Goal: Transaction & Acquisition: Obtain resource

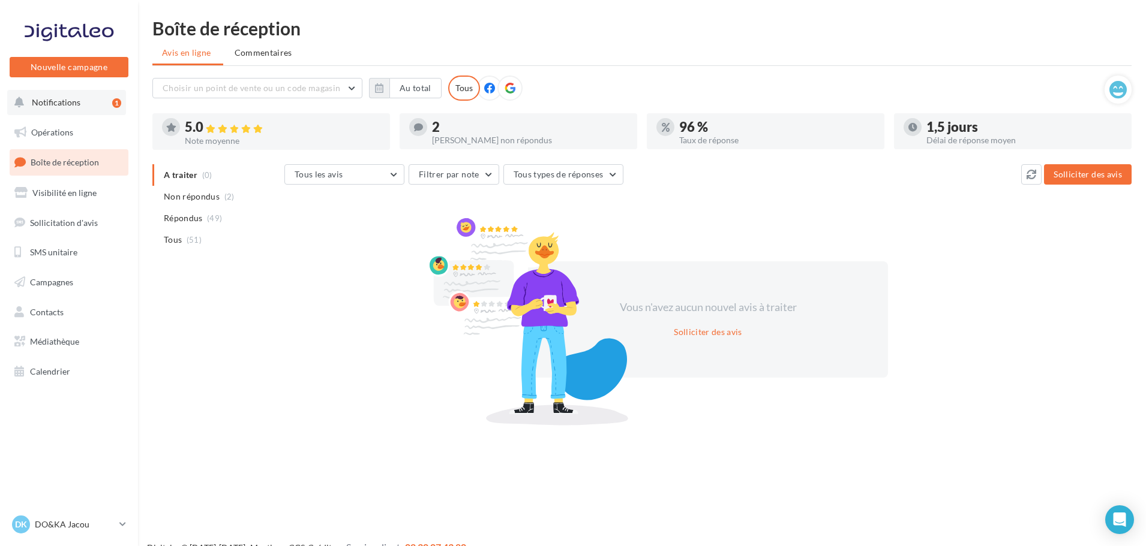
click at [88, 96] on button "Notifications 1" at bounding box center [66, 102] width 119 height 25
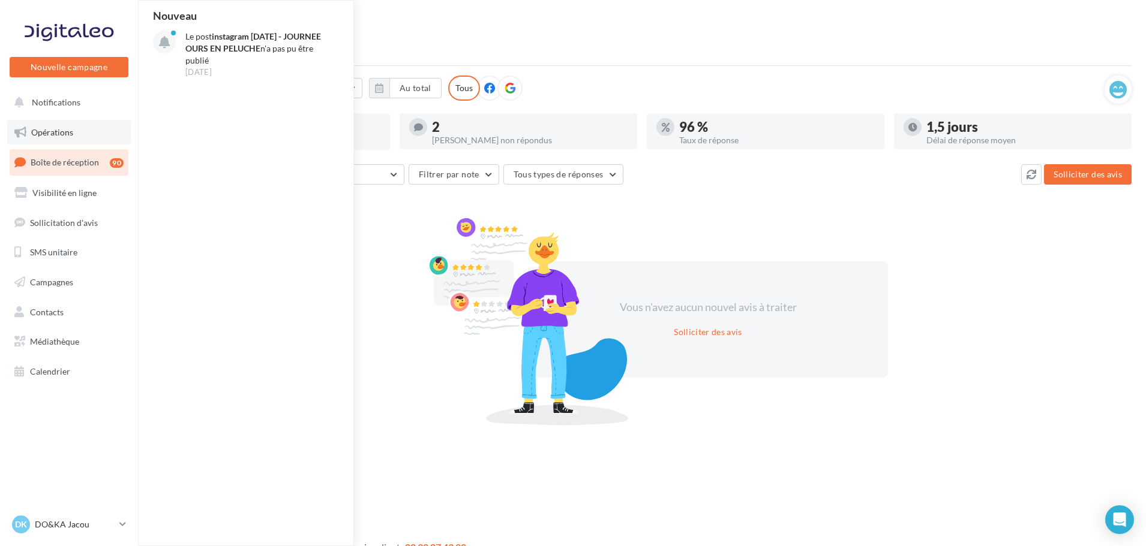
click at [76, 128] on link "Opérations" at bounding box center [69, 132] width 124 height 25
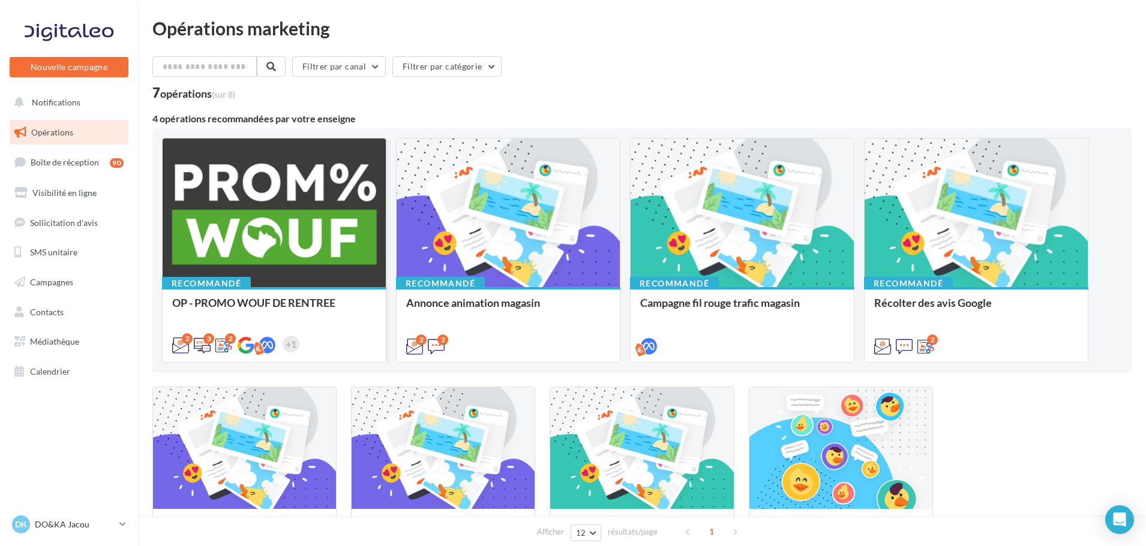
click at [268, 221] on div at bounding box center [274, 214] width 223 height 150
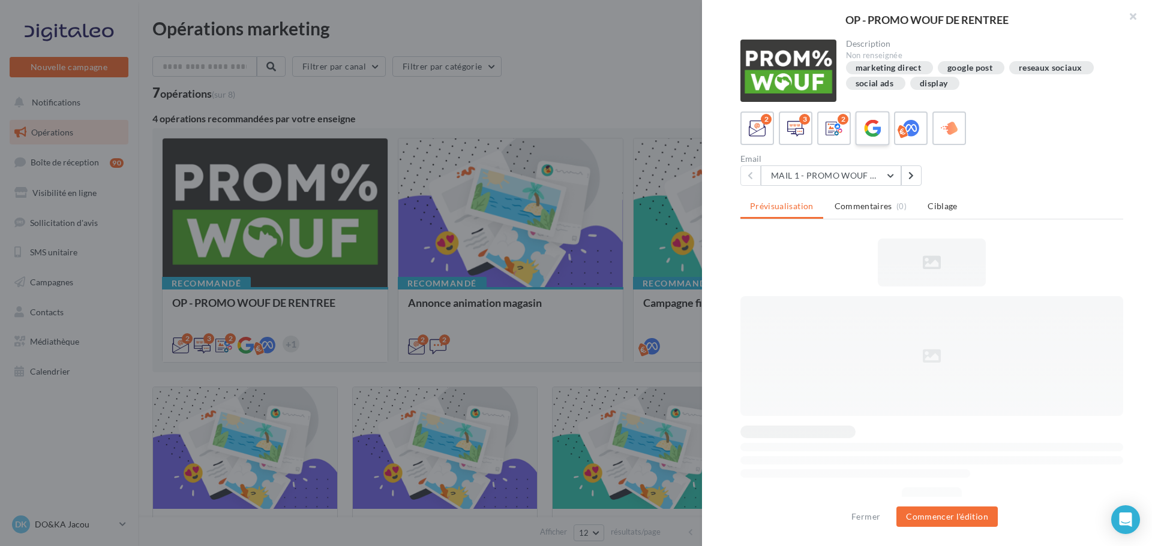
click at [884, 136] on label at bounding box center [872, 128] width 34 height 34
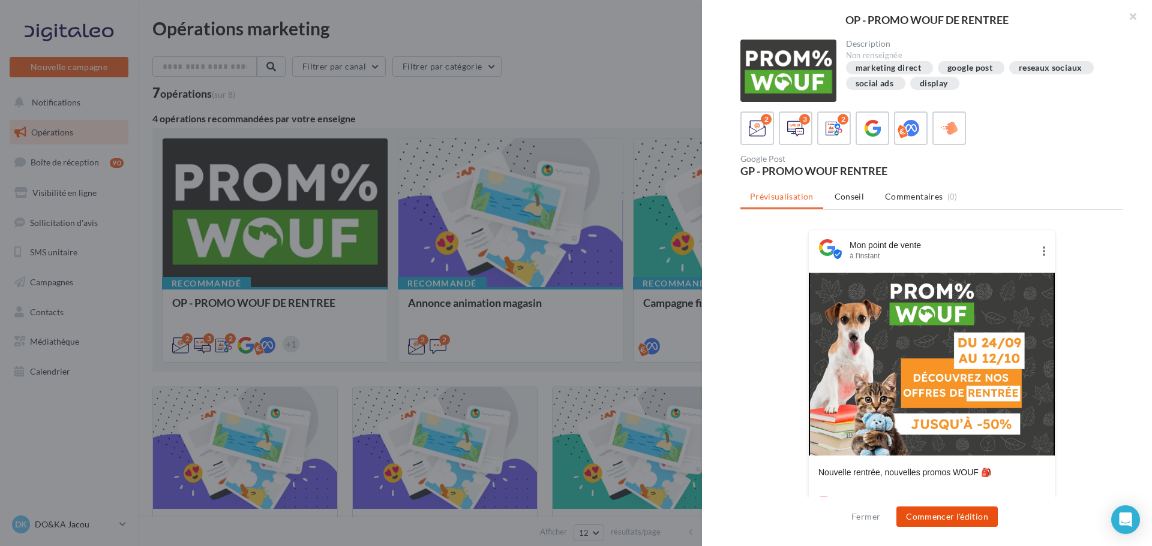
click at [968, 517] on button "Commencer l'édition" at bounding box center [946, 517] width 101 height 20
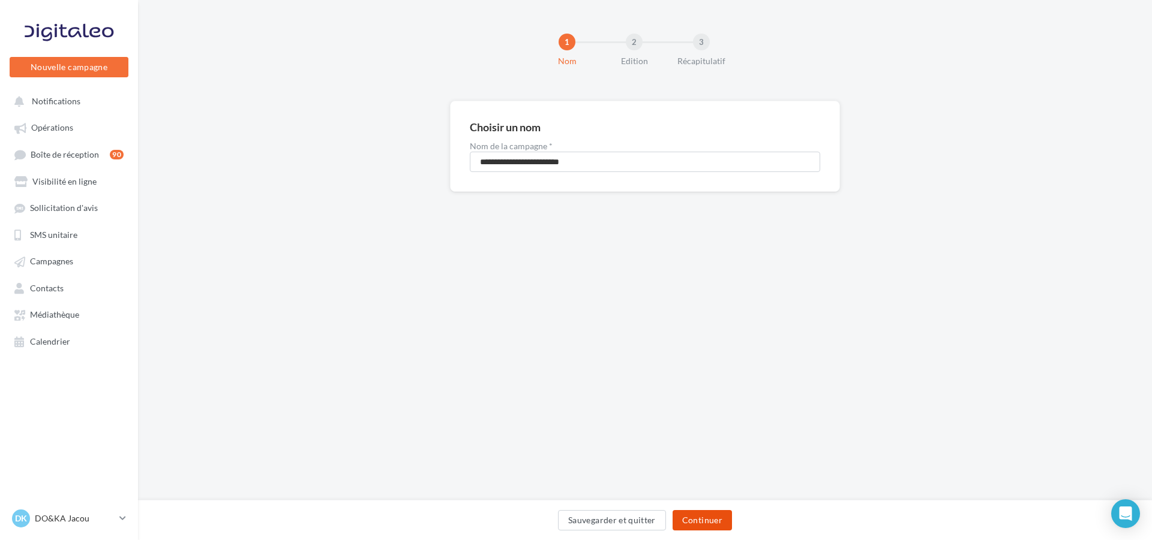
click at [691, 515] on button "Continuer" at bounding box center [701, 520] width 59 height 20
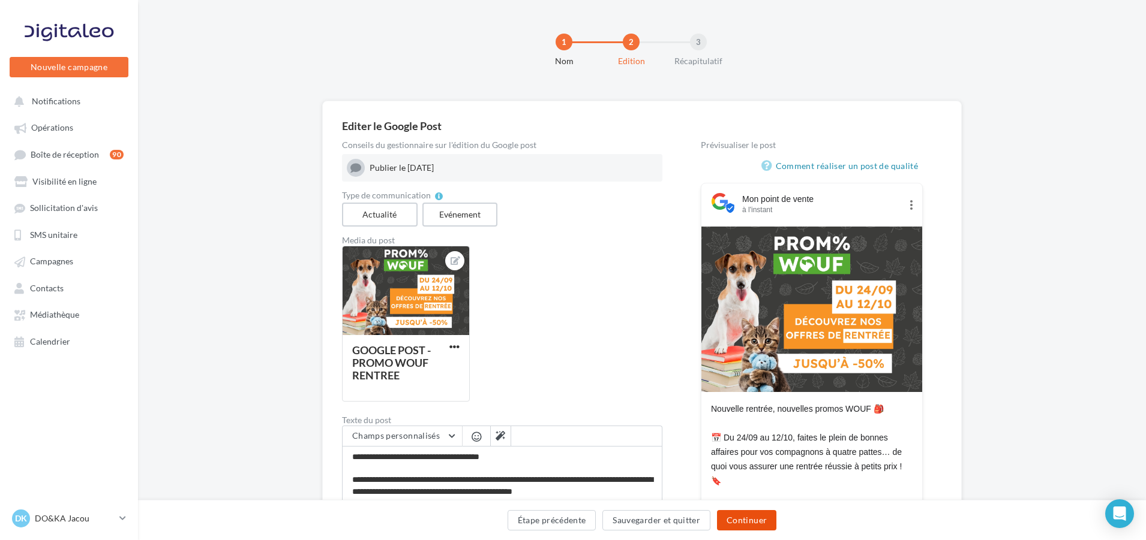
click at [758, 514] on button "Continuer" at bounding box center [746, 520] width 59 height 20
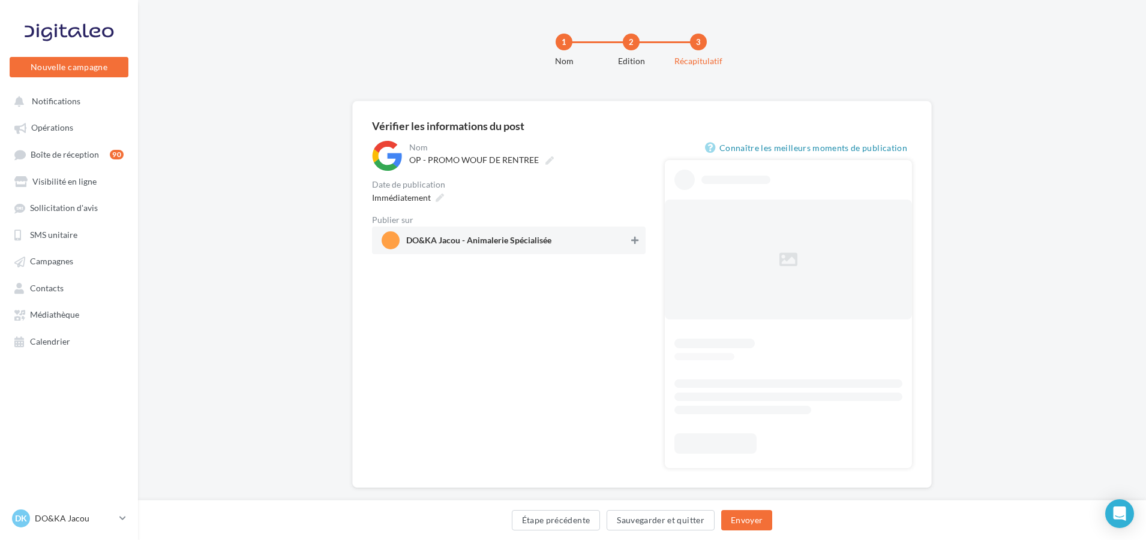
click at [629, 242] on button at bounding box center [635, 240] width 12 height 14
click at [748, 516] on button "Envoyer" at bounding box center [746, 520] width 51 height 20
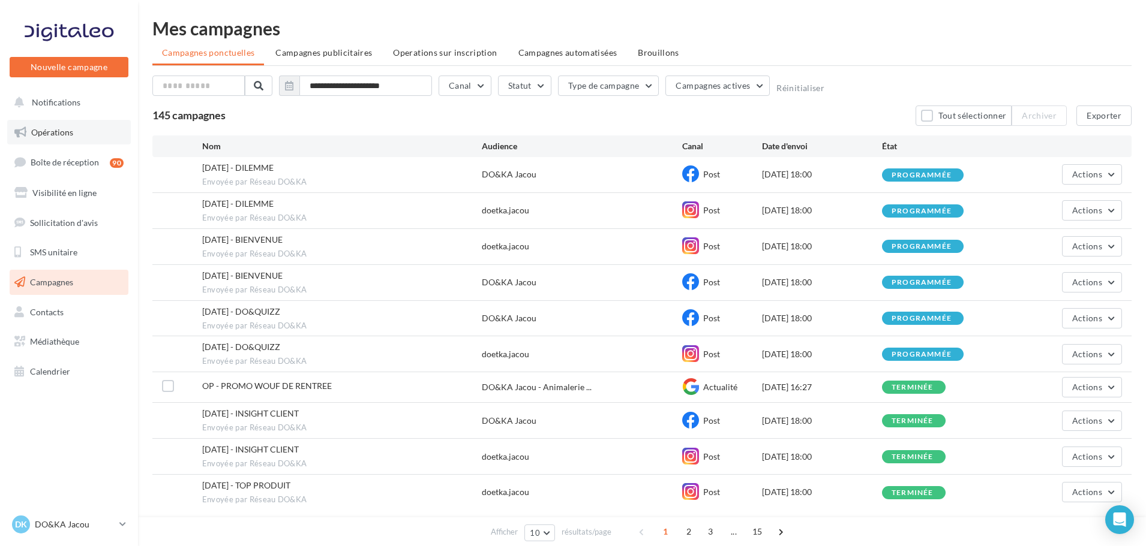
click at [66, 126] on link "Opérations" at bounding box center [69, 132] width 124 height 25
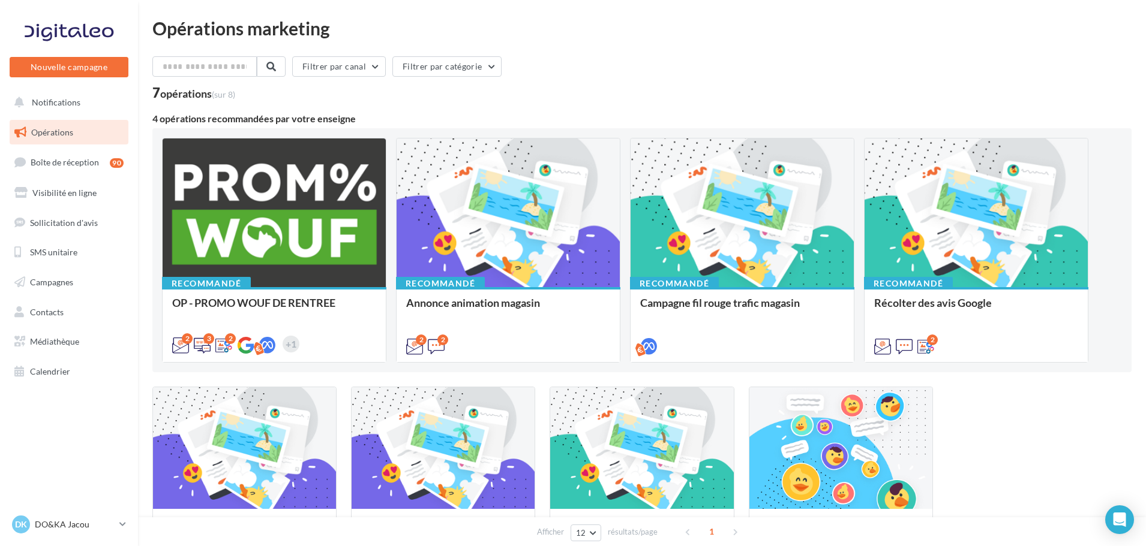
click at [260, 238] on div at bounding box center [274, 214] width 223 height 150
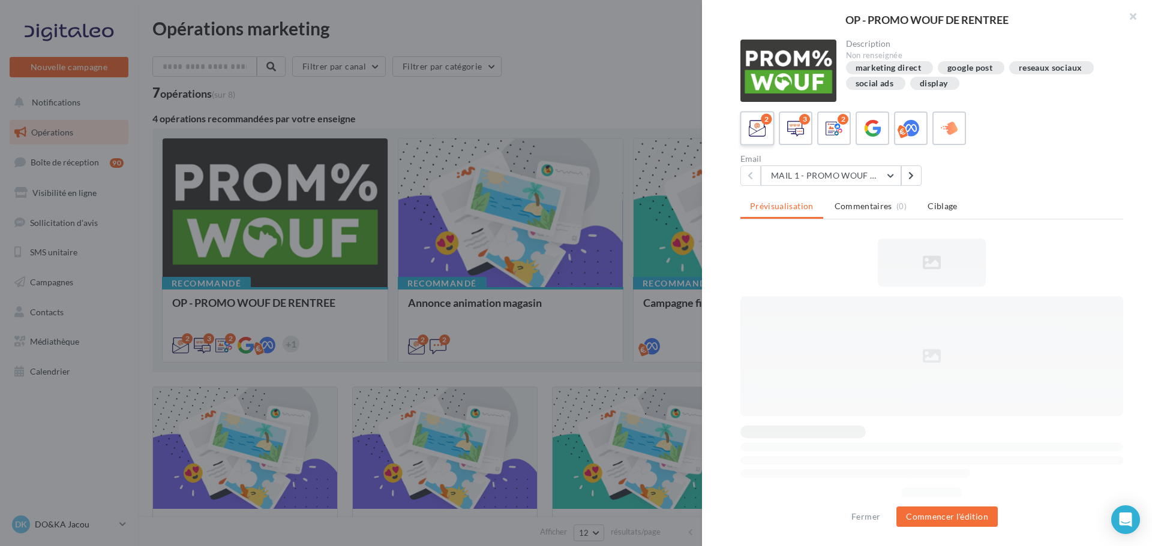
click at [762, 128] on icon at bounding box center [757, 128] width 17 height 17
click at [841, 129] on icon at bounding box center [833, 128] width 17 height 17
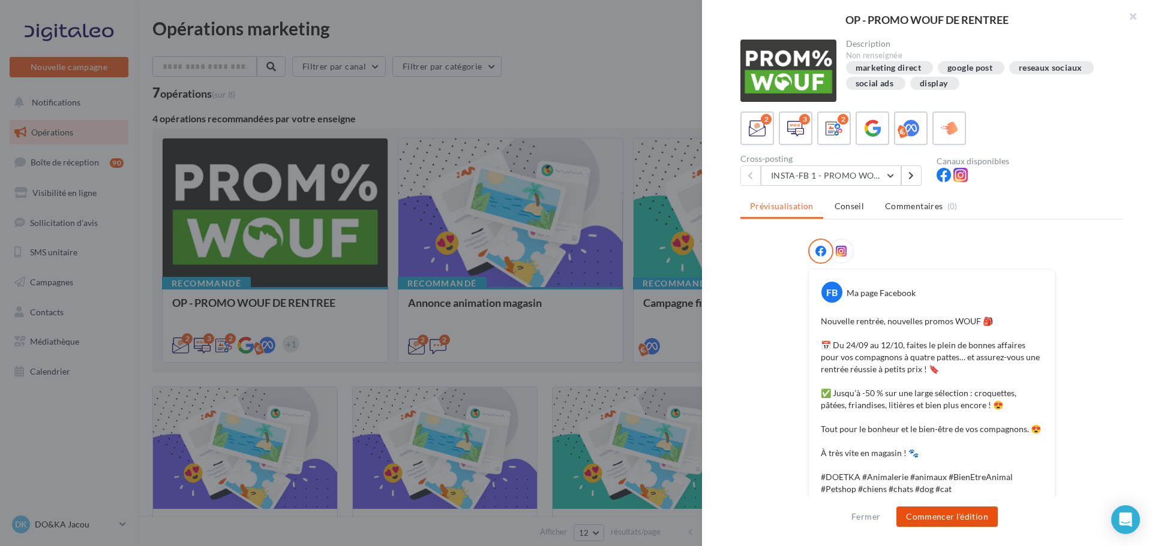
click at [967, 522] on button "Commencer l'édition" at bounding box center [946, 517] width 101 height 20
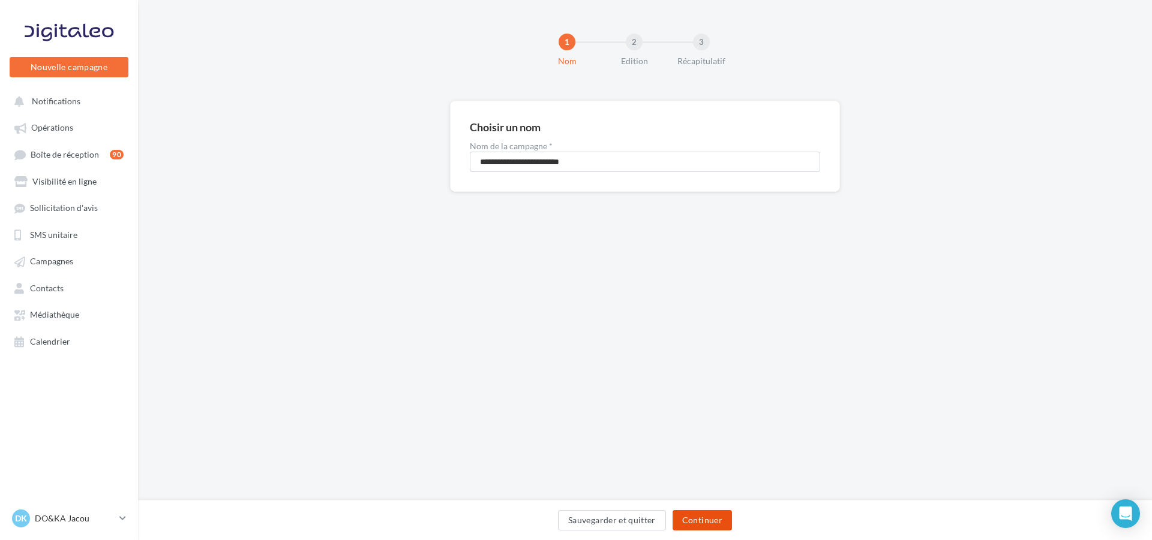
click at [711, 520] on button "Continuer" at bounding box center [701, 520] width 59 height 20
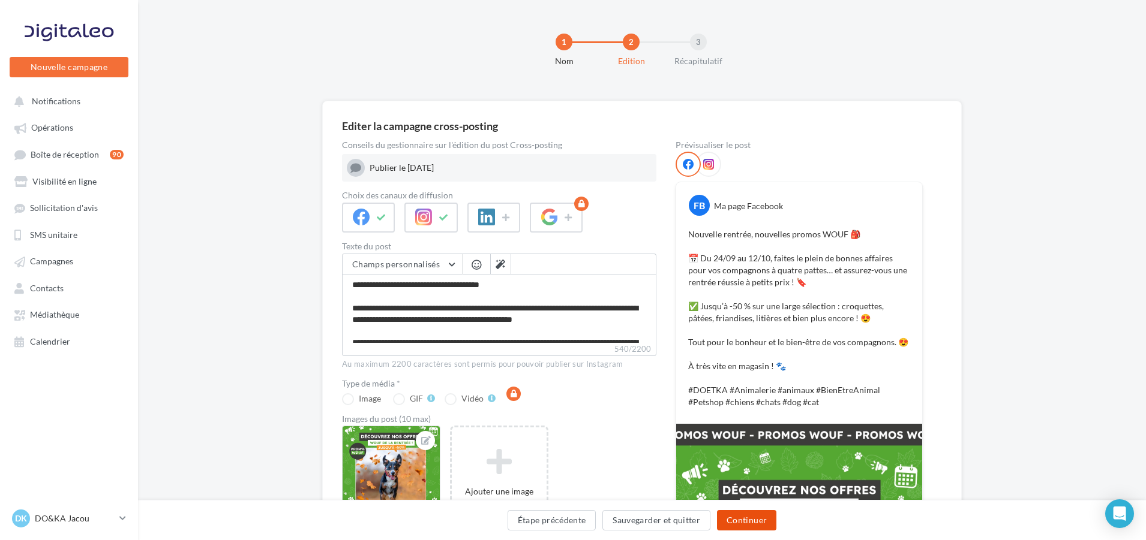
click at [738, 518] on button "Continuer" at bounding box center [746, 520] width 59 height 20
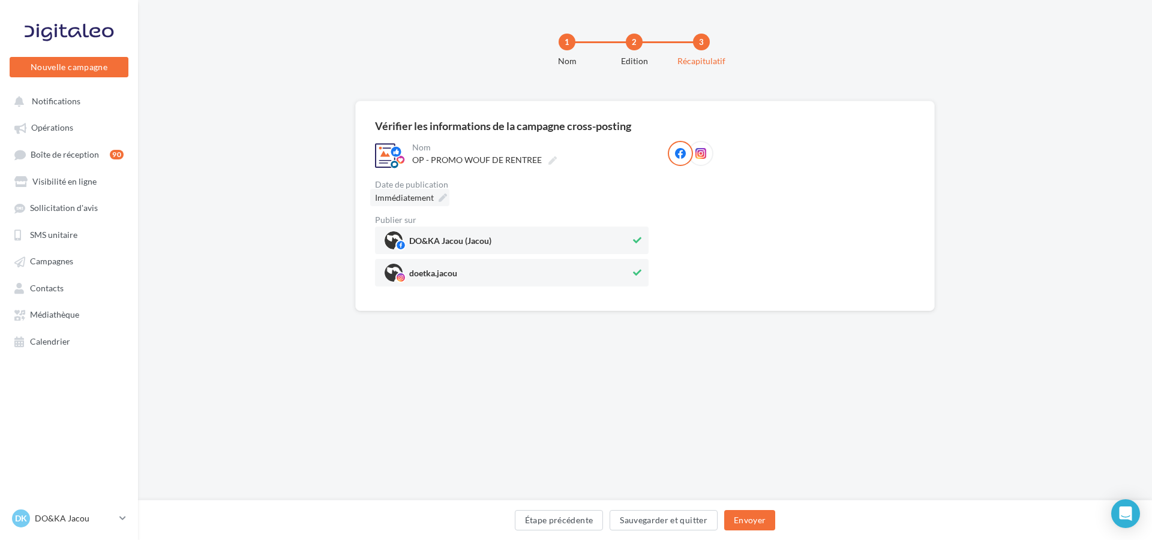
click at [441, 200] on icon at bounding box center [442, 198] width 8 height 8
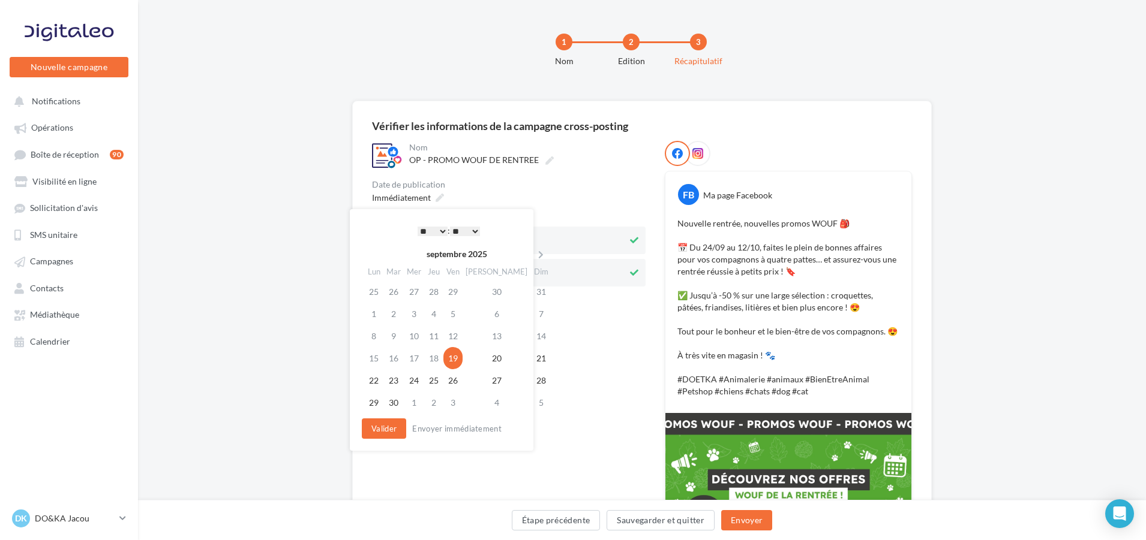
click at [443, 229] on select "* * * * * * * * * * ** ** ** ** ** ** ** ** ** ** ** ** ** **" at bounding box center [432, 232] width 30 height 10
click at [386, 430] on button "Valider" at bounding box center [381, 429] width 44 height 20
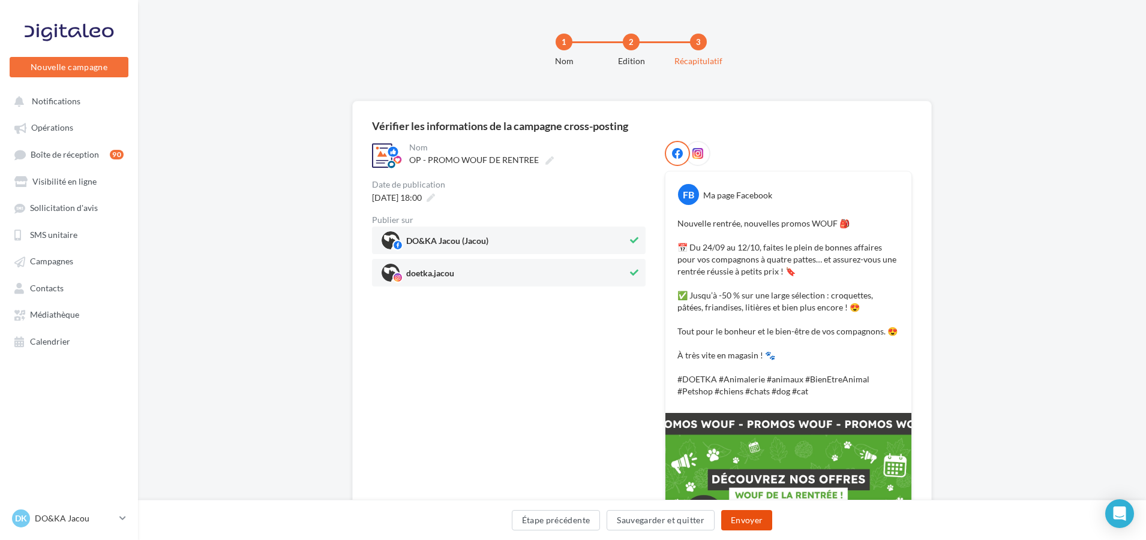
click at [744, 521] on button "Envoyer" at bounding box center [746, 520] width 51 height 20
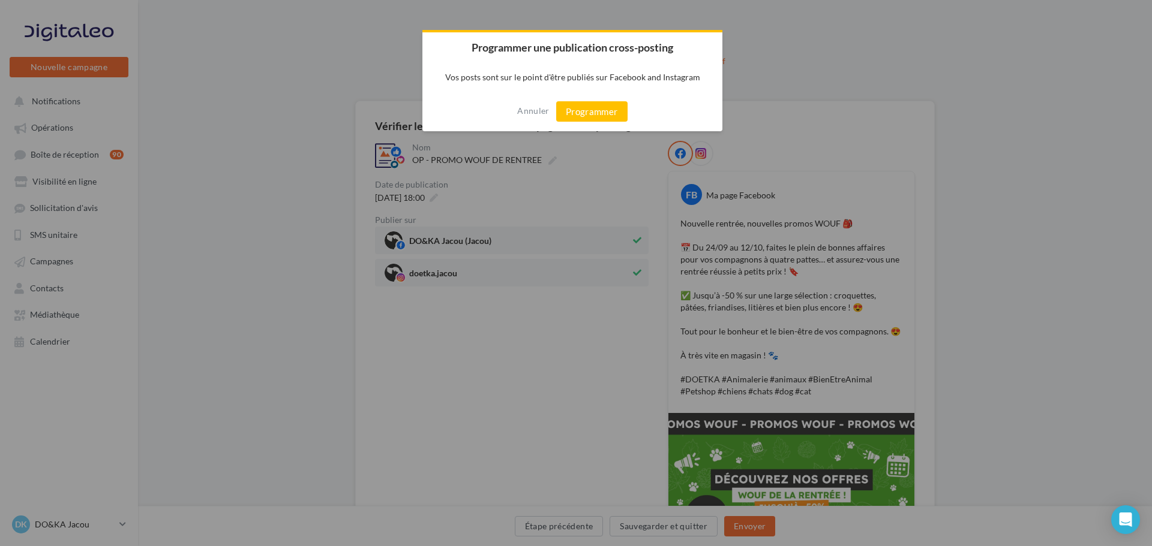
click at [608, 100] on div "Annuler Programmer" at bounding box center [572, 112] width 300 height 40
click at [606, 107] on button "Programmer" at bounding box center [591, 111] width 71 height 20
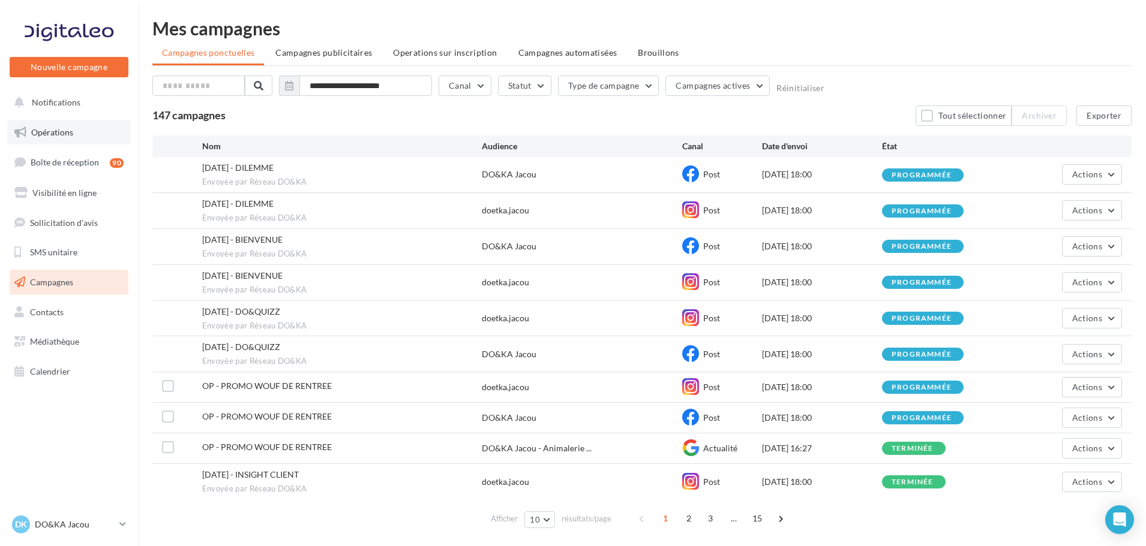
click at [73, 135] on link "Opérations" at bounding box center [69, 132] width 124 height 25
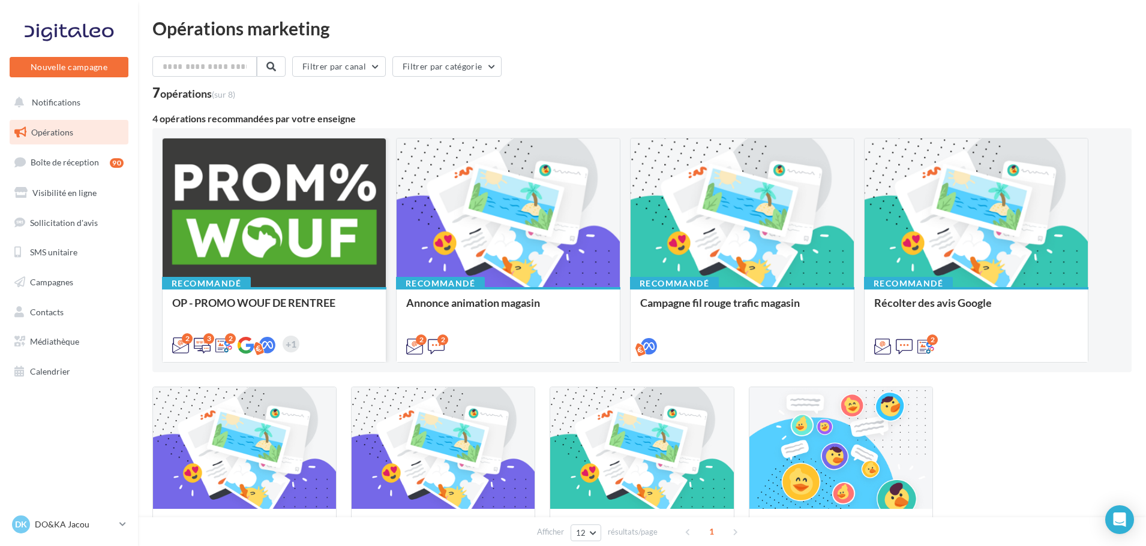
click at [272, 215] on div at bounding box center [274, 214] width 223 height 150
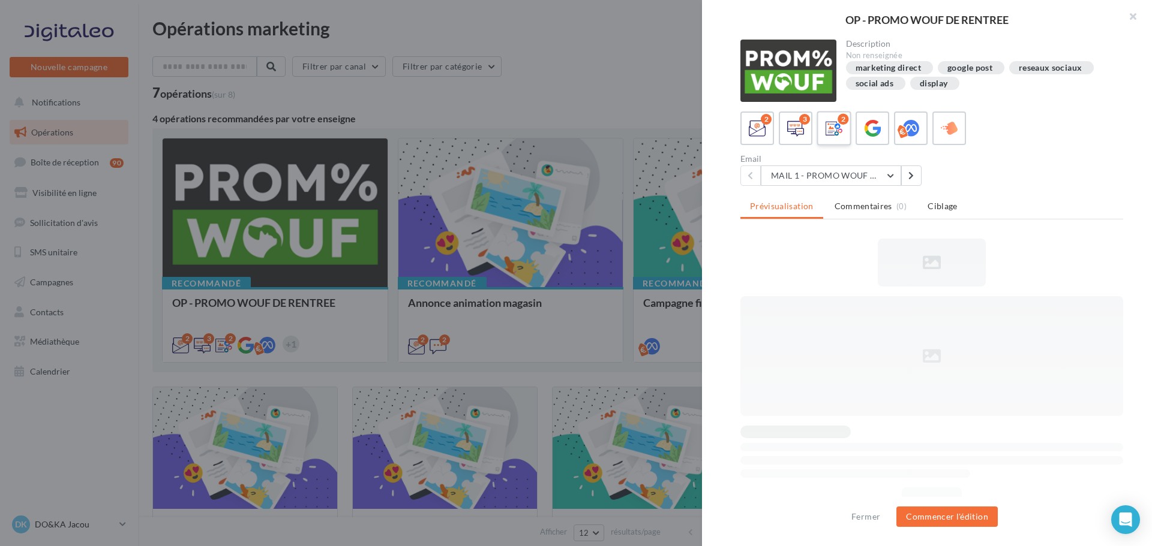
click at [835, 131] on icon at bounding box center [833, 128] width 17 height 17
click at [881, 178] on button "INSTA-FB 1 - PROMO WOUF RENTREE" at bounding box center [831, 176] width 140 height 20
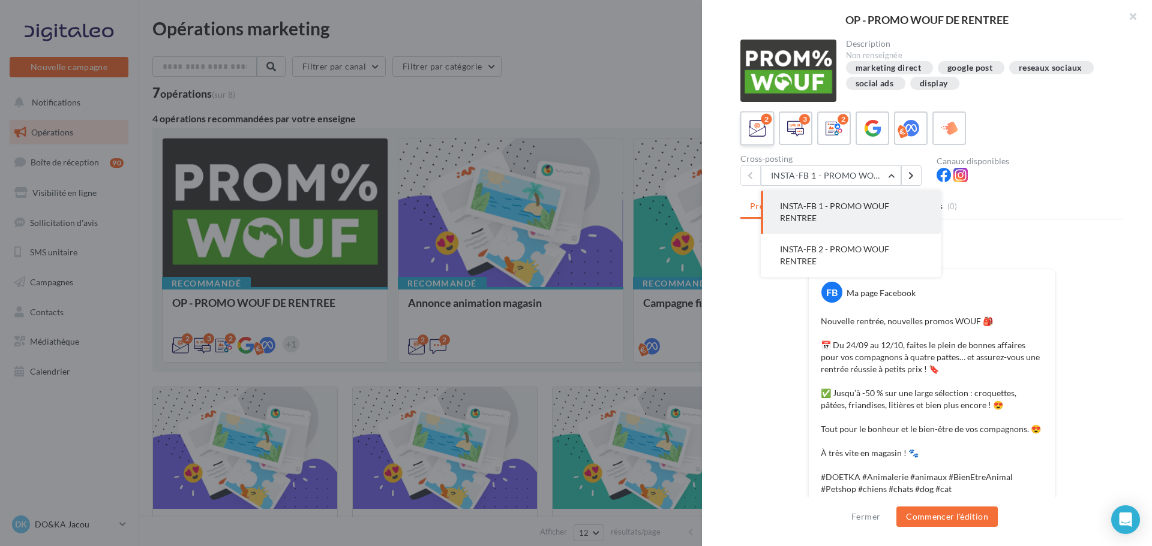
click at [759, 136] on icon at bounding box center [757, 128] width 17 height 17
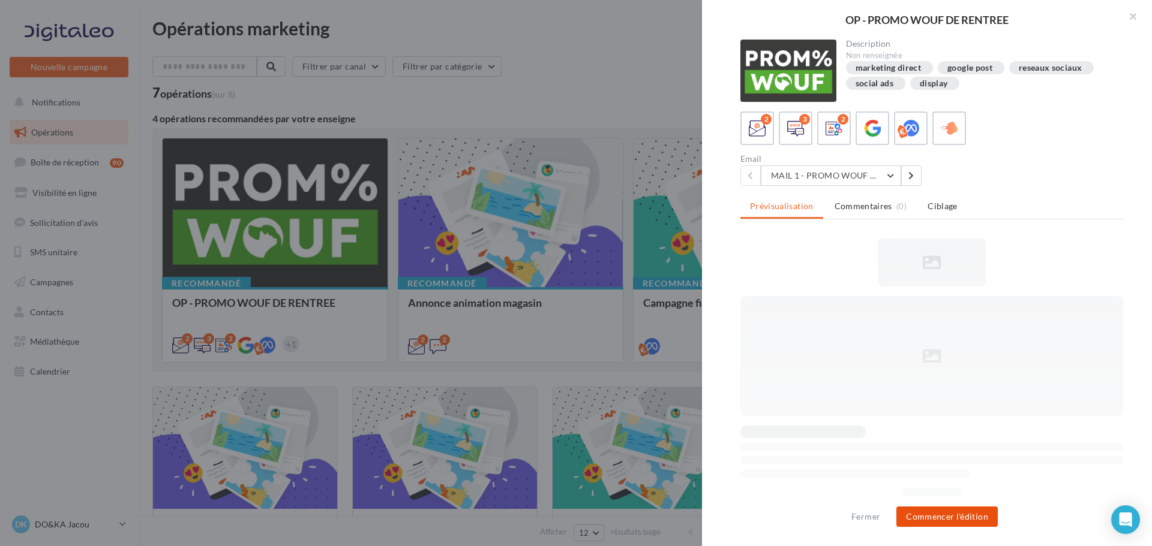
click at [933, 513] on button "Commencer l'édition" at bounding box center [946, 517] width 101 height 20
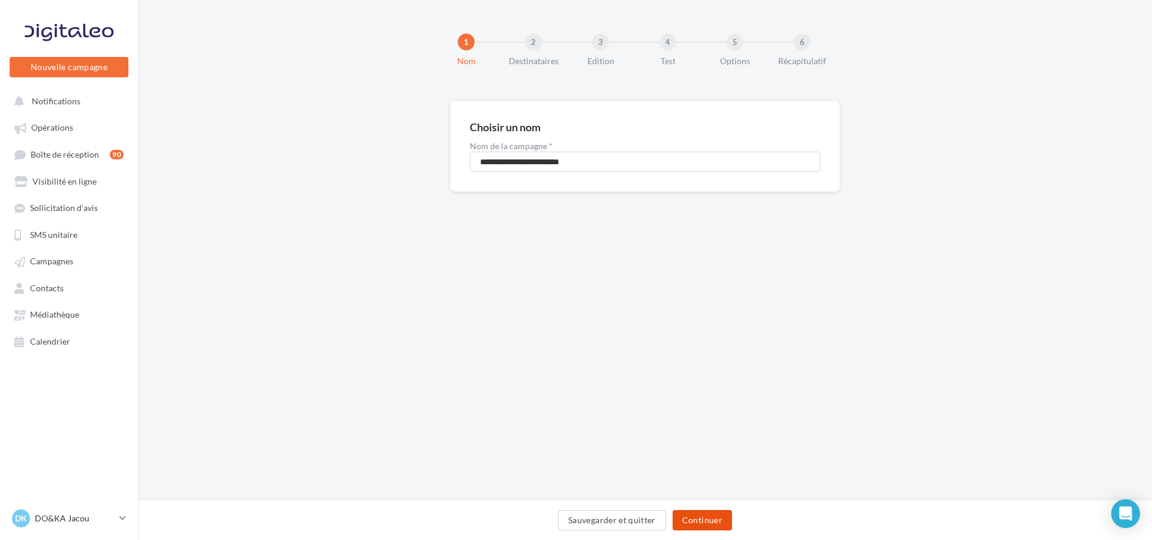
click at [702, 516] on button "Continuer" at bounding box center [701, 520] width 59 height 20
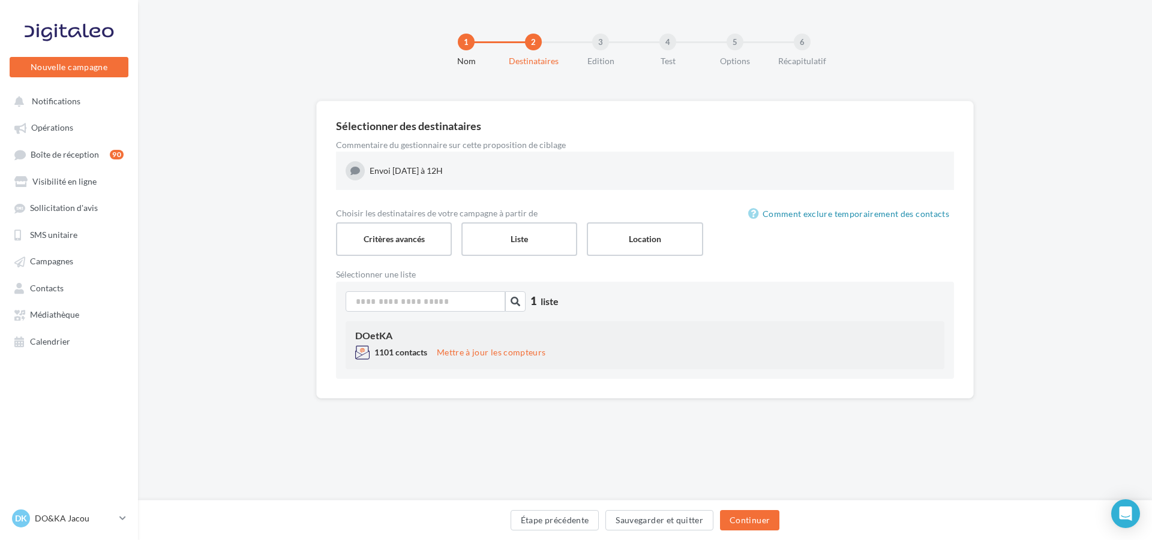
click at [458, 336] on div "DOetKA" at bounding box center [644, 336] width 579 height 10
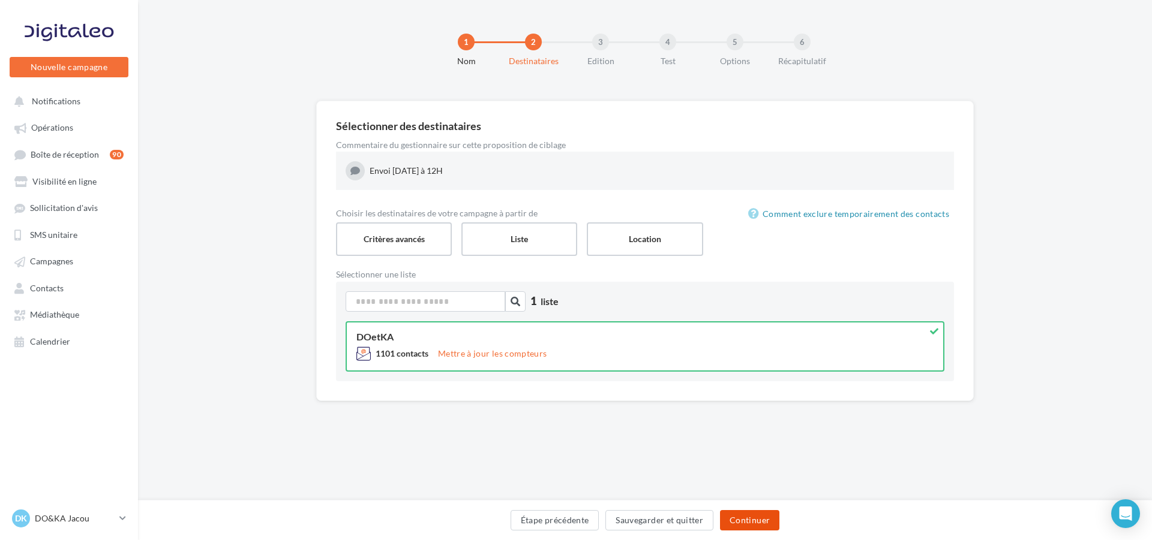
click at [761, 517] on button "Continuer" at bounding box center [749, 520] width 59 height 20
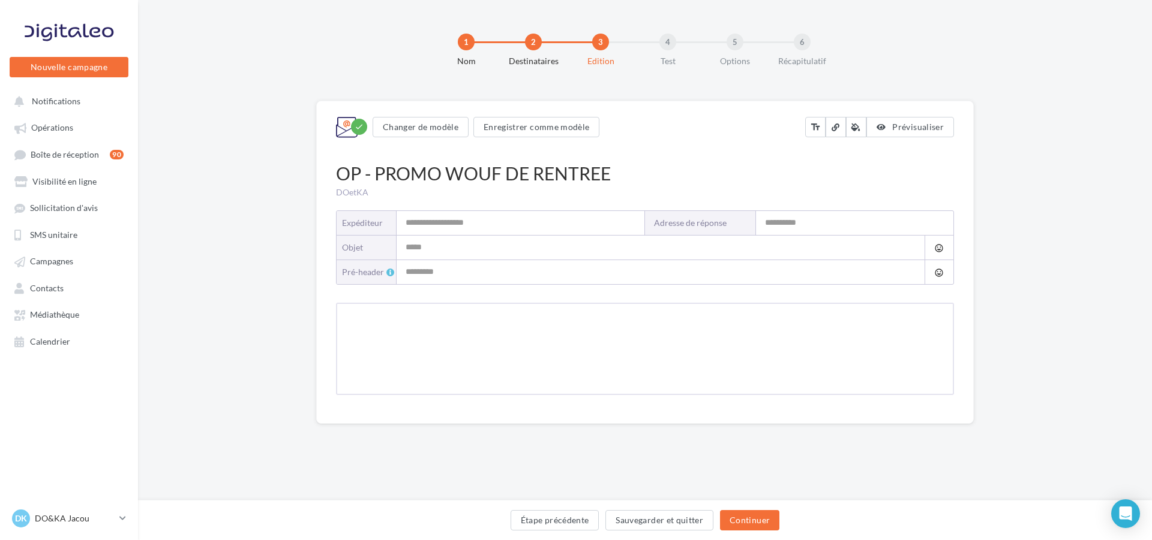
type input "**********"
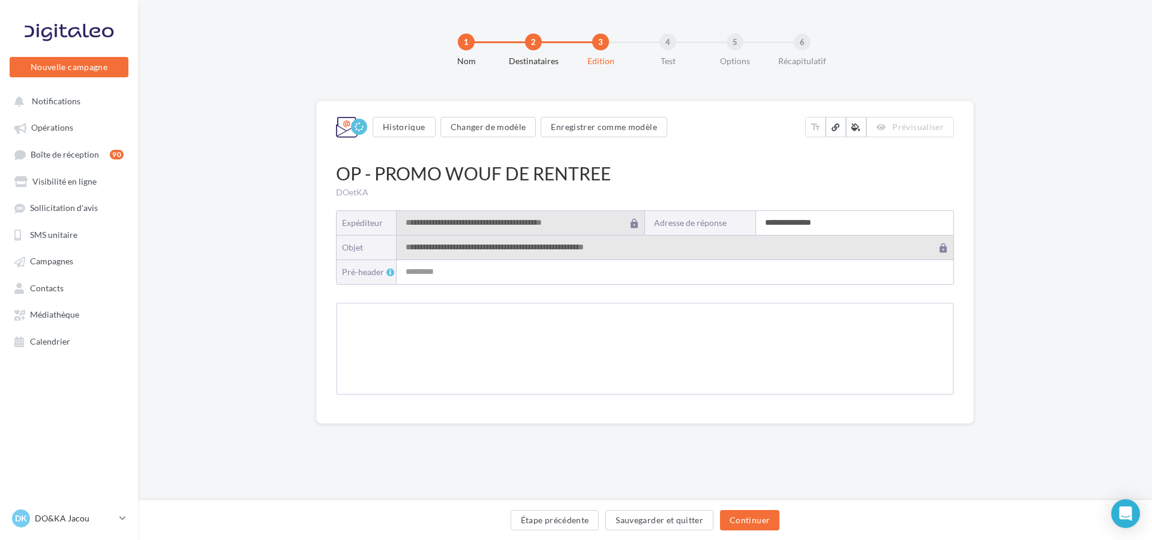
type input "**********"
click at [780, 221] on input "**********" at bounding box center [854, 223] width 197 height 24
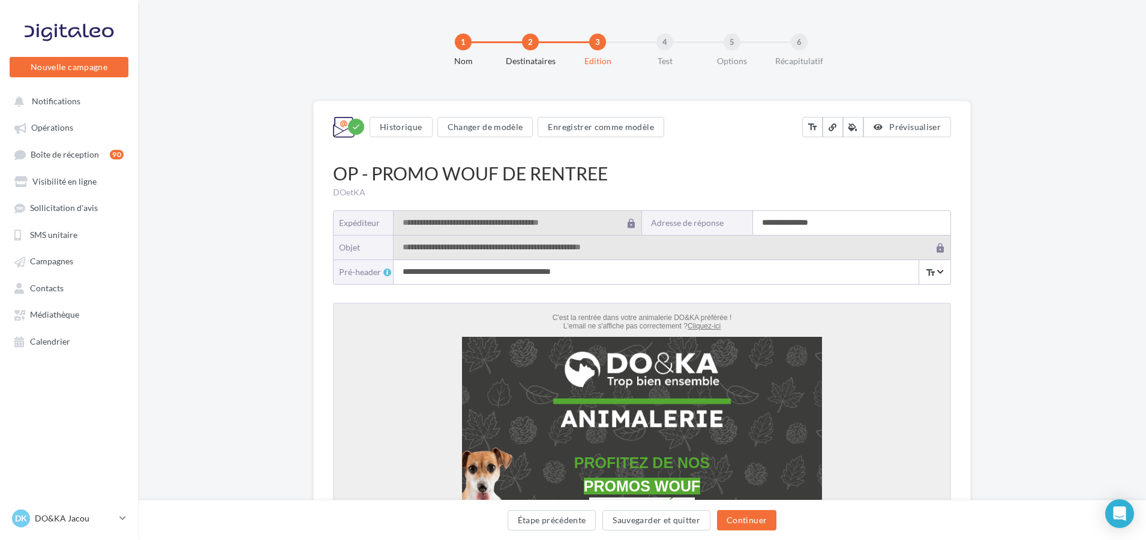
drag, startPoint x: 780, startPoint y: 221, endPoint x: 761, endPoint y: 223, distance: 18.7
click at [761, 223] on input "**********" at bounding box center [851, 223] width 197 height 24
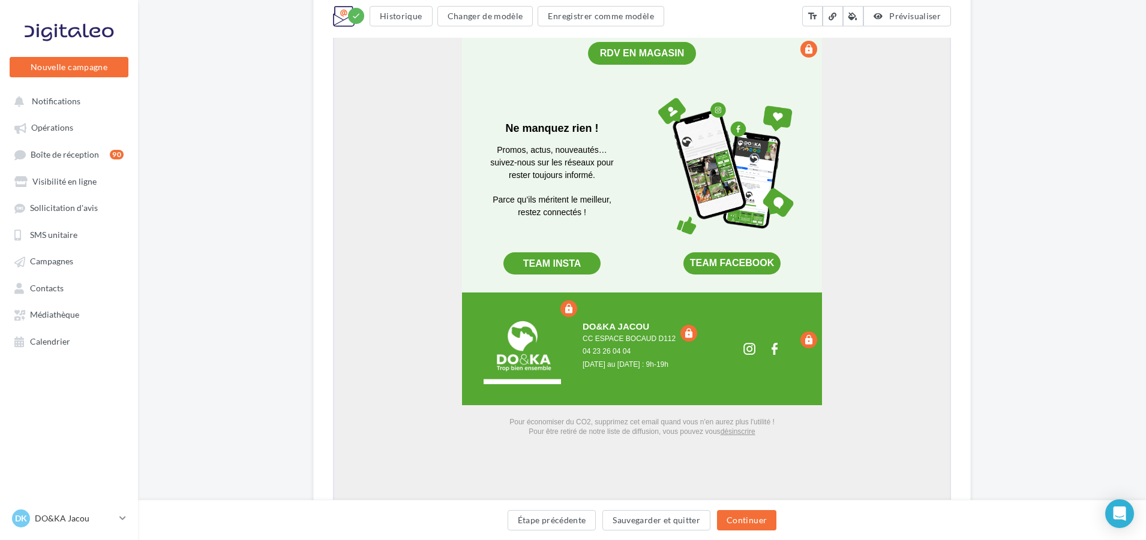
scroll to position [2348, 0]
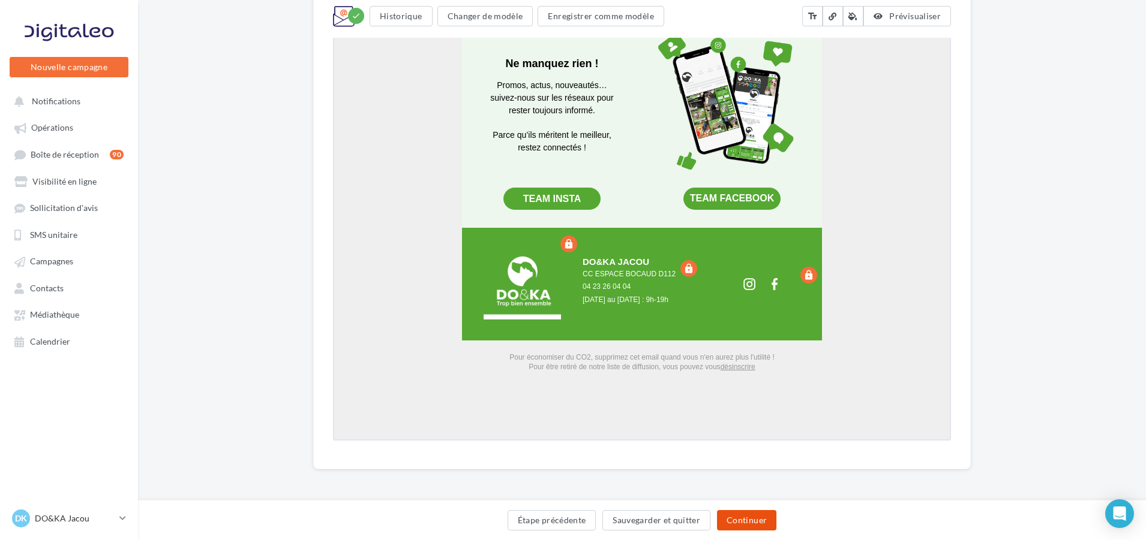
type input "**********"
click at [763, 518] on button "Continuer" at bounding box center [746, 520] width 59 height 20
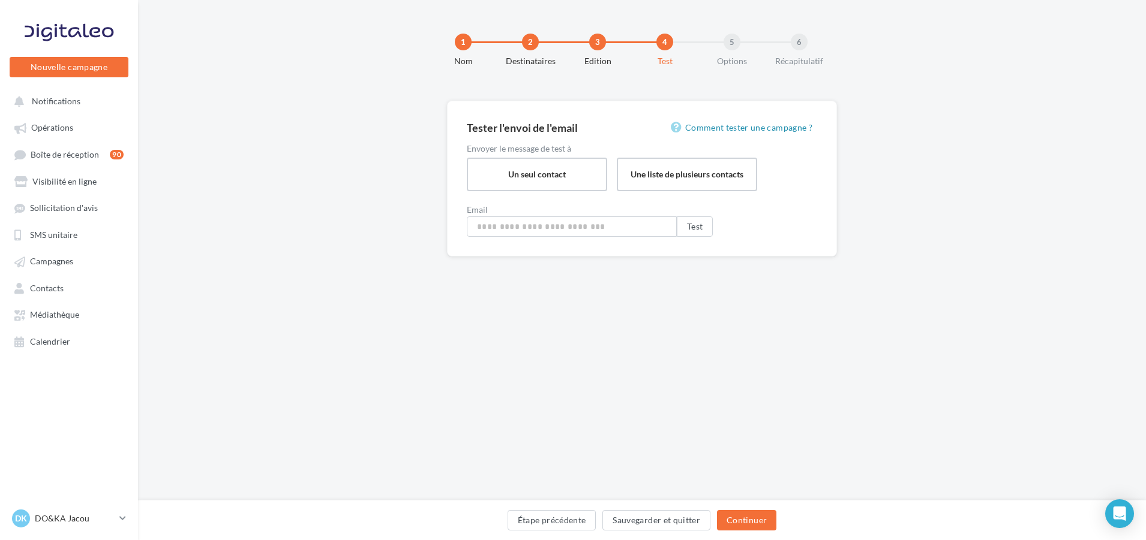
type input "**********"
click at [767, 517] on button "Continuer" at bounding box center [749, 520] width 59 height 20
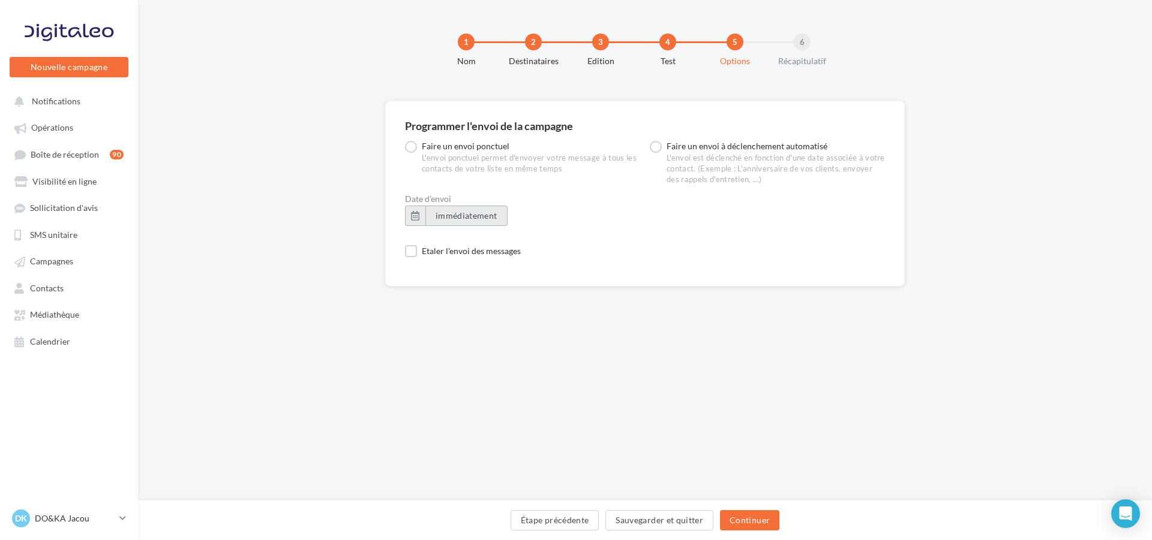
click at [435, 218] on button "immédiatement" at bounding box center [466, 216] width 82 height 20
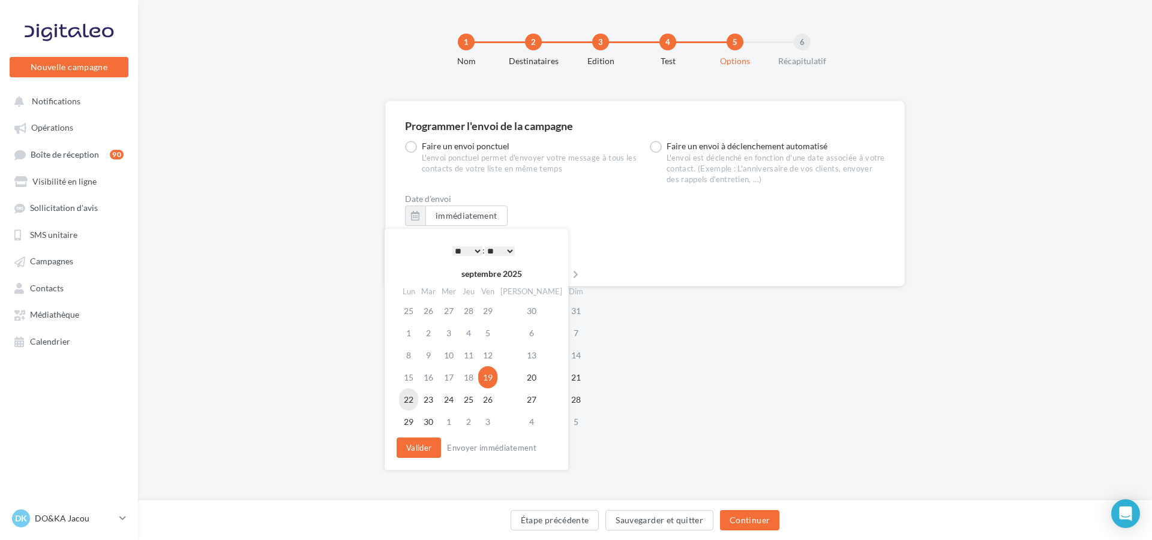
click at [416, 399] on td "22" at bounding box center [408, 400] width 19 height 22
click at [476, 247] on select "* * * * * * * * * * ** ** ** ** ** ** ** ** ** ** ** ** ** **" at bounding box center [467, 252] width 30 height 10
click at [424, 444] on button "Valider" at bounding box center [418, 448] width 44 height 20
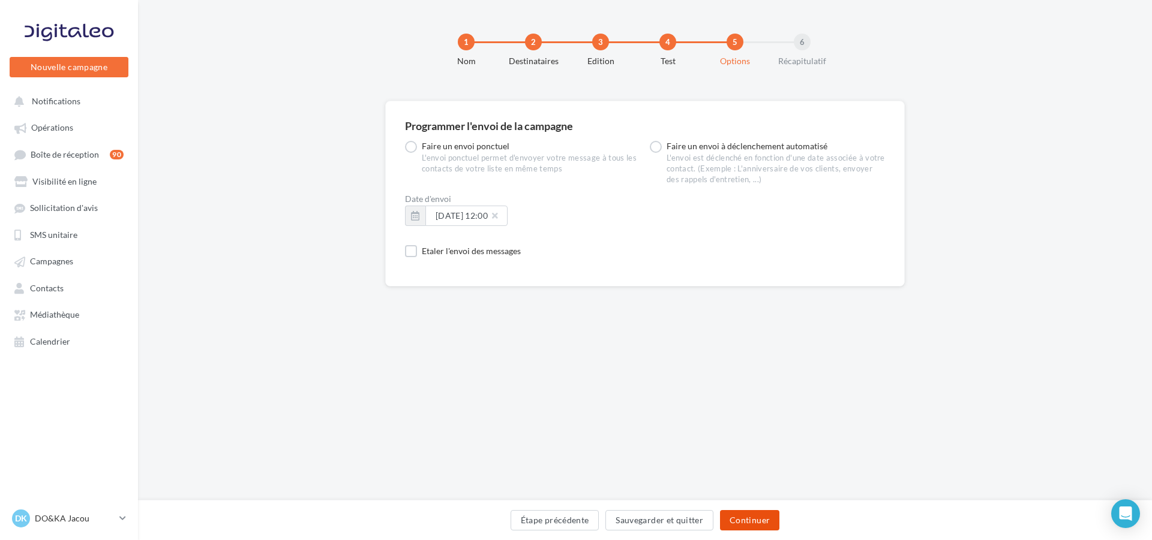
click at [745, 511] on button "Continuer" at bounding box center [749, 520] width 59 height 20
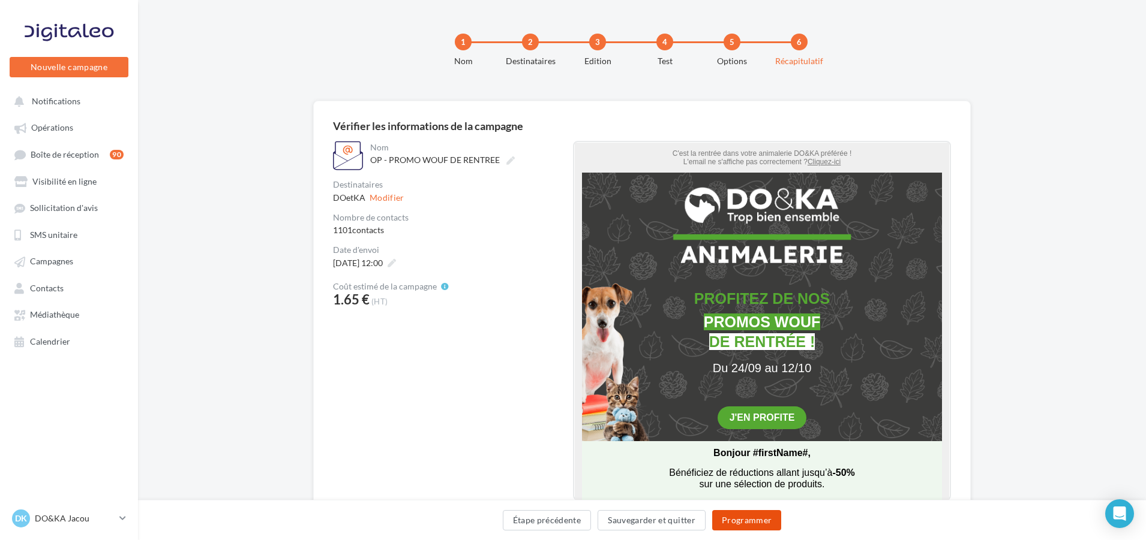
click at [758, 517] on button "Programmer" at bounding box center [747, 520] width 70 height 20
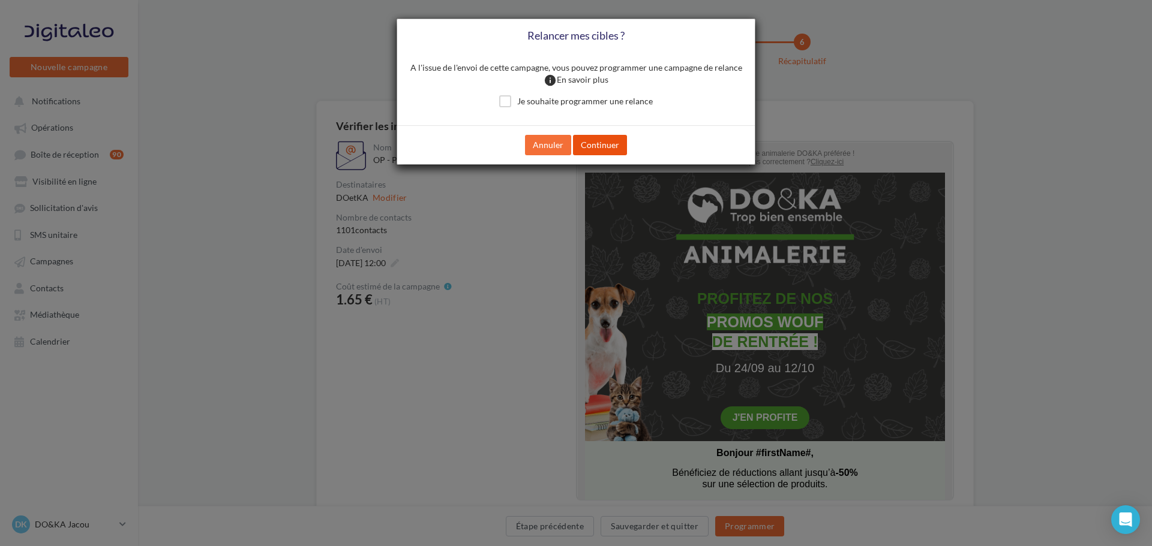
click at [600, 138] on button "Continuer" at bounding box center [600, 145] width 54 height 20
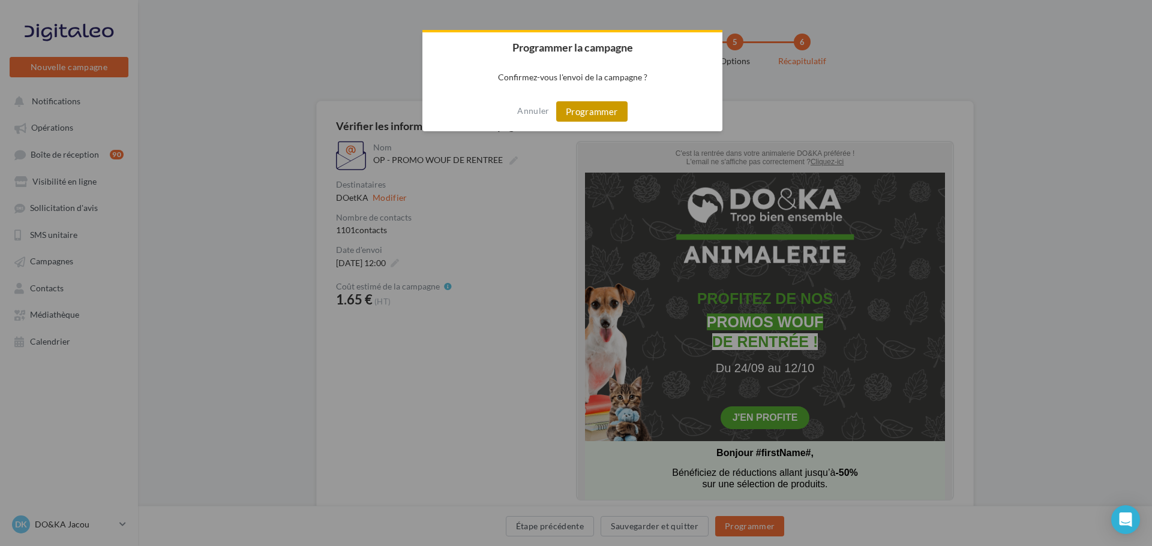
click at [600, 117] on button "Programmer" at bounding box center [591, 111] width 71 height 20
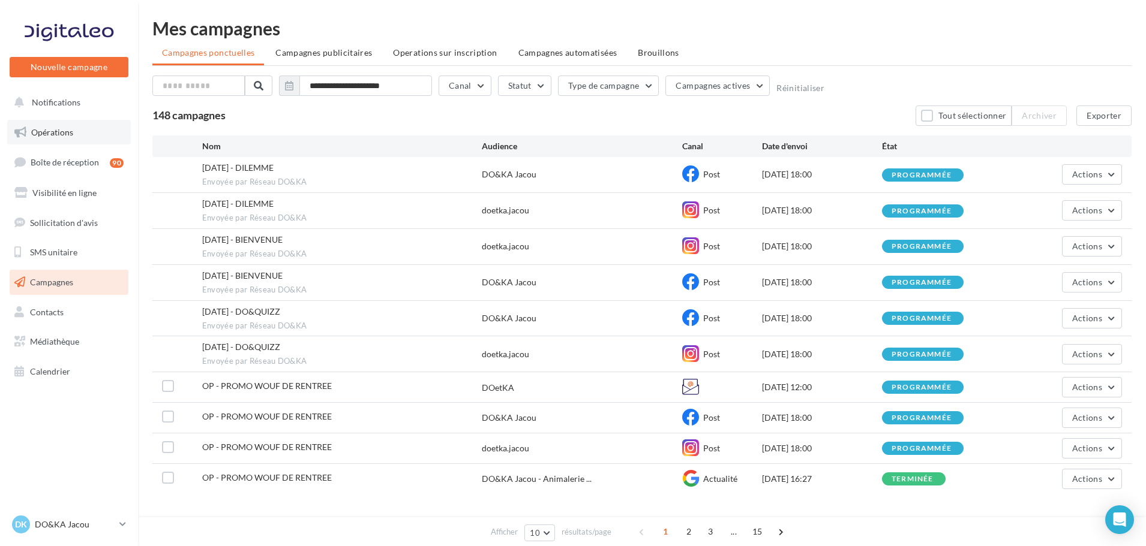
click at [86, 133] on link "Opérations" at bounding box center [69, 132] width 124 height 25
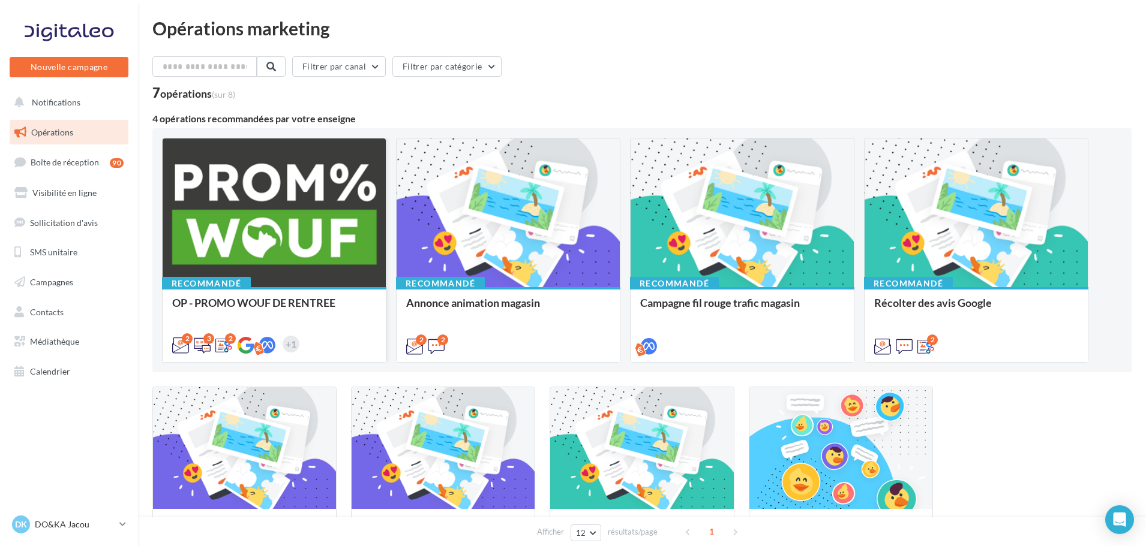
click at [272, 251] on div at bounding box center [274, 214] width 223 height 150
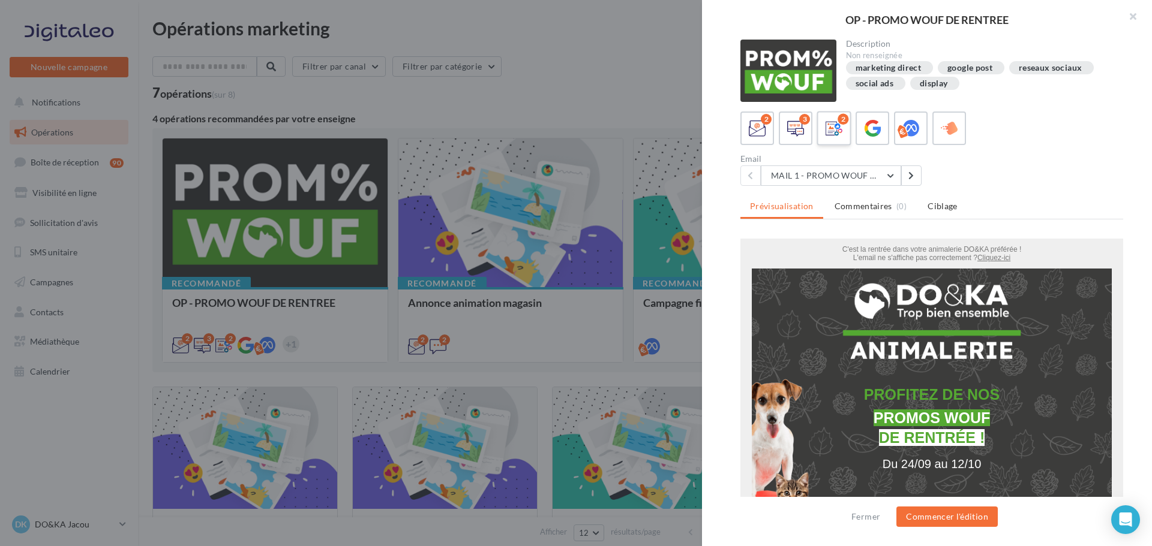
click at [836, 126] on icon at bounding box center [833, 128] width 17 height 17
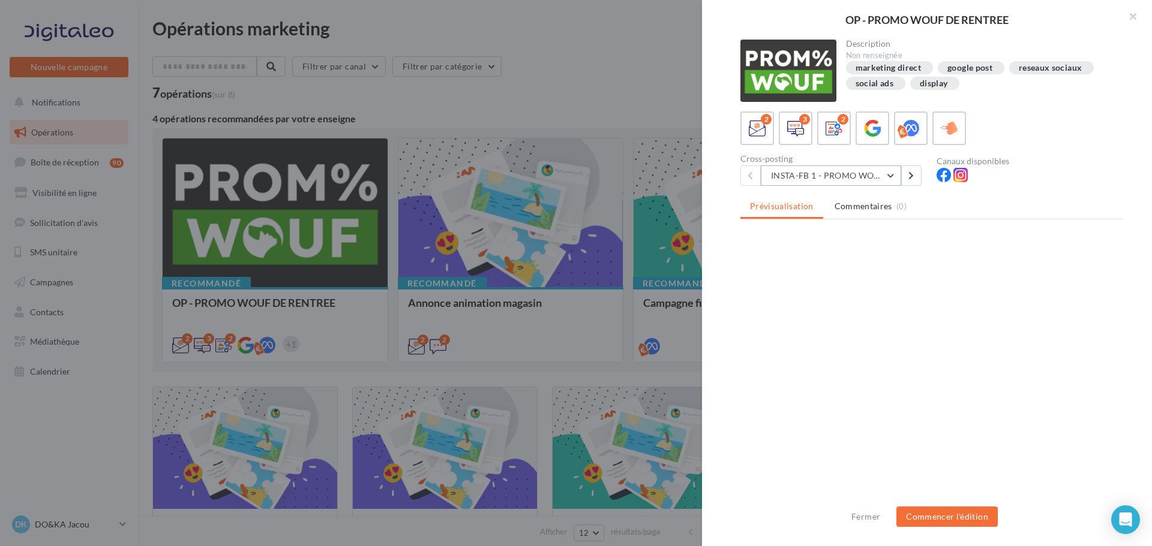
click at [858, 178] on button "INSTA-FB 1 - PROMO WOUF RENTREE" at bounding box center [831, 176] width 140 height 20
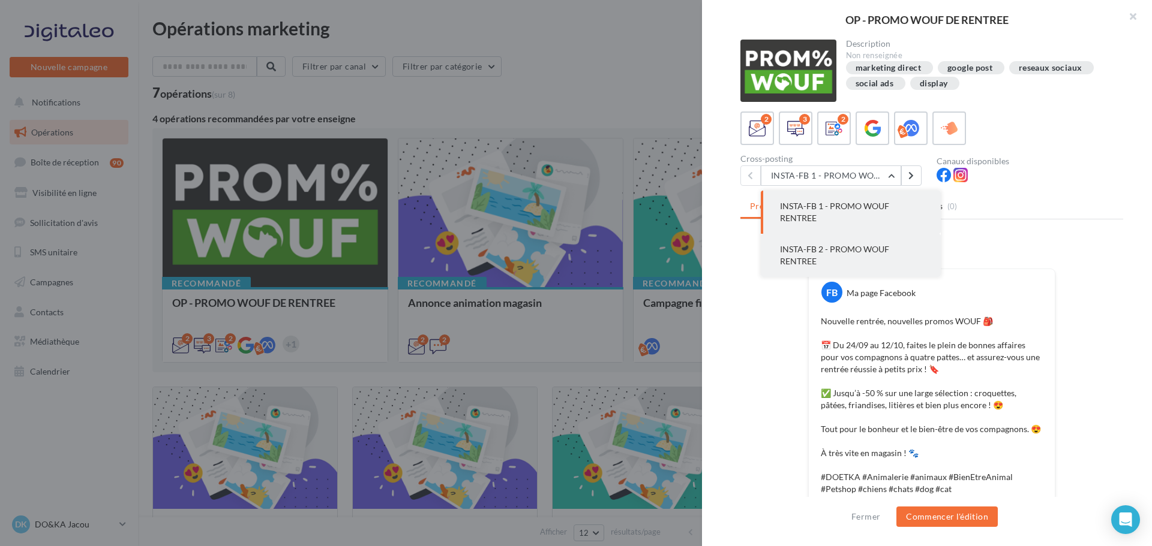
click at [863, 244] on button "INSTA-FB 2 - PROMO WOUF RENTREE" at bounding box center [851, 255] width 180 height 43
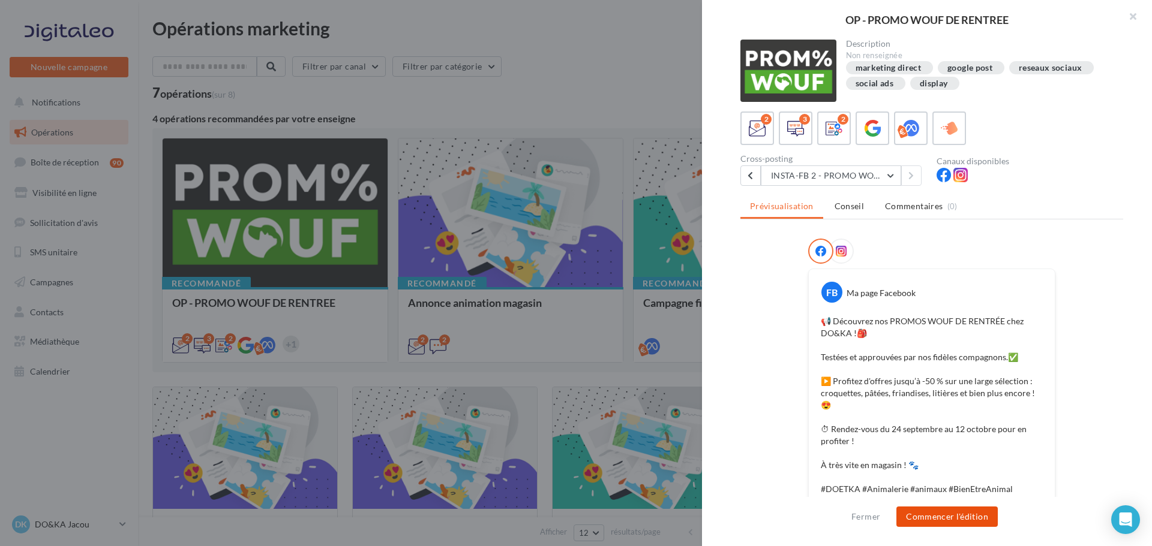
click at [977, 519] on button "Commencer l'édition" at bounding box center [946, 517] width 101 height 20
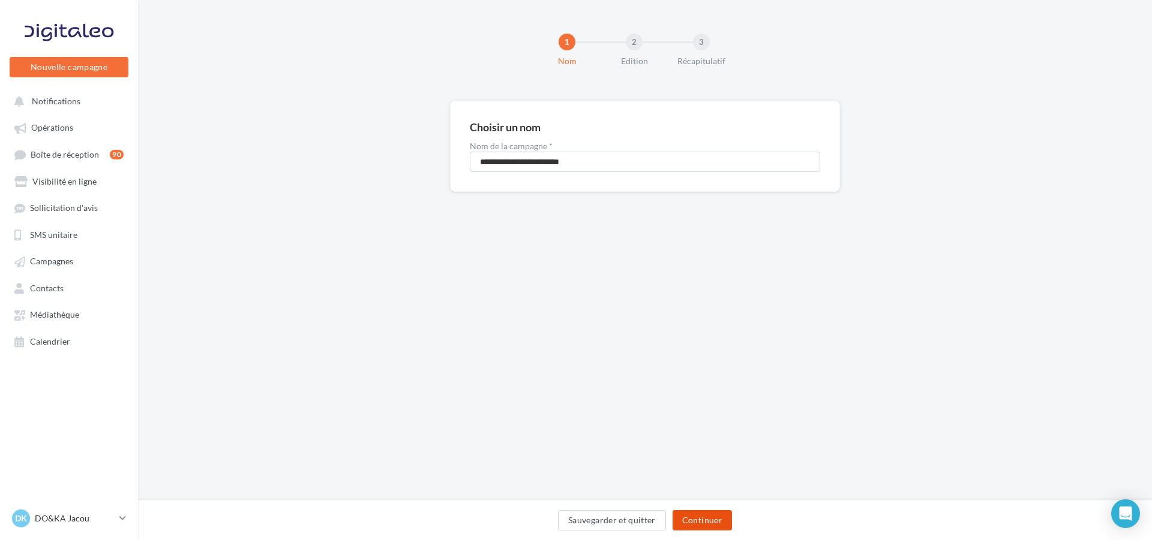
click at [714, 513] on button "Continuer" at bounding box center [701, 520] width 59 height 20
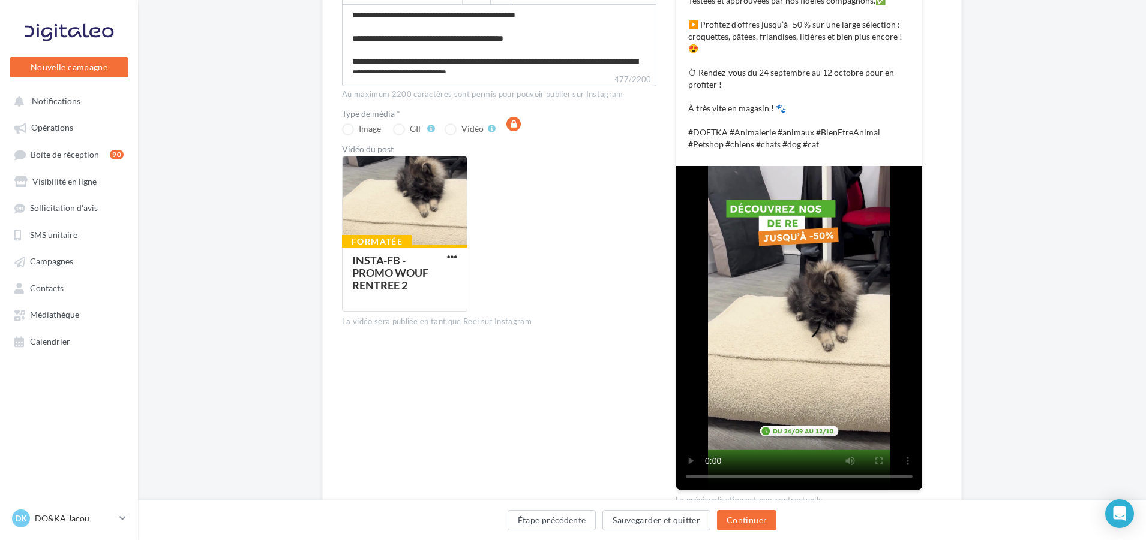
scroll to position [300, 0]
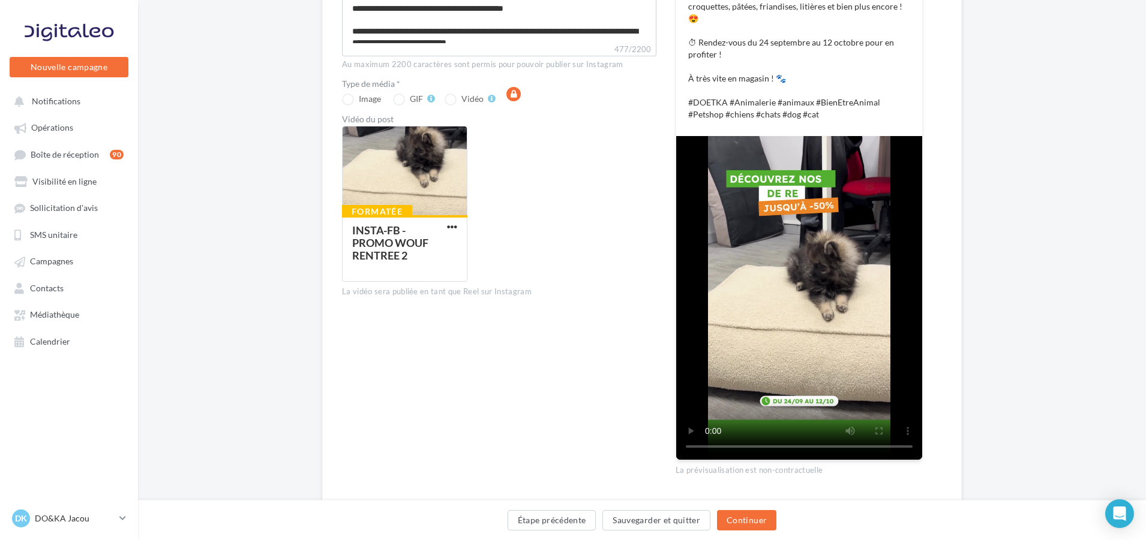
click at [777, 518] on div "Étape précédente Sauvegarder et quitter Continuer" at bounding box center [642, 522] width 989 height 25
click at [768, 519] on button "Continuer" at bounding box center [746, 520] width 59 height 20
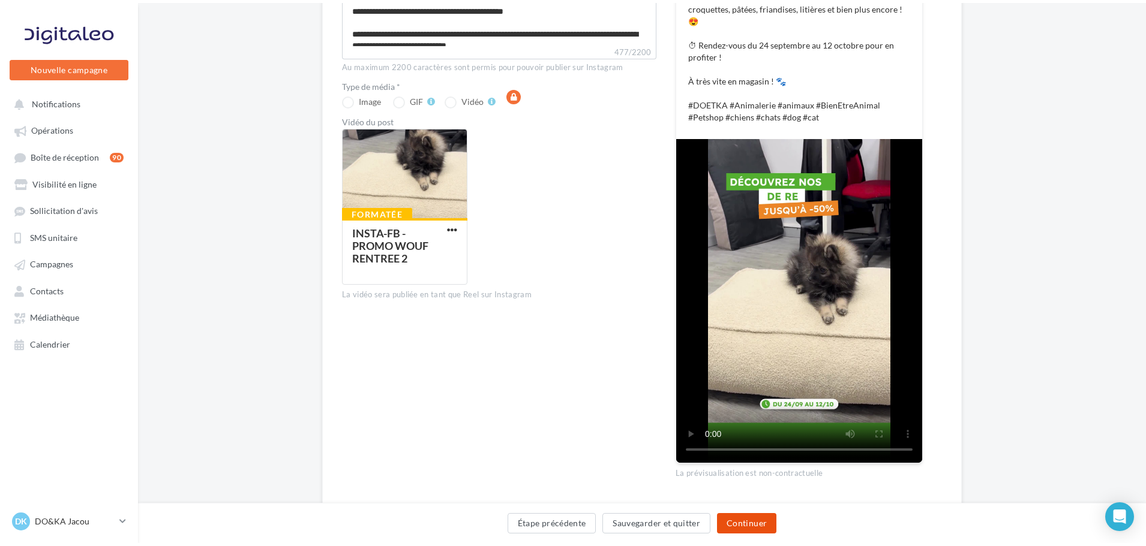
scroll to position [0, 0]
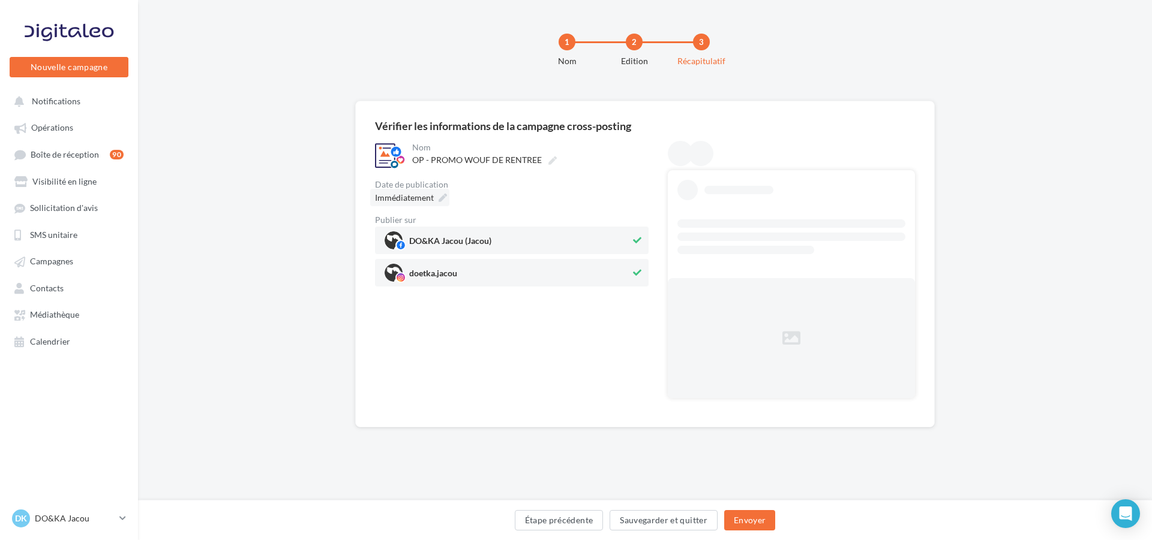
click at [441, 194] on icon at bounding box center [442, 198] width 8 height 8
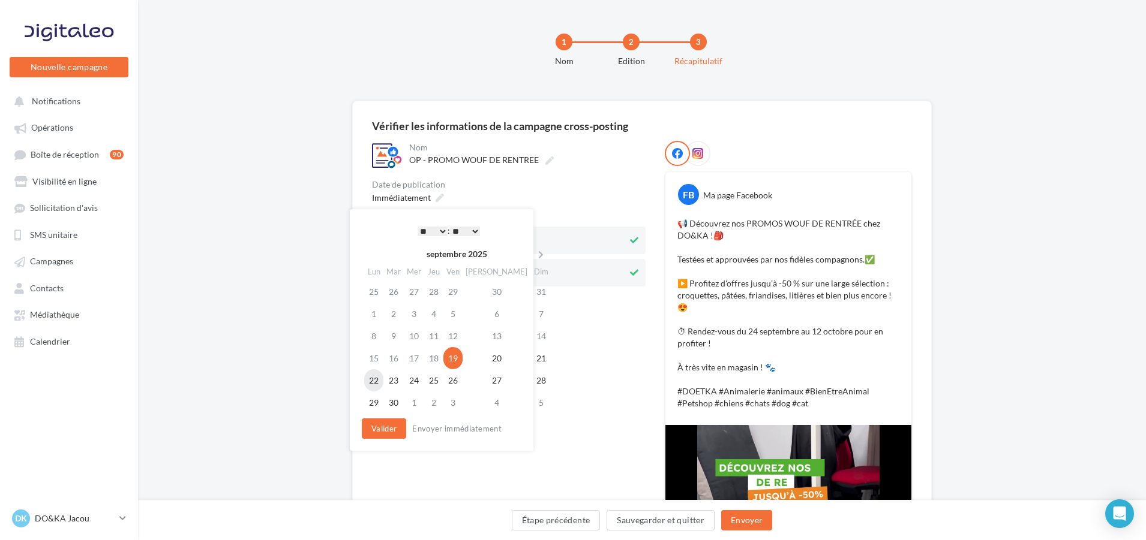
click at [380, 381] on td "22" at bounding box center [373, 380] width 19 height 22
click at [433, 233] on select "* * * * * * * * * * ** ** ** ** ** ** ** ** ** ** ** ** ** **" at bounding box center [429, 232] width 30 height 10
click at [393, 435] on button "Valider" at bounding box center [381, 429] width 44 height 20
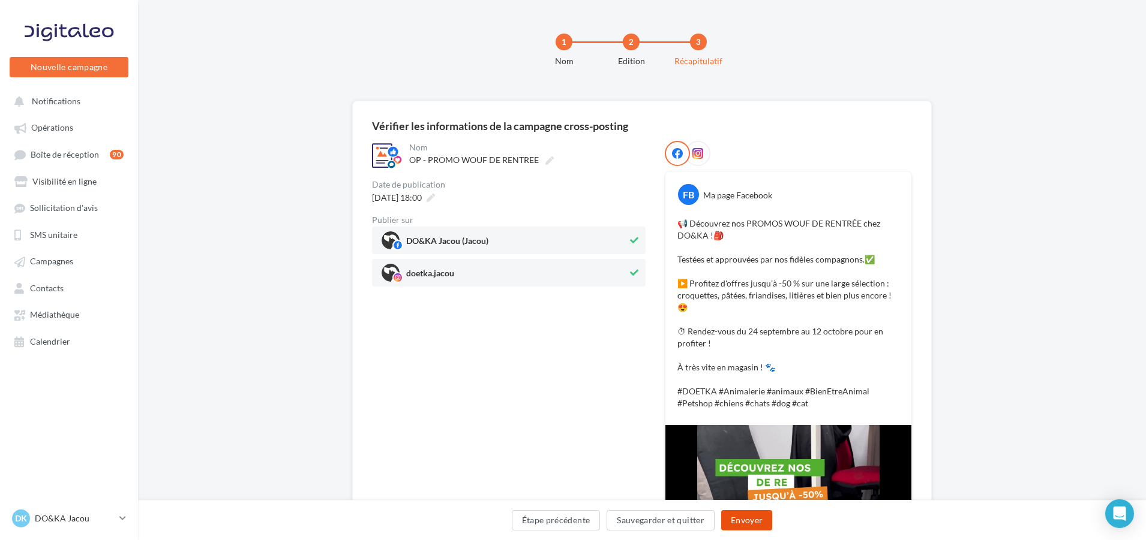
click at [756, 525] on button "Envoyer" at bounding box center [746, 520] width 51 height 20
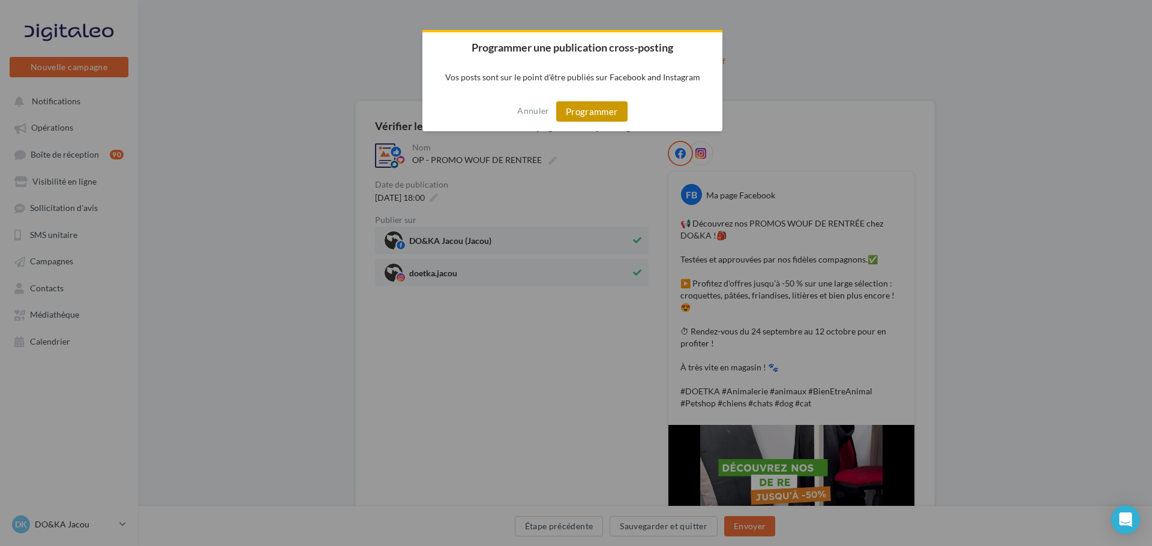
click at [589, 115] on button "Programmer" at bounding box center [591, 111] width 71 height 20
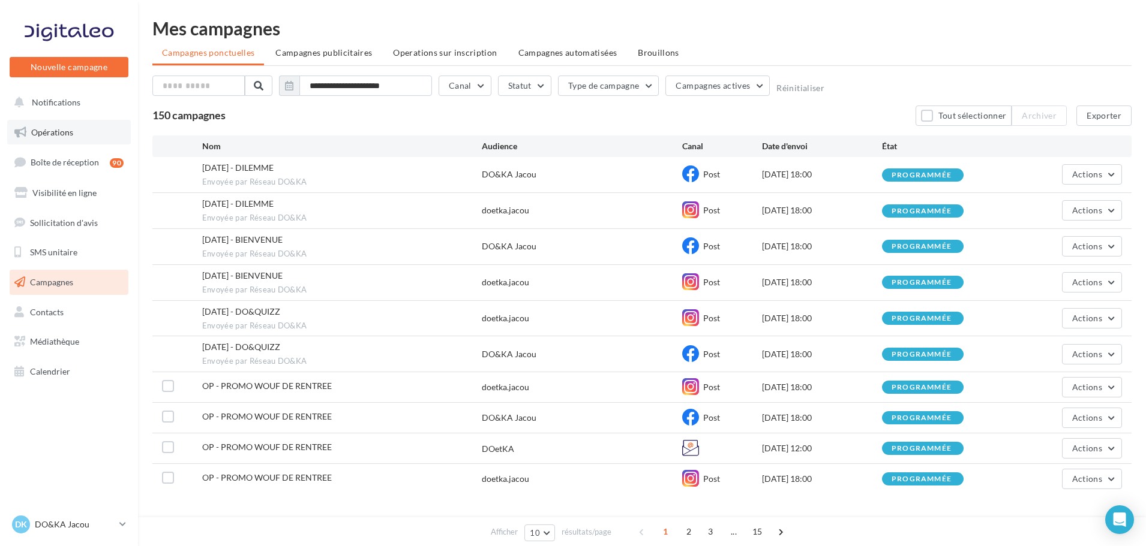
click at [60, 128] on span "Opérations" at bounding box center [52, 132] width 42 height 10
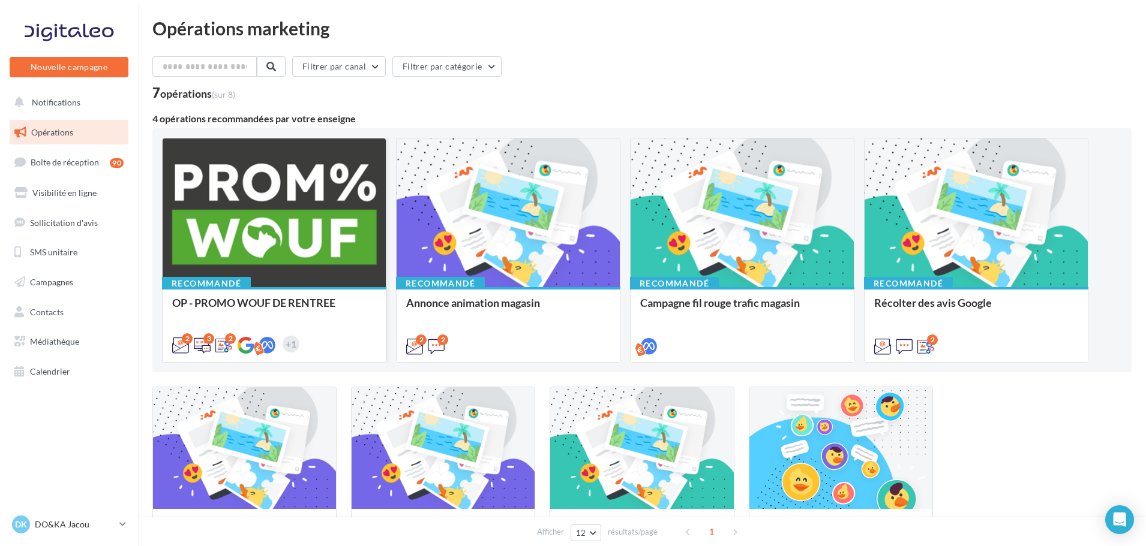
click at [304, 231] on div at bounding box center [274, 214] width 223 height 150
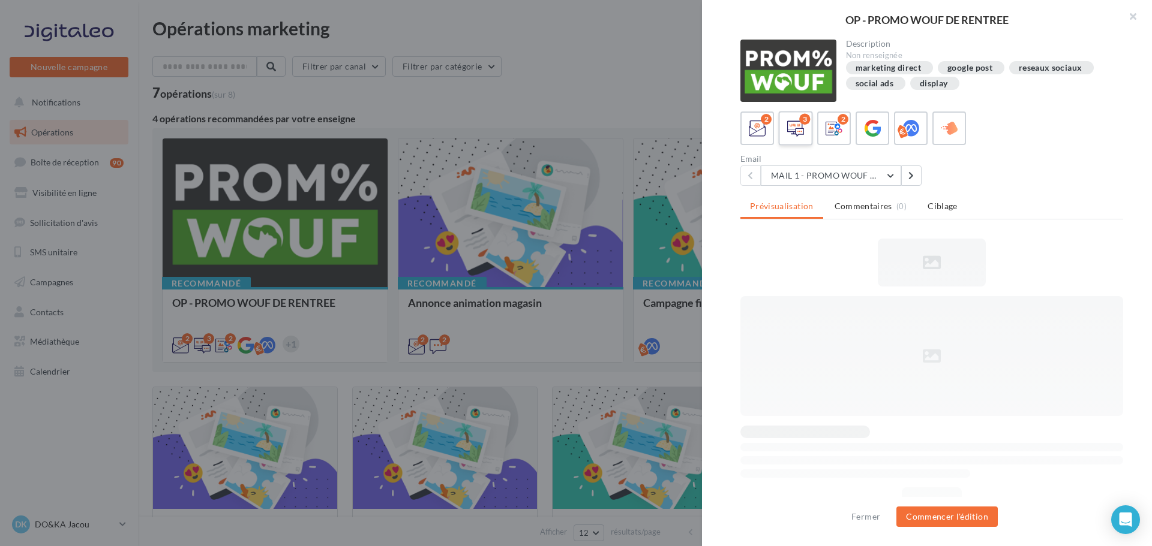
click at [801, 133] on icon at bounding box center [795, 128] width 17 height 17
click at [880, 176] on button "SMS 1 + LP - PROMO WOUF RENTREE" at bounding box center [831, 176] width 140 height 20
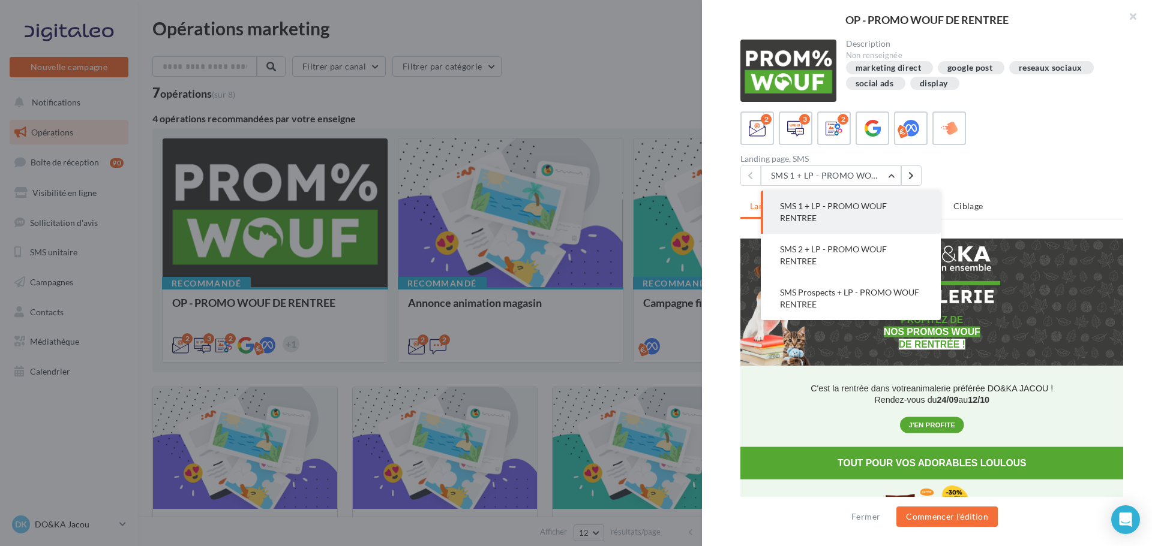
click at [872, 205] on span "SMS 1 + LP - PROMO WOUF RENTREE" at bounding box center [833, 212] width 107 height 22
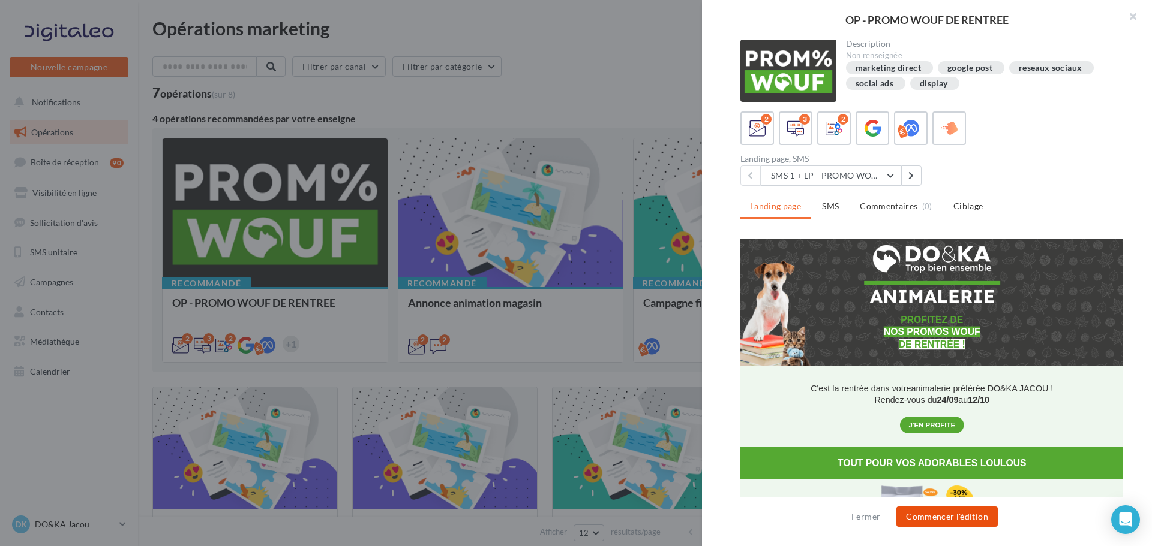
click at [930, 512] on button "Commencer l'édition" at bounding box center [946, 517] width 101 height 20
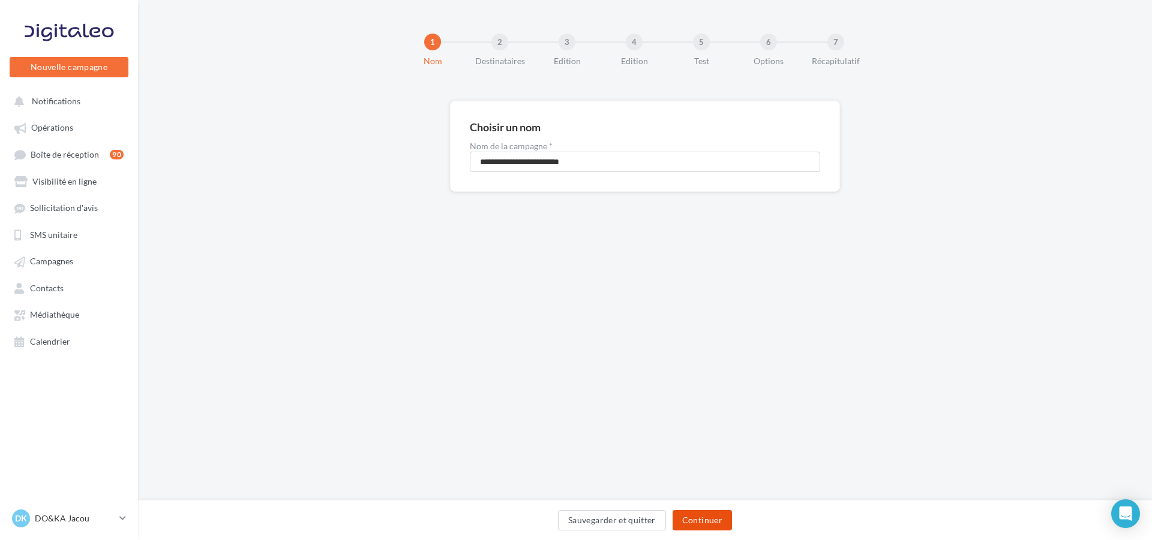
click at [720, 522] on button "Continuer" at bounding box center [701, 520] width 59 height 20
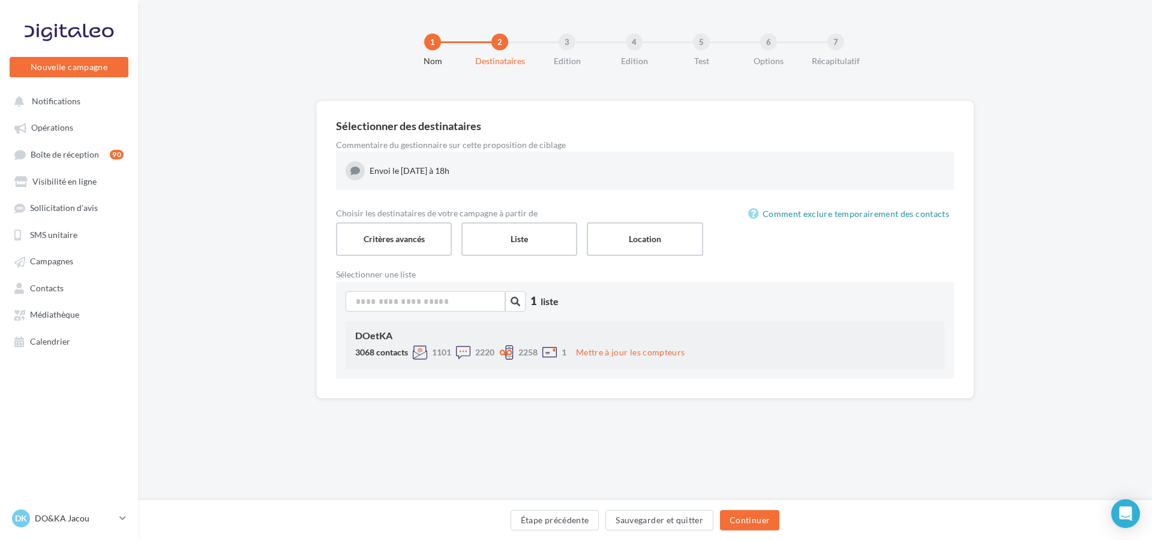
click at [642, 339] on div "DOetKA" at bounding box center [644, 336] width 579 height 10
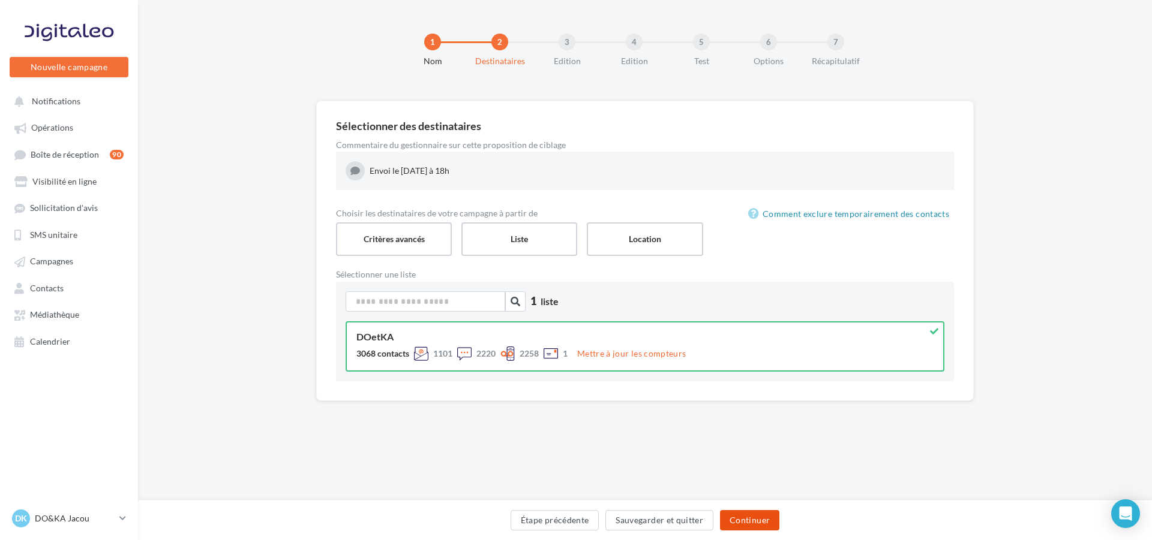
click at [768, 514] on button "Continuer" at bounding box center [749, 520] width 59 height 20
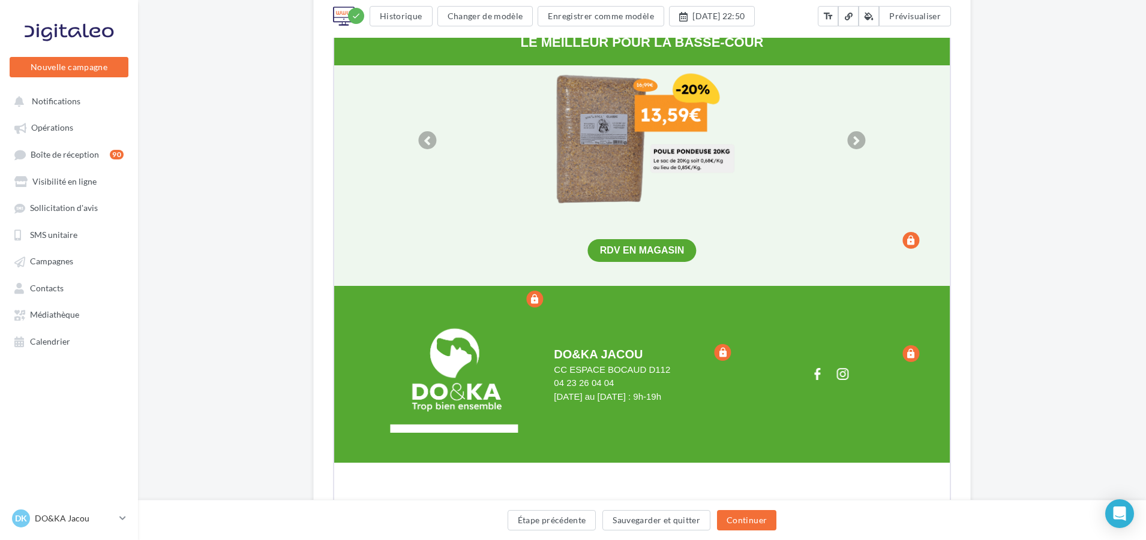
scroll to position [1109, 0]
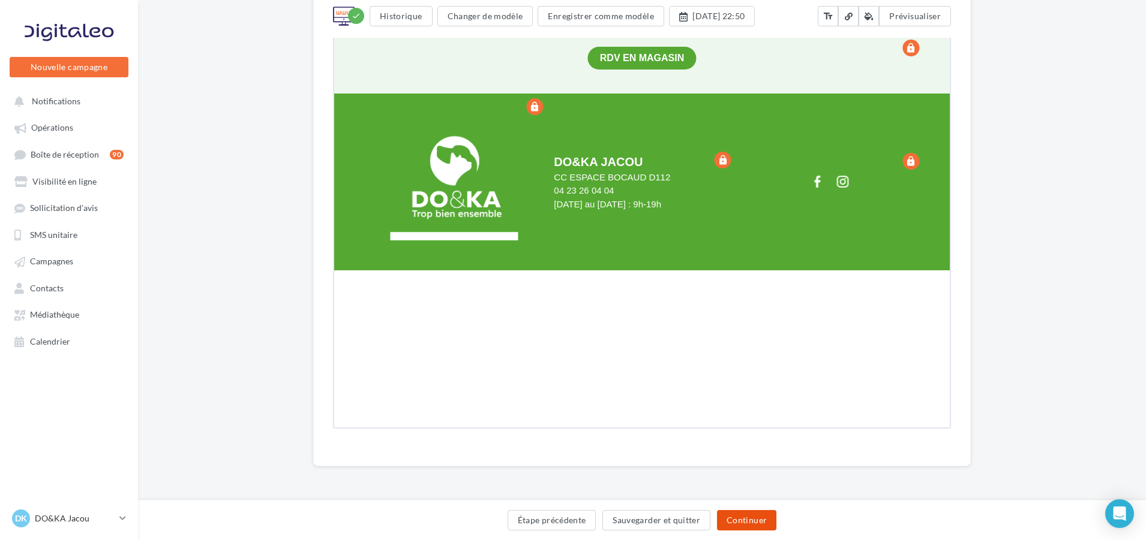
click at [773, 526] on button "Continuer" at bounding box center [746, 520] width 59 height 20
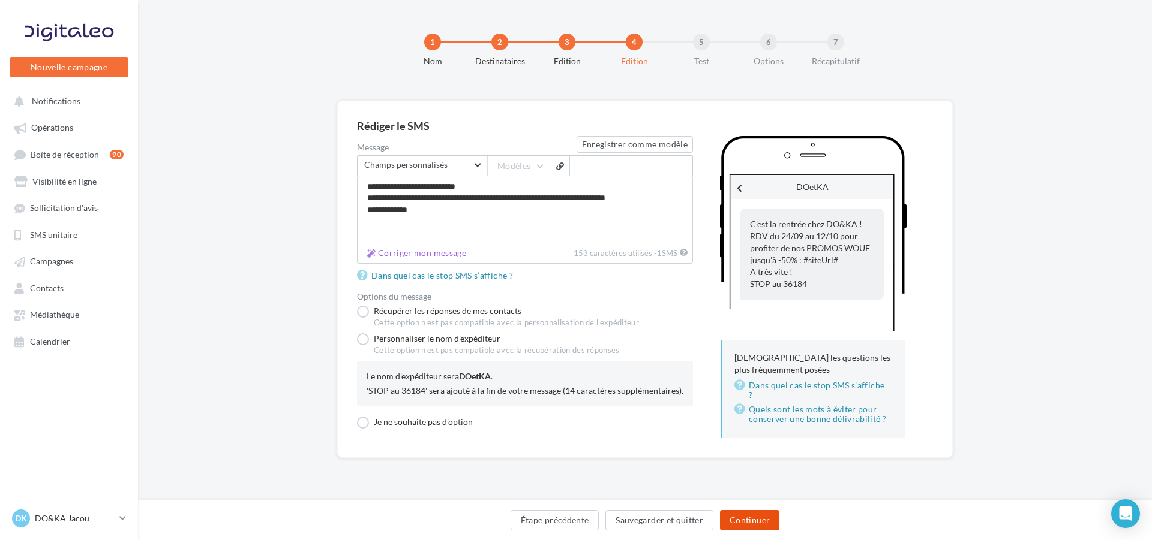
click at [739, 513] on button "Continuer" at bounding box center [749, 520] width 59 height 20
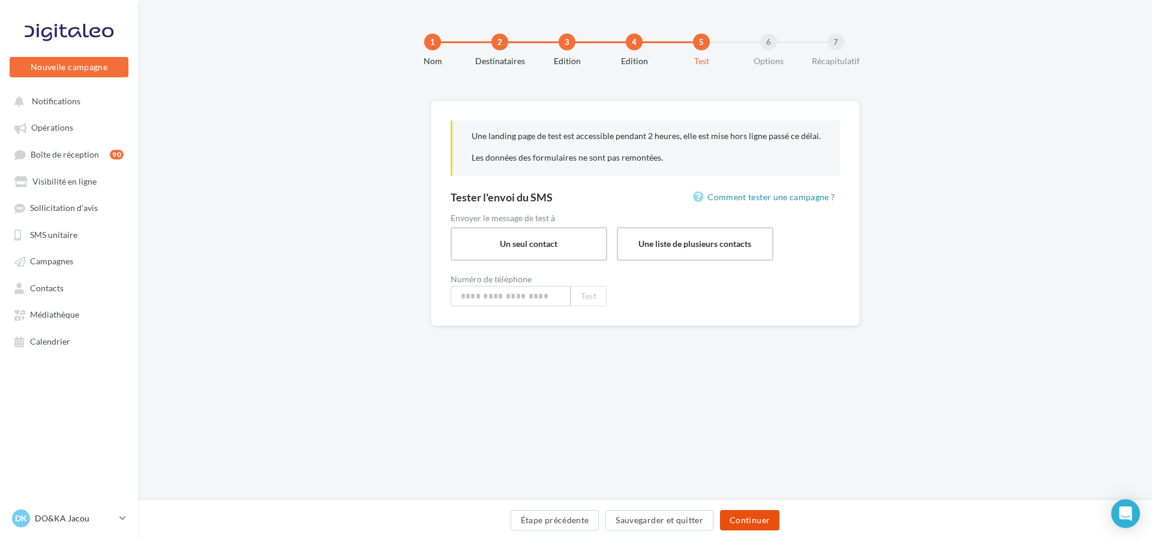
click at [750, 519] on button "Continuer" at bounding box center [749, 520] width 59 height 20
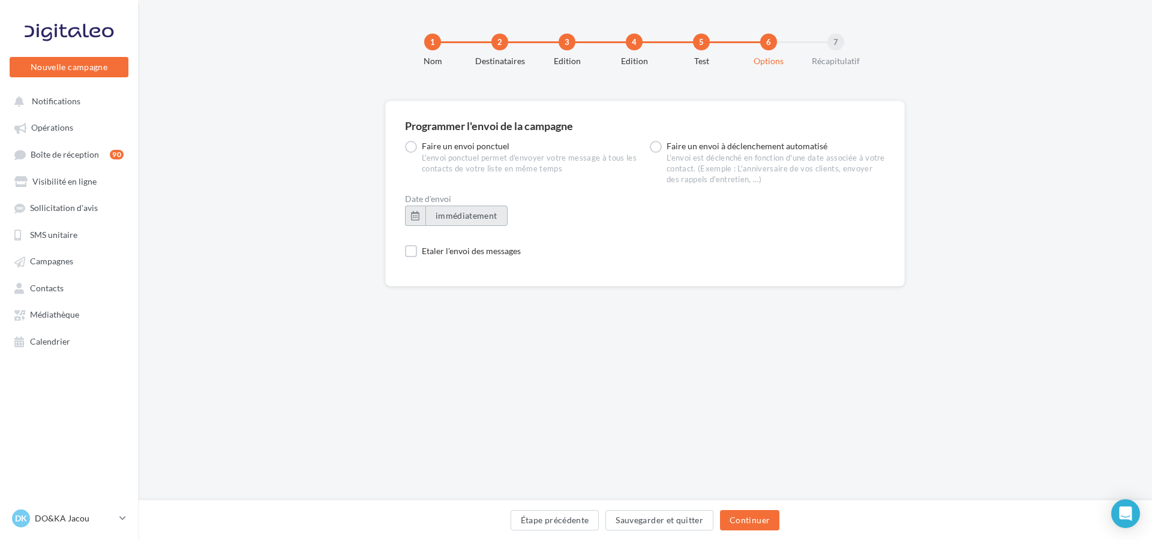
click at [430, 210] on button "immédiatement" at bounding box center [466, 216] width 82 height 20
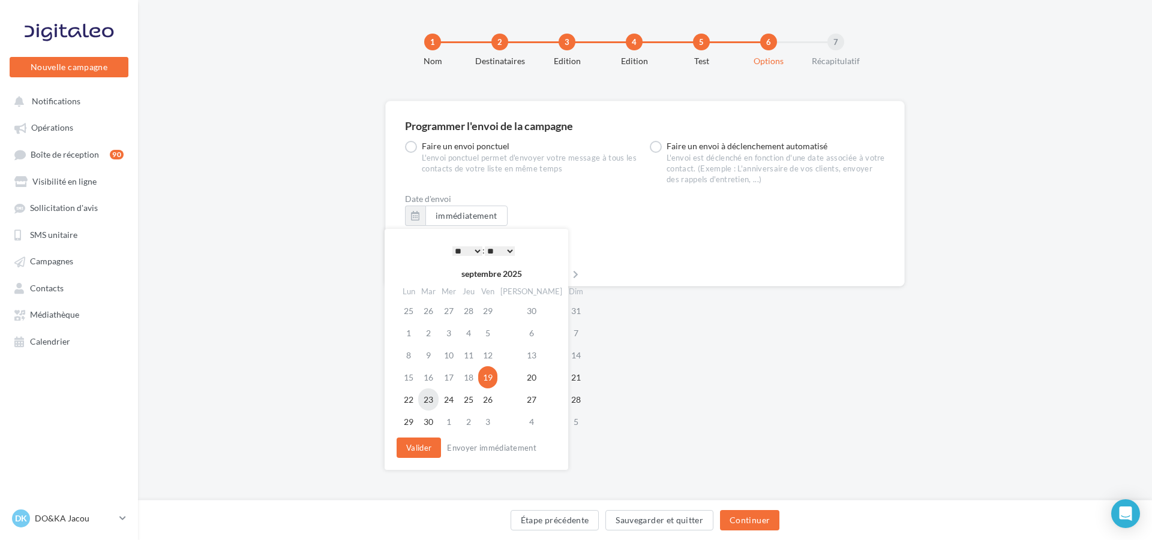
click at [435, 396] on td "23" at bounding box center [428, 400] width 20 height 22
click at [472, 242] on div "* * * * * * * * * * ** ** ** ** ** ** ** ** ** ** ** ** ** ** : ** ** ** ** ** …" at bounding box center [483, 251] width 121 height 18
click at [472, 247] on select "* * * * * * * * * * ** ** ** ** ** ** ** ** ** ** ** ** ** **" at bounding box center [467, 252] width 30 height 10
click at [506, 250] on select "** ** ** ** ** **" at bounding box center [500, 252] width 30 height 10
click at [430, 440] on button "Valider" at bounding box center [418, 448] width 44 height 20
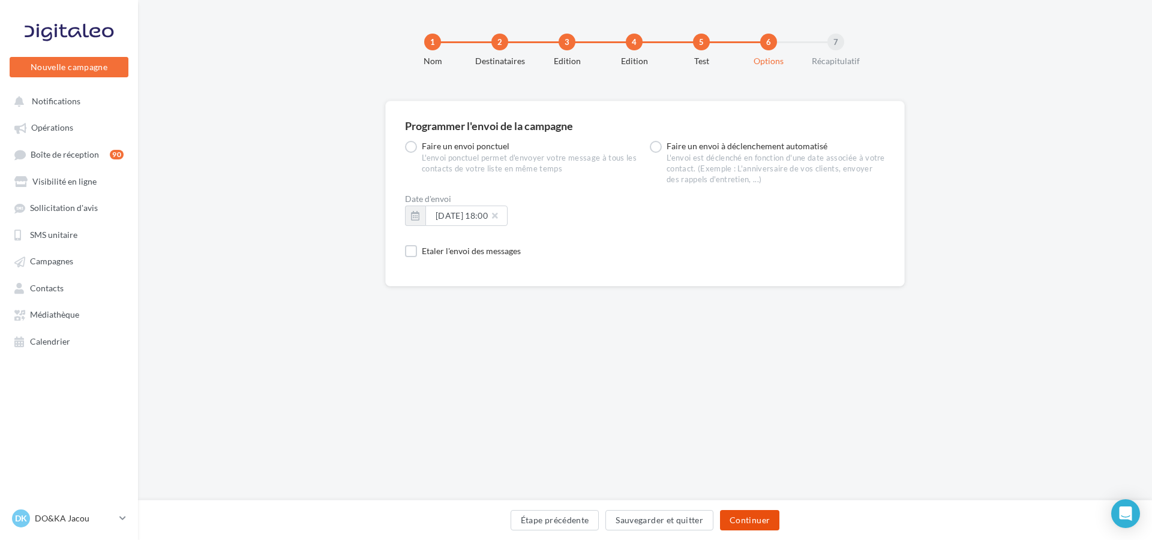
click at [752, 519] on button "Continuer" at bounding box center [749, 520] width 59 height 20
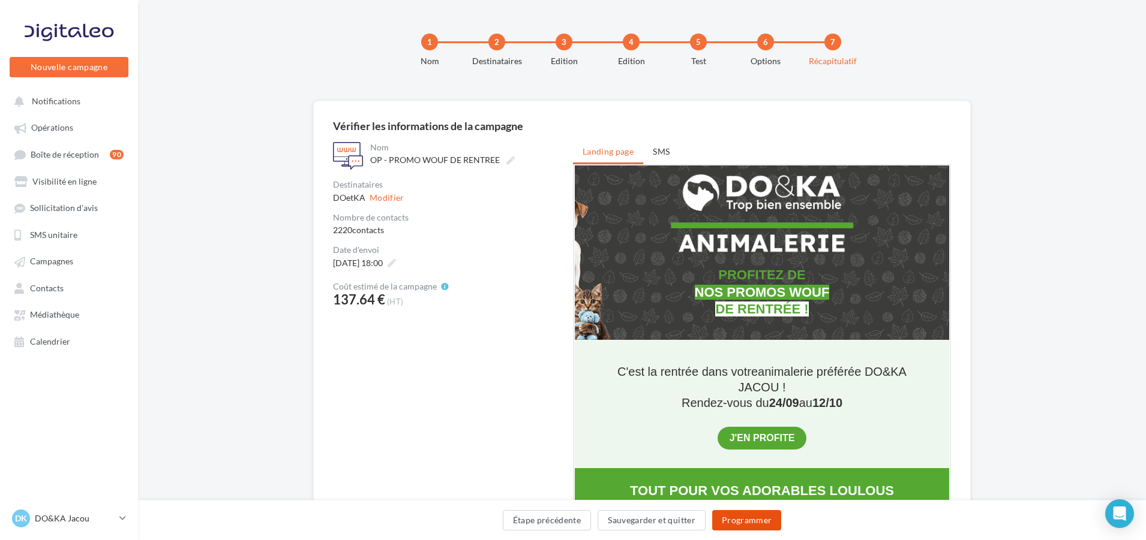
click at [749, 514] on button "Programmer" at bounding box center [747, 520] width 70 height 20
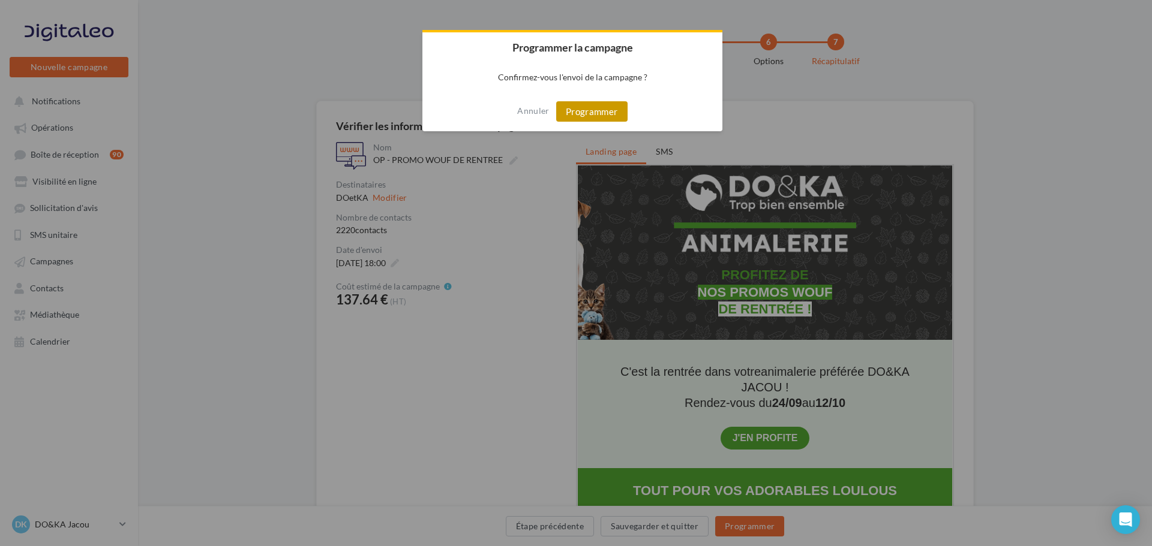
click at [600, 119] on button "Programmer" at bounding box center [591, 111] width 71 height 20
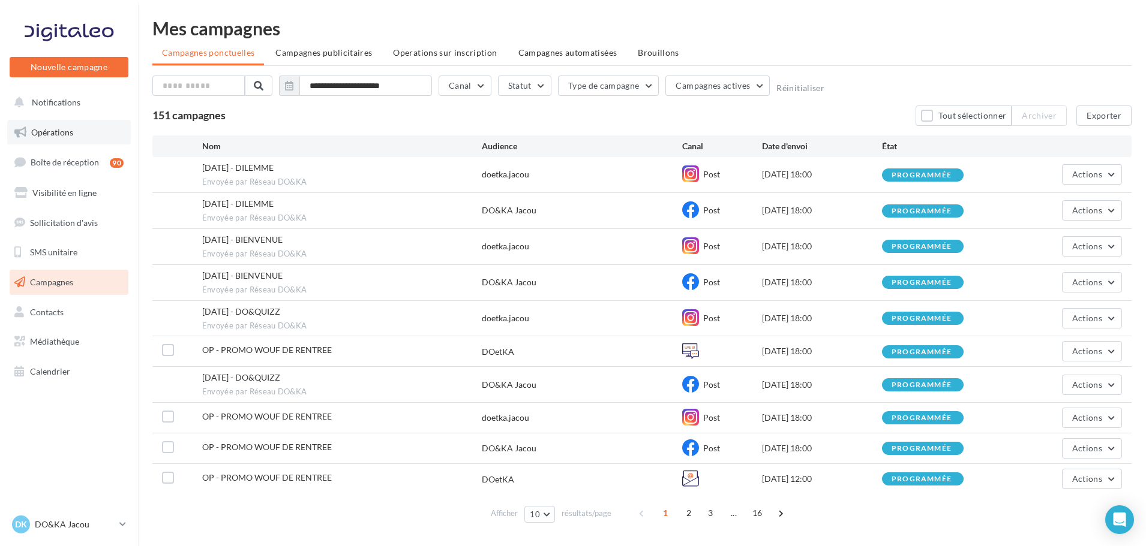
click at [94, 125] on link "Opérations" at bounding box center [69, 132] width 124 height 25
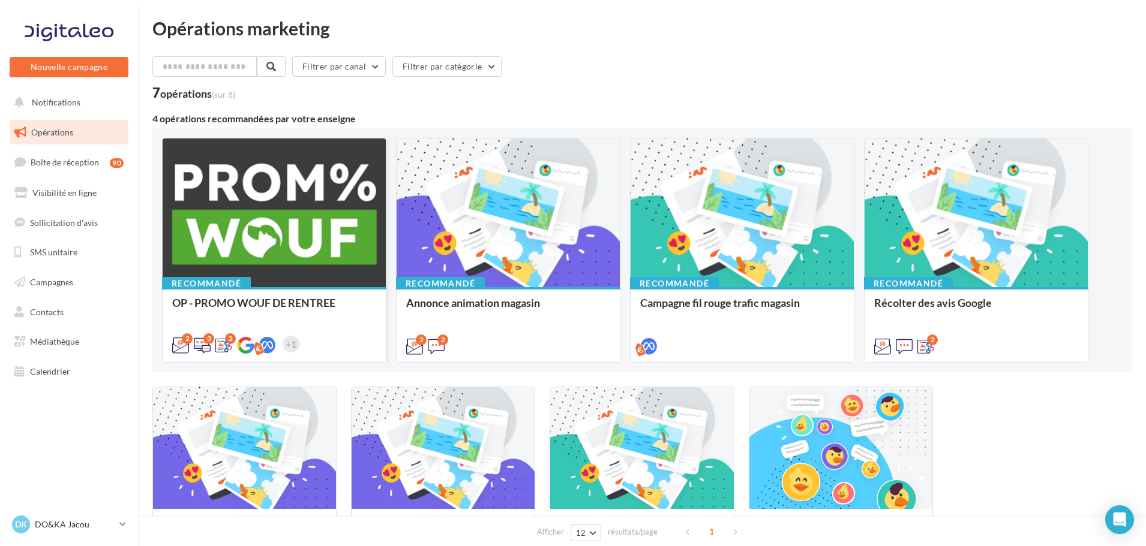
click at [302, 205] on div at bounding box center [274, 214] width 223 height 150
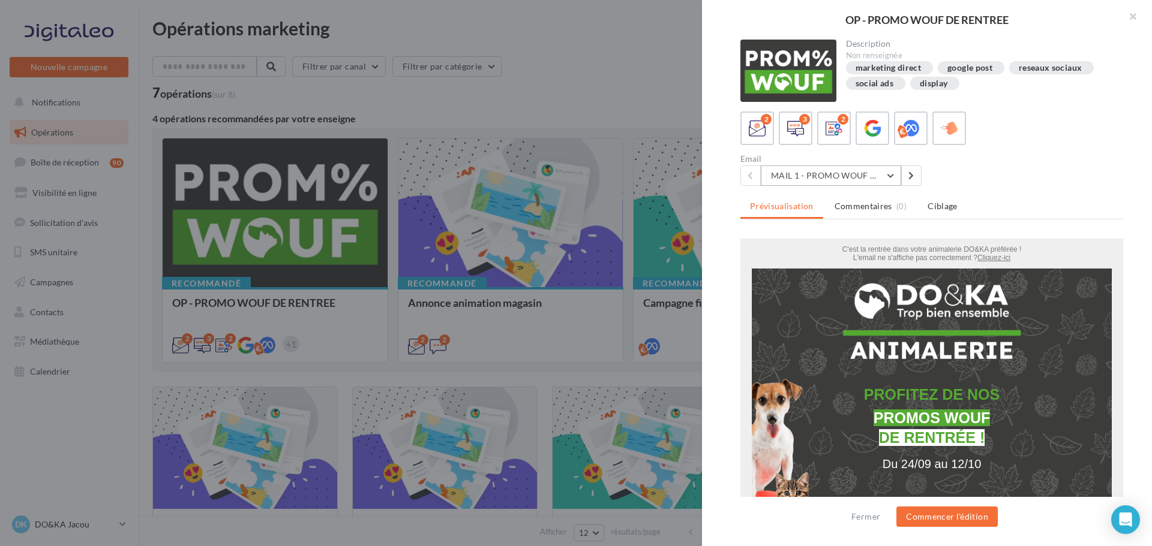
click at [884, 176] on button "MAIL 1 - PROMO WOUF RENTREE" at bounding box center [831, 176] width 140 height 20
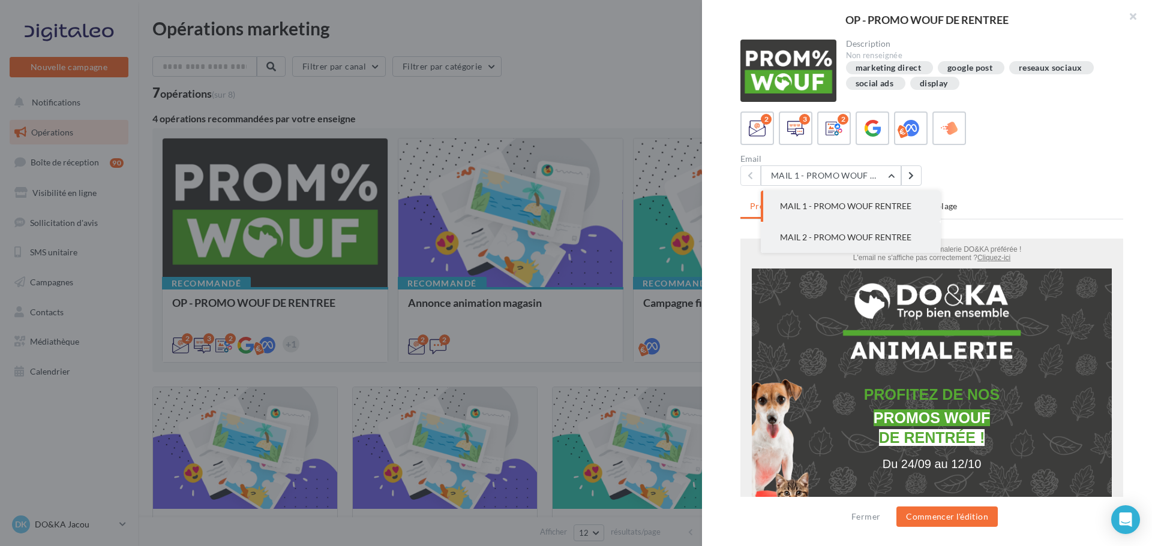
click at [875, 234] on span "MAIL 2 - PROMO WOUF RENTREE" at bounding box center [845, 237] width 131 height 10
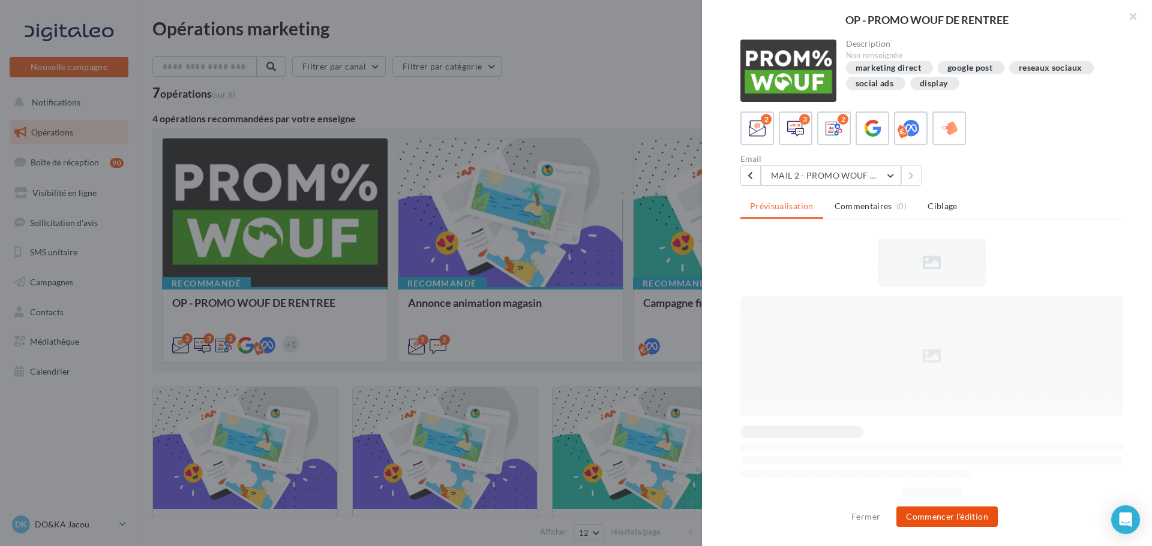
click at [969, 516] on button "Commencer l'édition" at bounding box center [946, 517] width 101 height 20
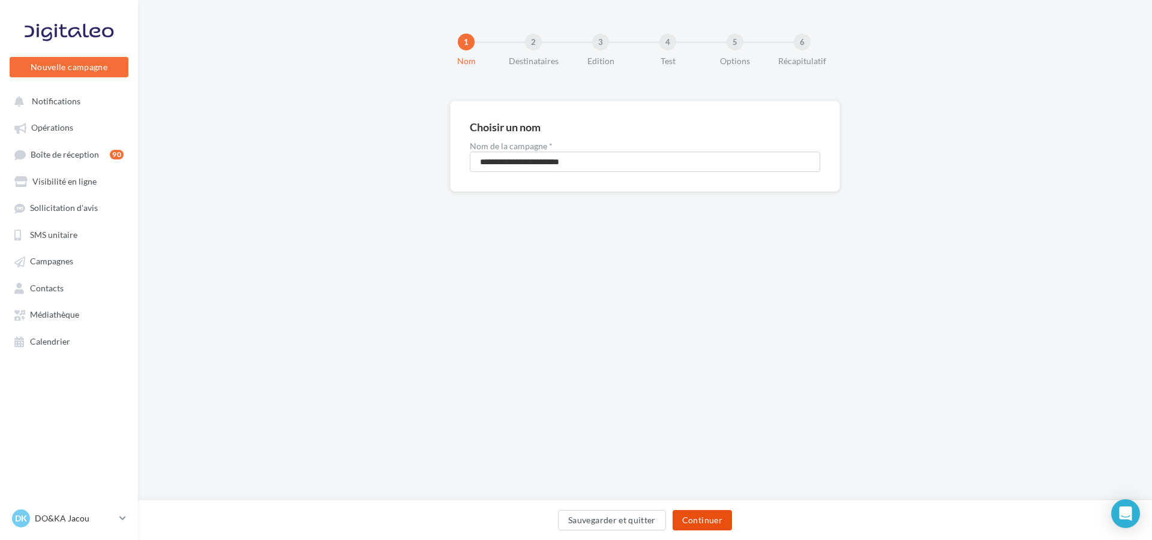
click at [704, 527] on button "Continuer" at bounding box center [701, 520] width 59 height 20
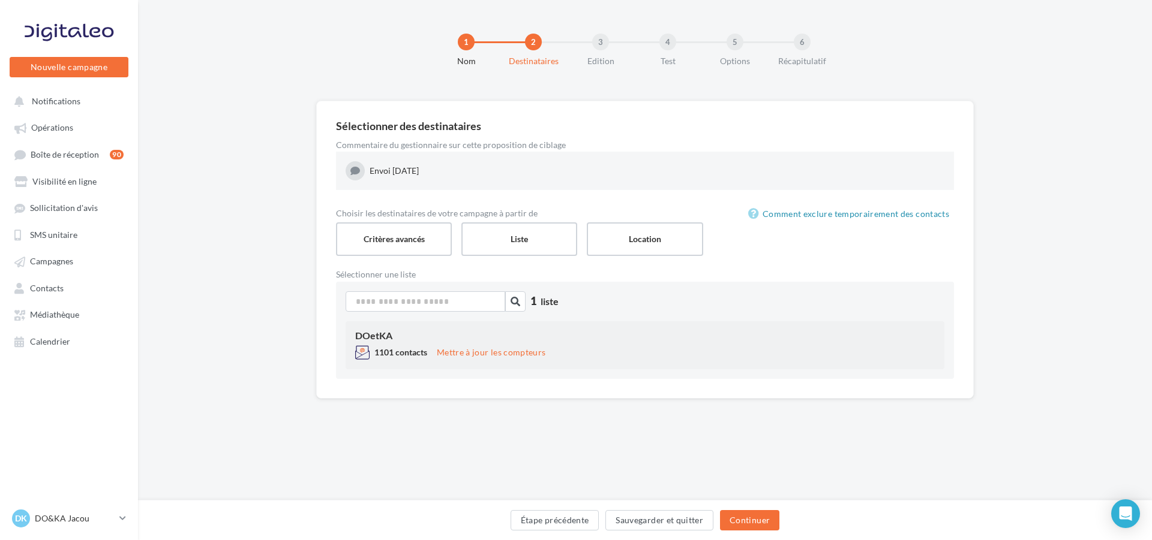
click at [762, 331] on div "DOetKA" at bounding box center [644, 336] width 579 height 10
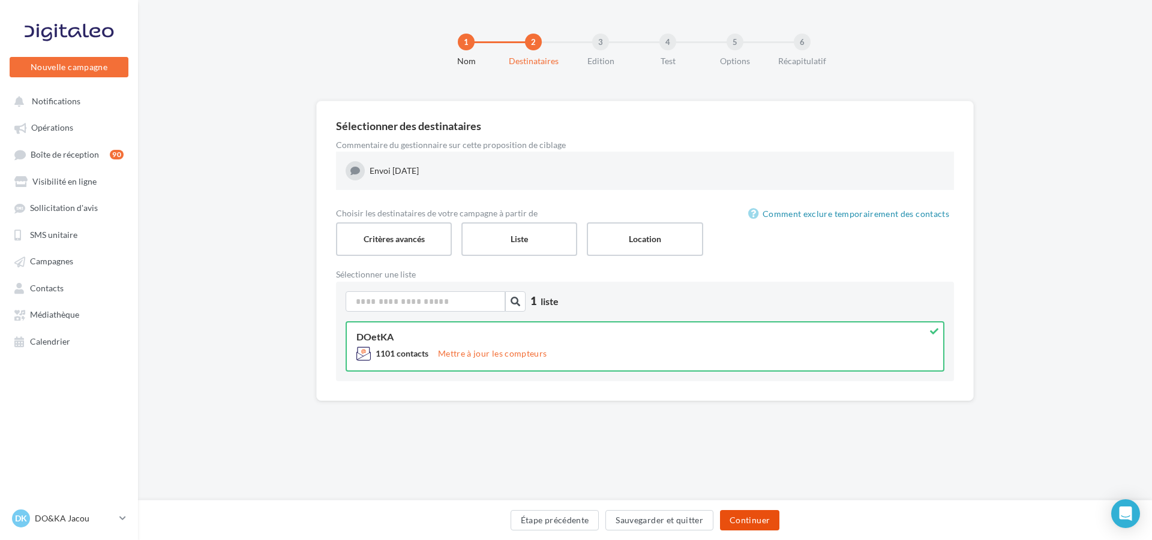
click at [761, 524] on button "Continuer" at bounding box center [749, 520] width 59 height 20
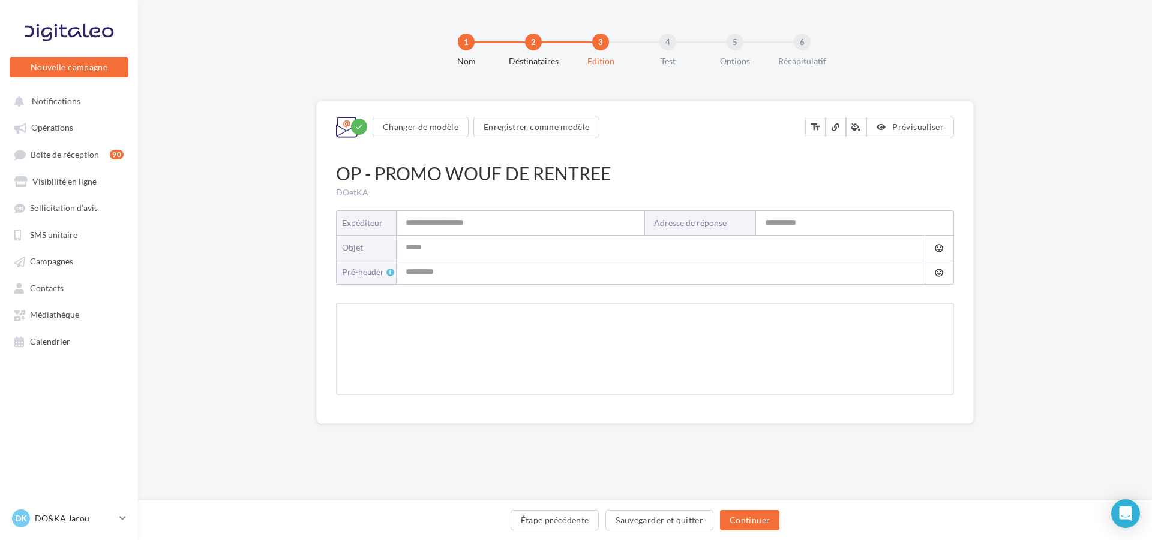
type input "**********"
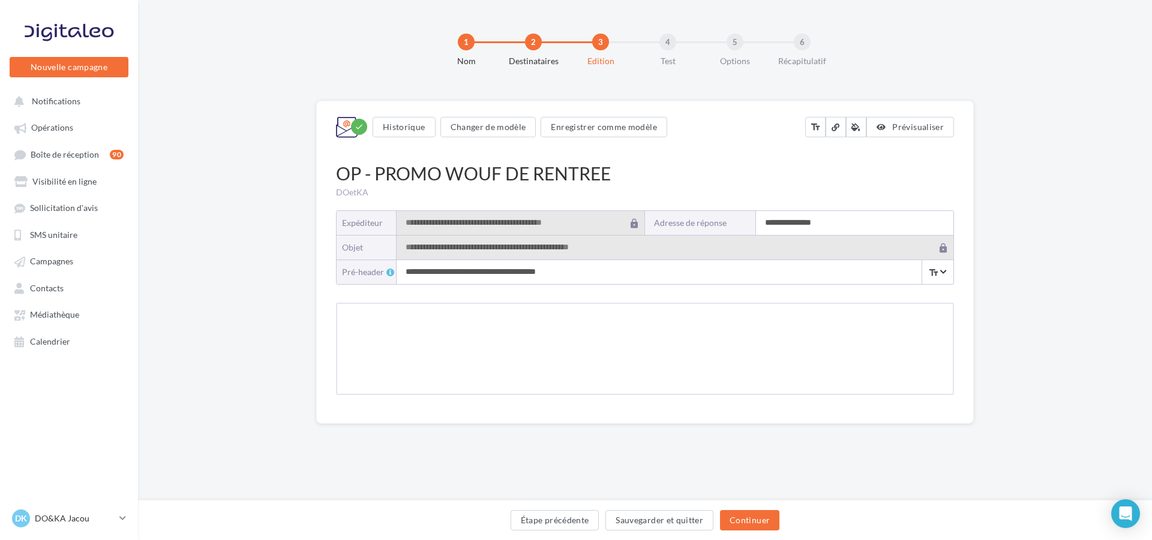
click at [780, 219] on input "**********" at bounding box center [854, 223] width 197 height 24
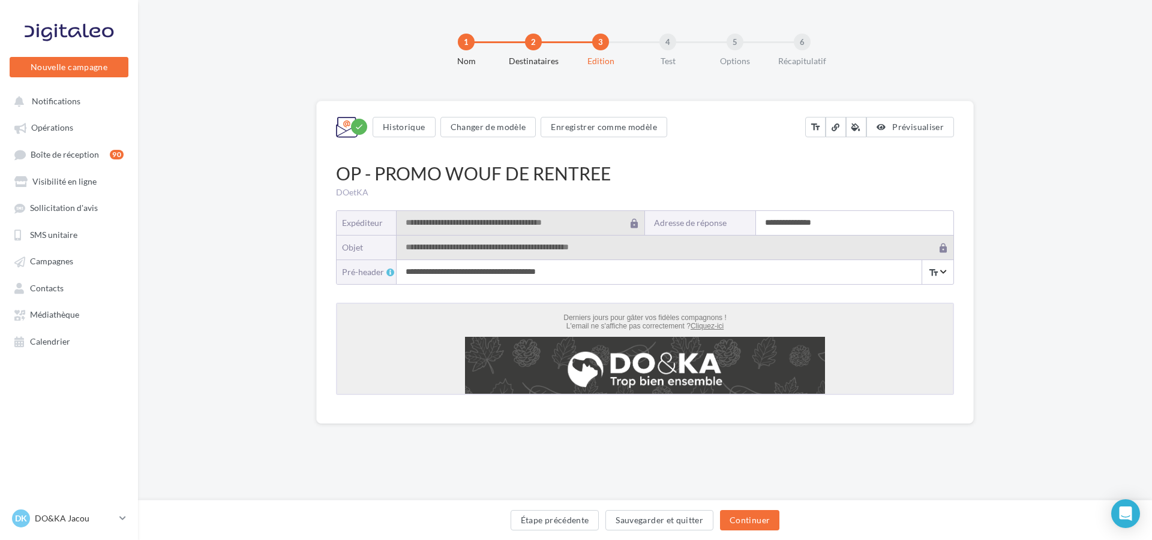
drag, startPoint x: 780, startPoint y: 220, endPoint x: 756, endPoint y: 215, distance: 24.4
click at [756, 215] on input "**********" at bounding box center [854, 223] width 197 height 24
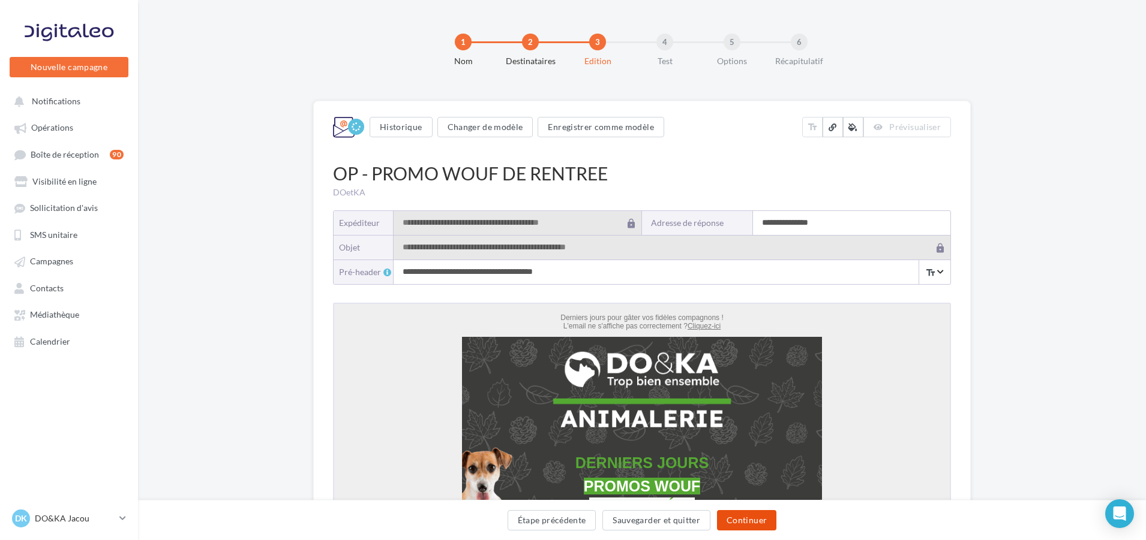
type input "**********"
click at [764, 514] on button "Continuer" at bounding box center [746, 520] width 59 height 20
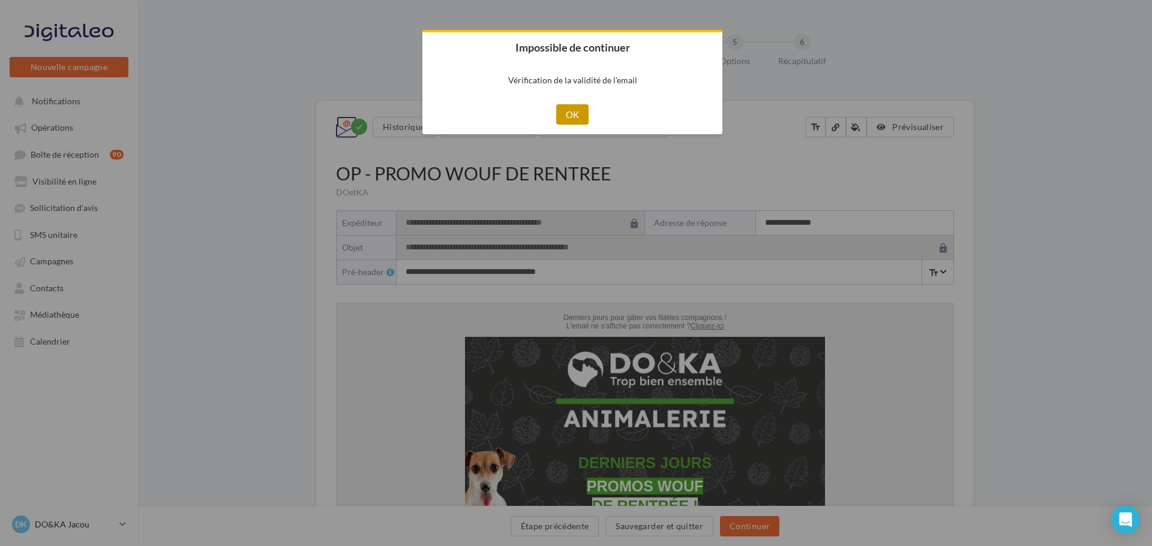
click at [565, 106] on button "OK" at bounding box center [572, 114] width 33 height 20
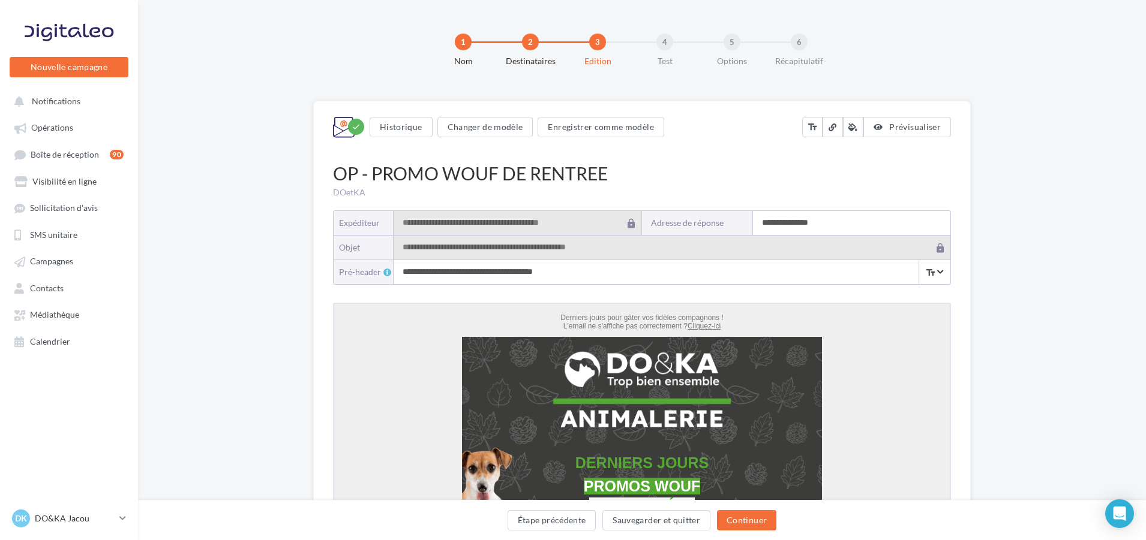
click at [838, 224] on input "**********" at bounding box center [851, 223] width 197 height 24
click at [756, 522] on button "Continuer" at bounding box center [746, 520] width 59 height 20
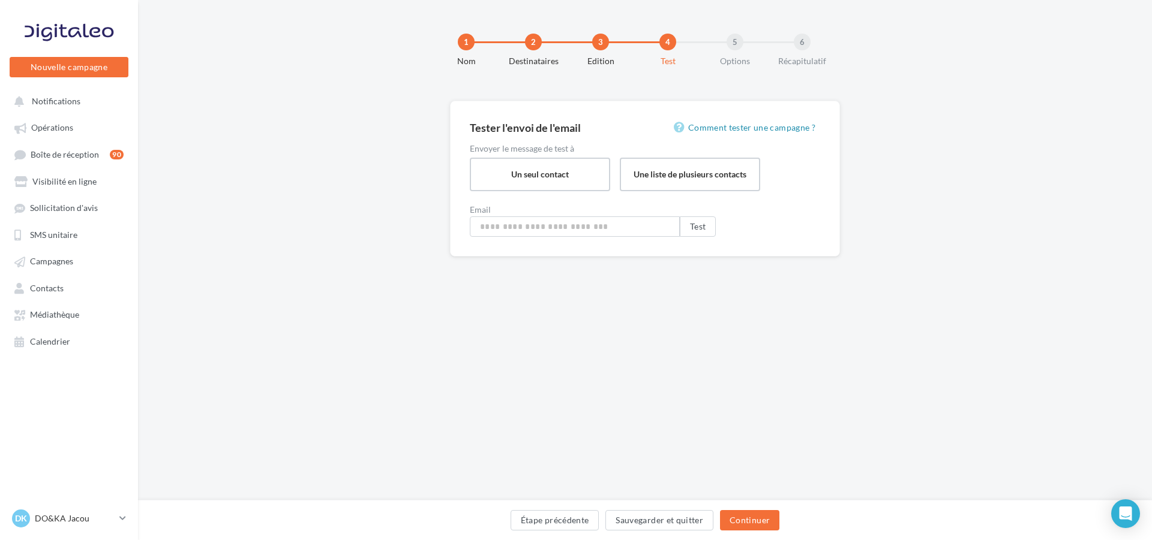
type input "**********"
click at [761, 512] on button "Continuer" at bounding box center [749, 520] width 59 height 20
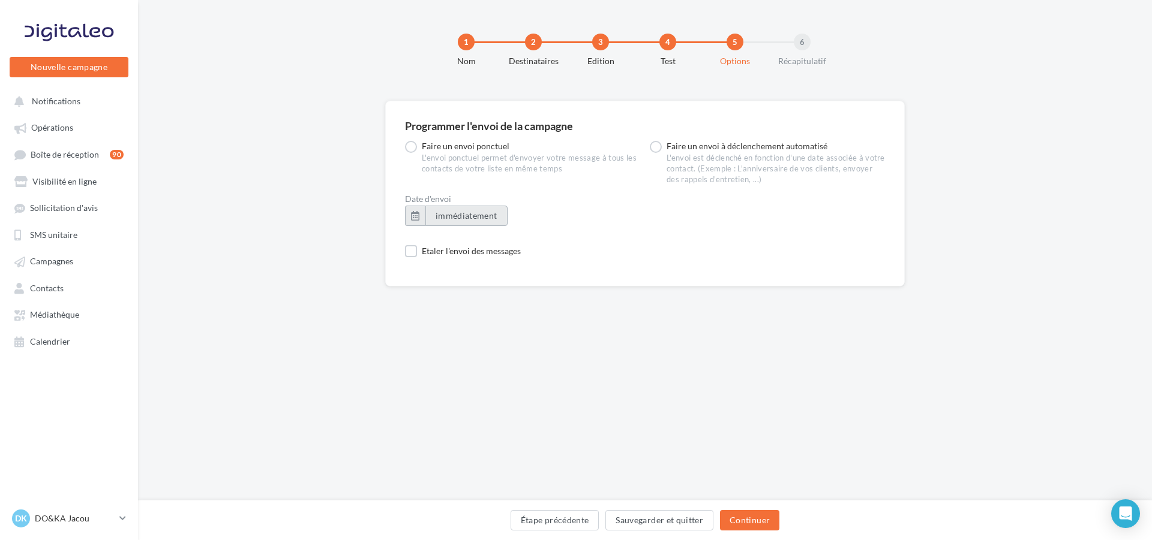
click at [440, 214] on span "immédiatement" at bounding box center [466, 216] width 62 height 10
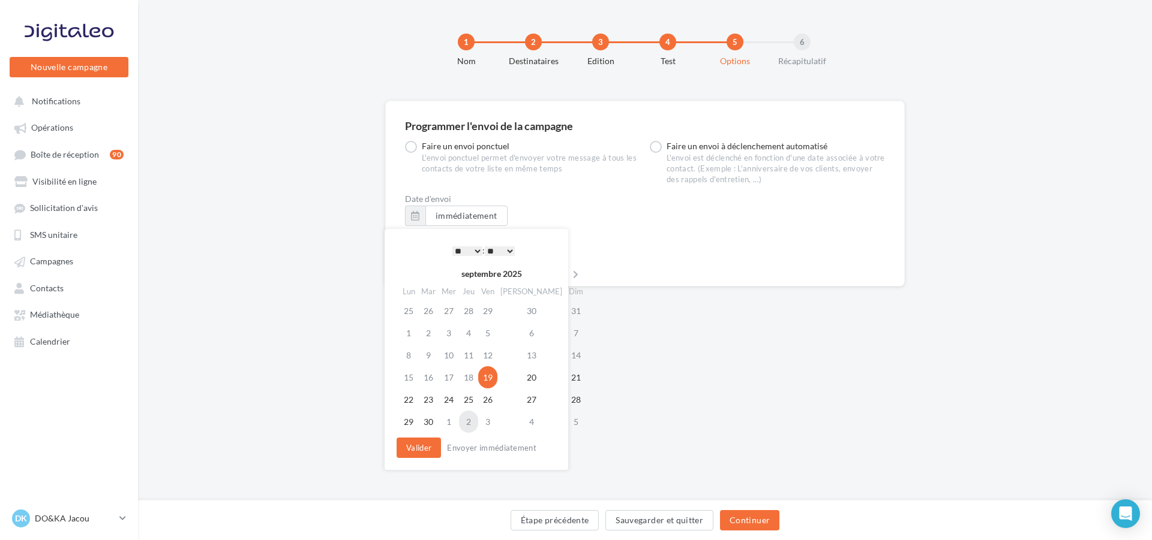
click at [467, 420] on td "2" at bounding box center [468, 422] width 19 height 22
click at [470, 253] on select "* * * * * * * * * * ** ** ** ** ** ** ** ** ** ** ** ** ** **" at bounding box center [467, 252] width 30 height 10
click at [434, 443] on button "Valider" at bounding box center [418, 448] width 44 height 20
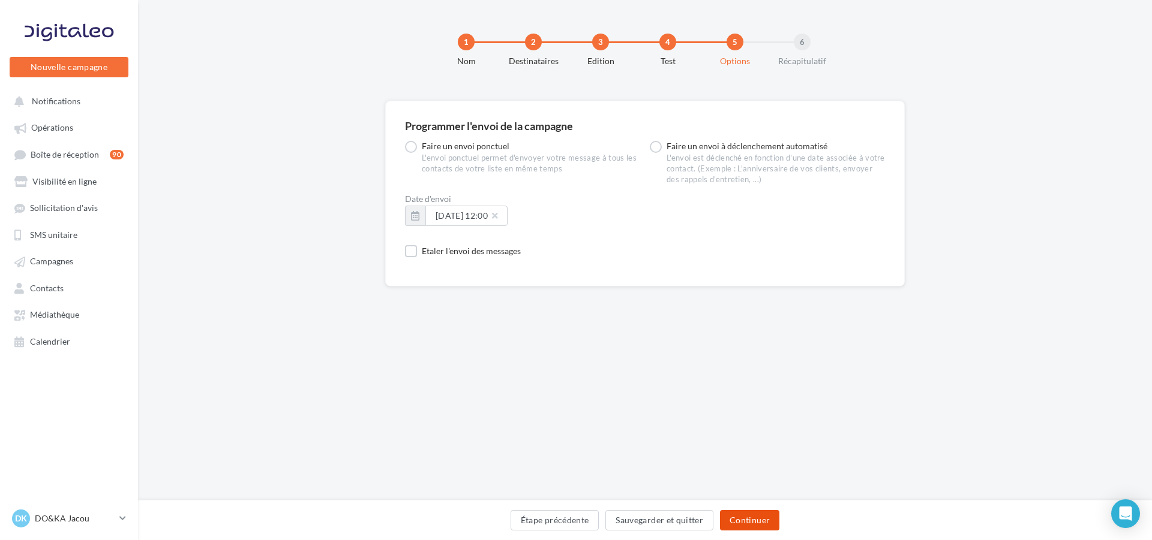
click at [747, 518] on button "Continuer" at bounding box center [749, 520] width 59 height 20
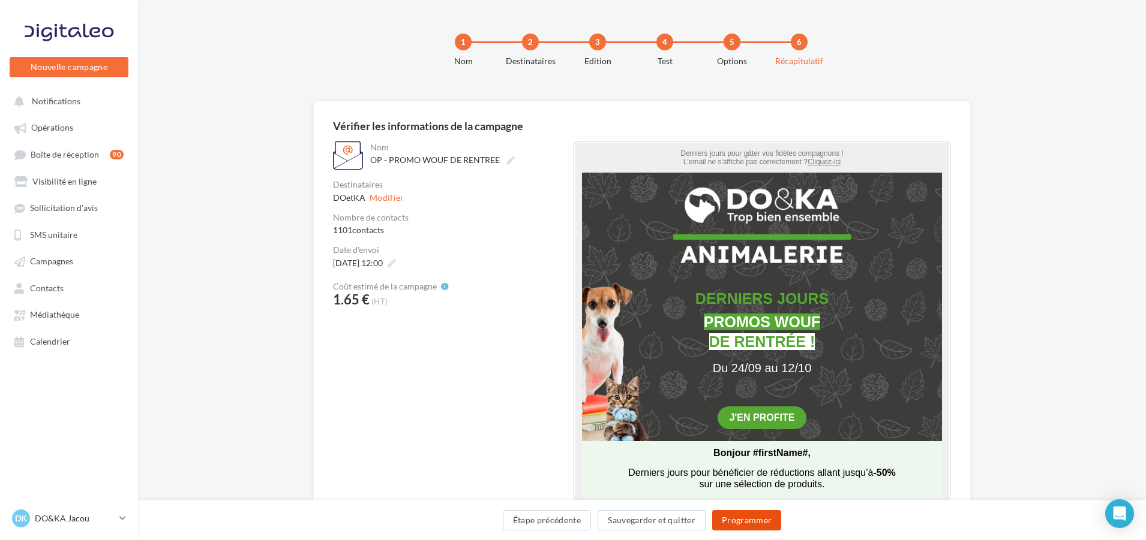
click at [770, 513] on button "Programmer" at bounding box center [747, 520] width 70 height 20
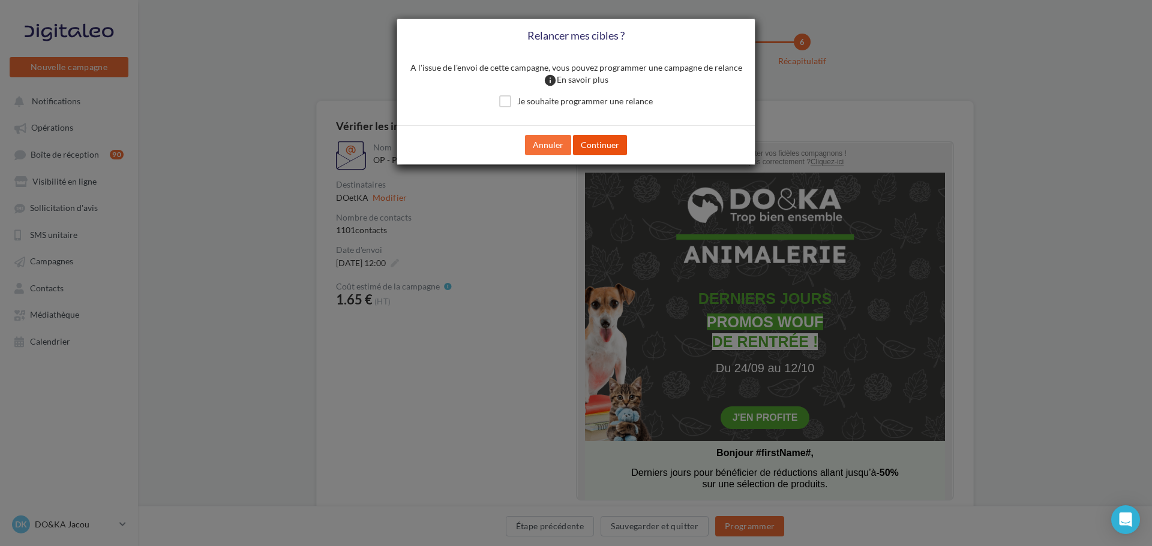
click at [603, 149] on button "Continuer" at bounding box center [600, 145] width 54 height 20
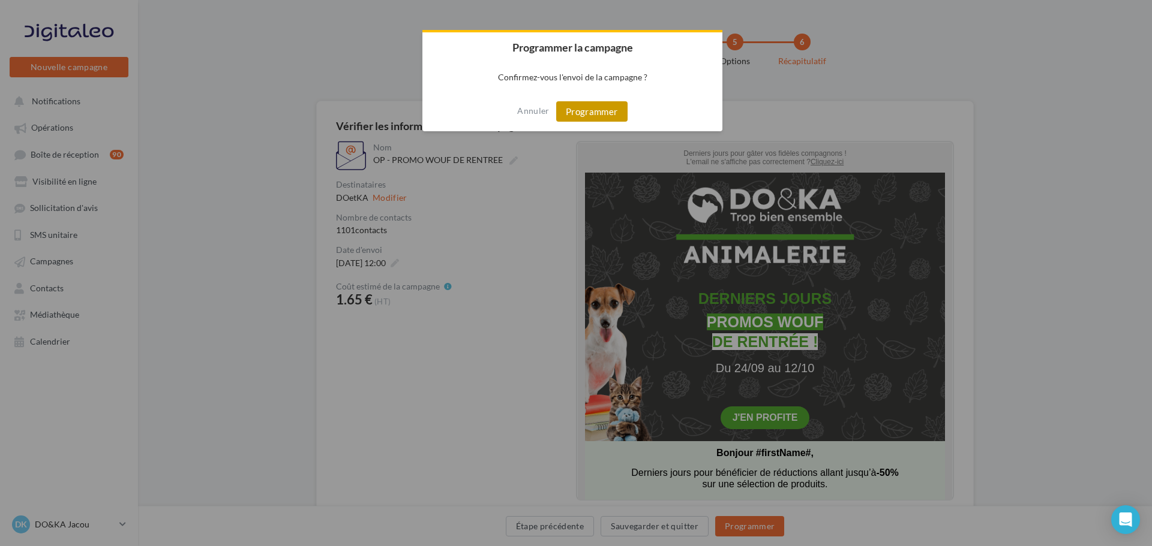
click at [603, 110] on button "Programmer" at bounding box center [591, 111] width 71 height 20
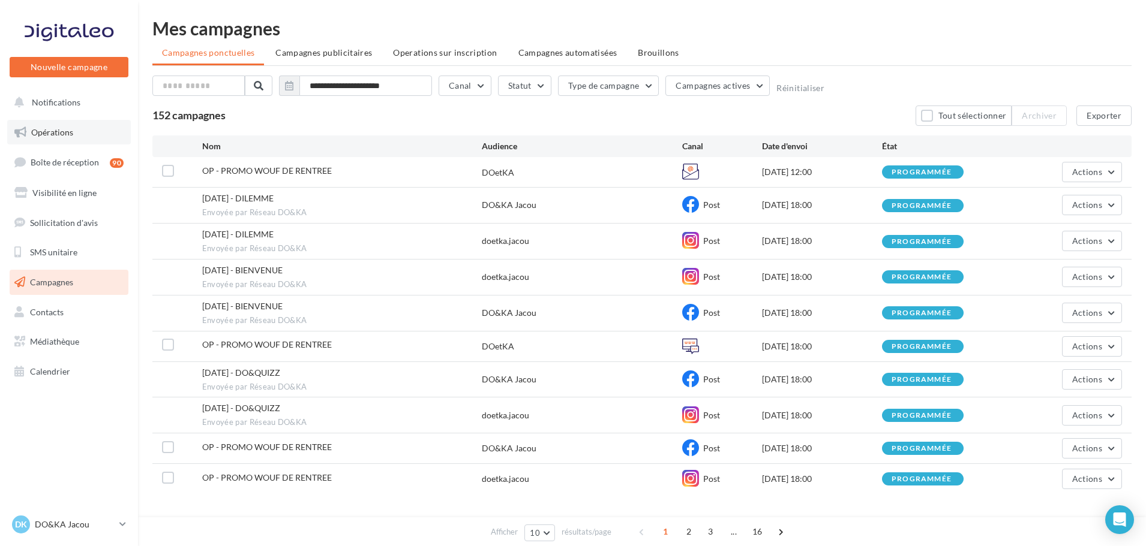
click at [35, 121] on link "Opérations" at bounding box center [69, 132] width 124 height 25
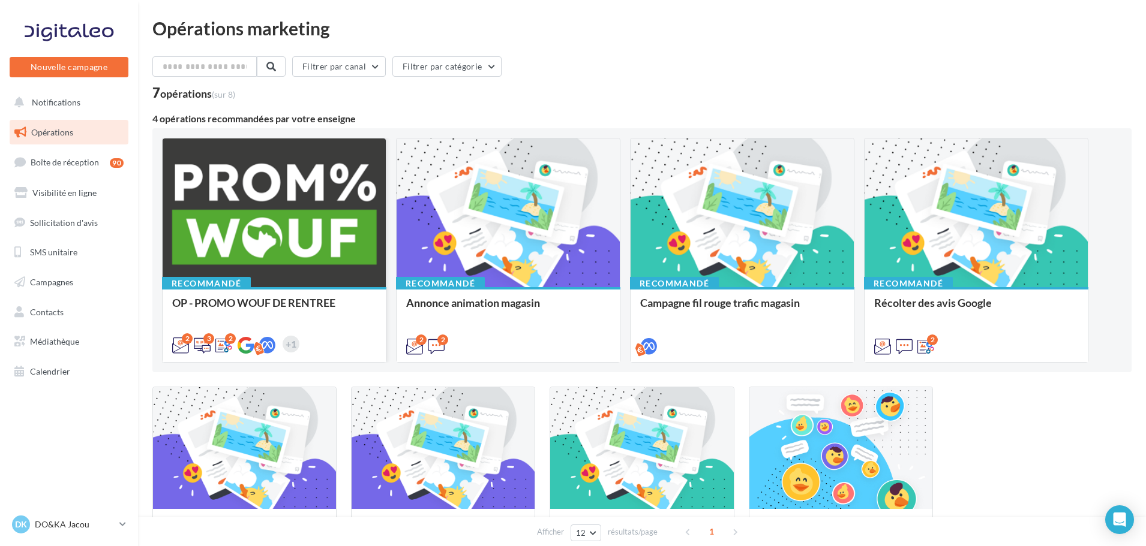
click at [307, 249] on div at bounding box center [274, 214] width 223 height 150
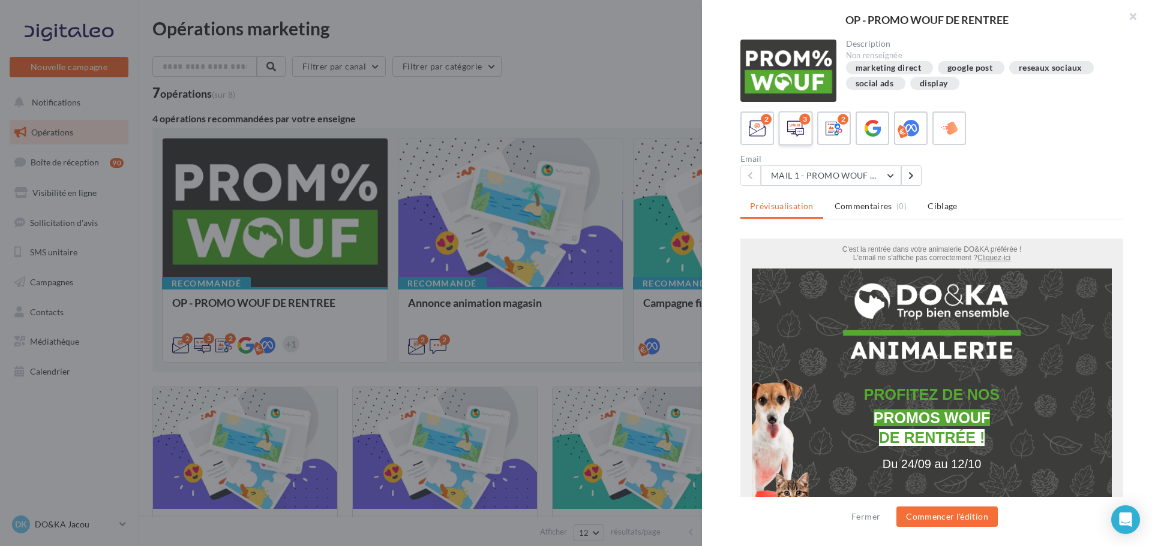
click at [794, 131] on icon at bounding box center [795, 128] width 17 height 17
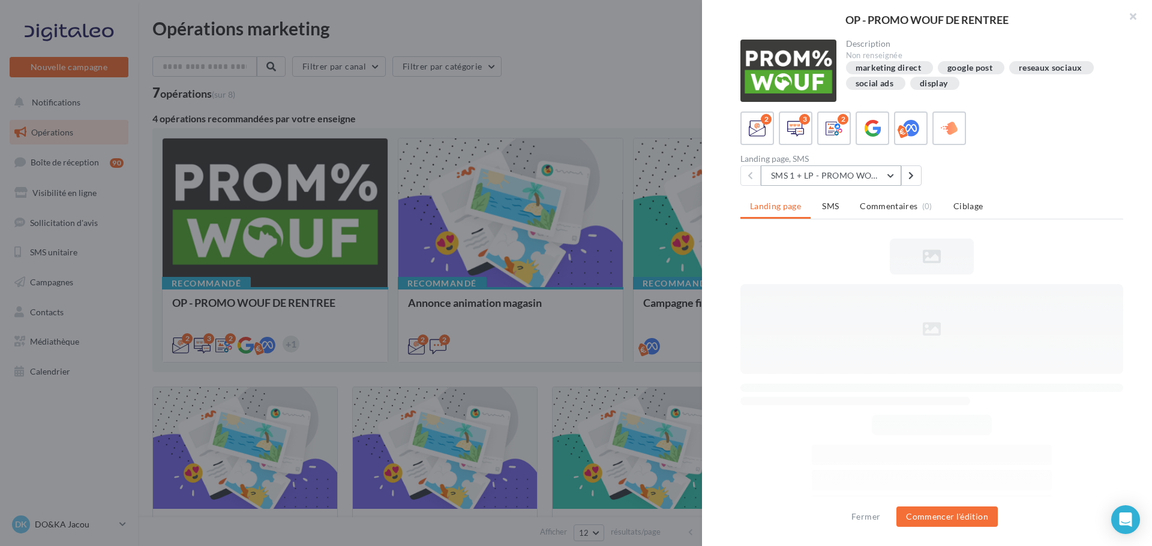
click at [875, 177] on button "SMS 1 + LP - PROMO WOUF RENTREE" at bounding box center [831, 176] width 140 height 20
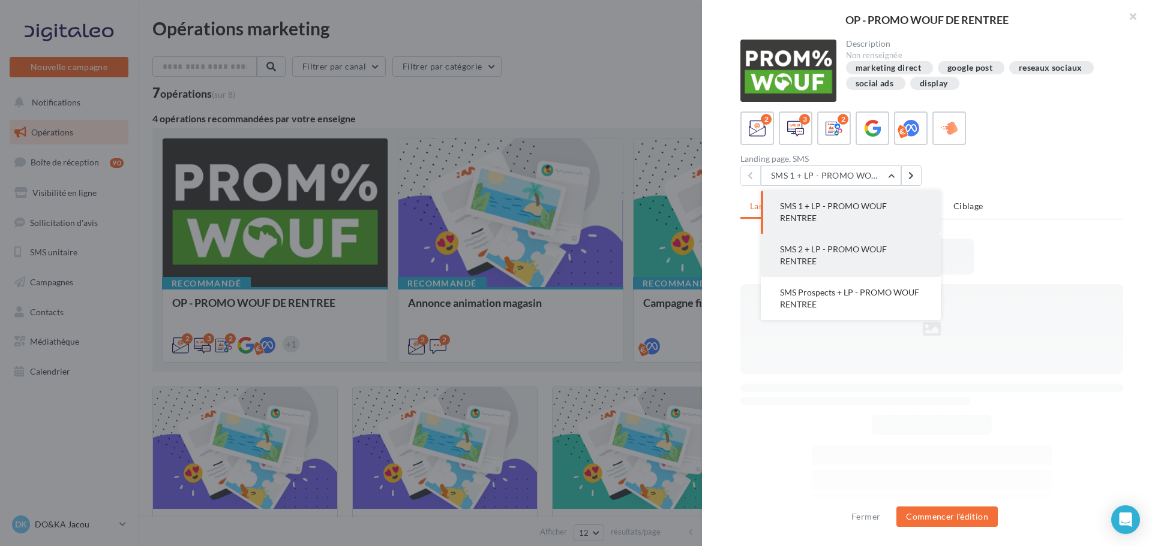
click at [852, 254] on button "SMS 2 + LP - PROMO WOUF RENTREE" at bounding box center [851, 255] width 180 height 43
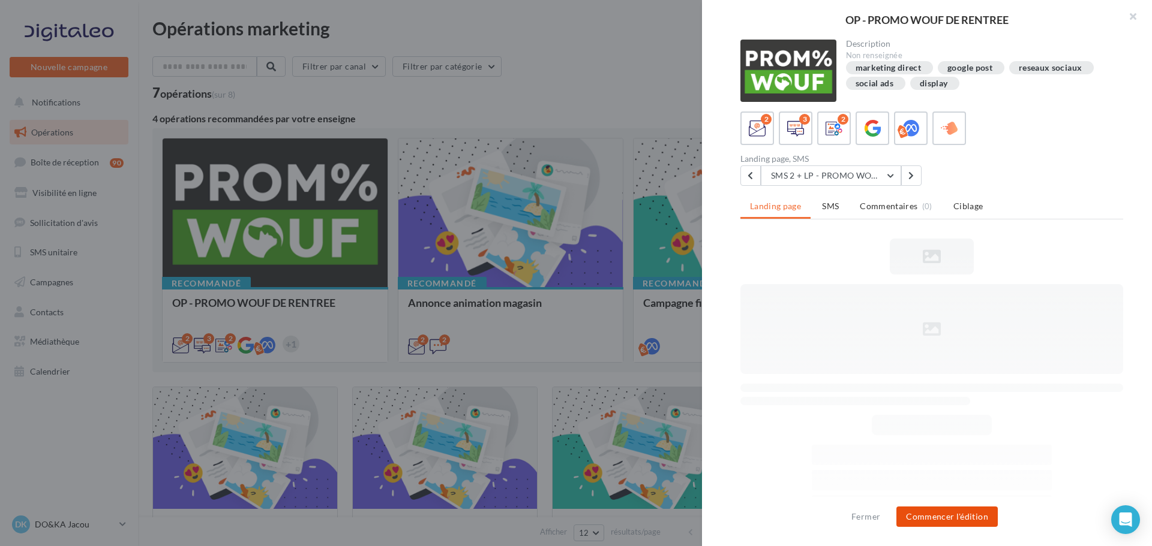
click at [977, 527] on button "Commencer l'édition" at bounding box center [946, 517] width 101 height 20
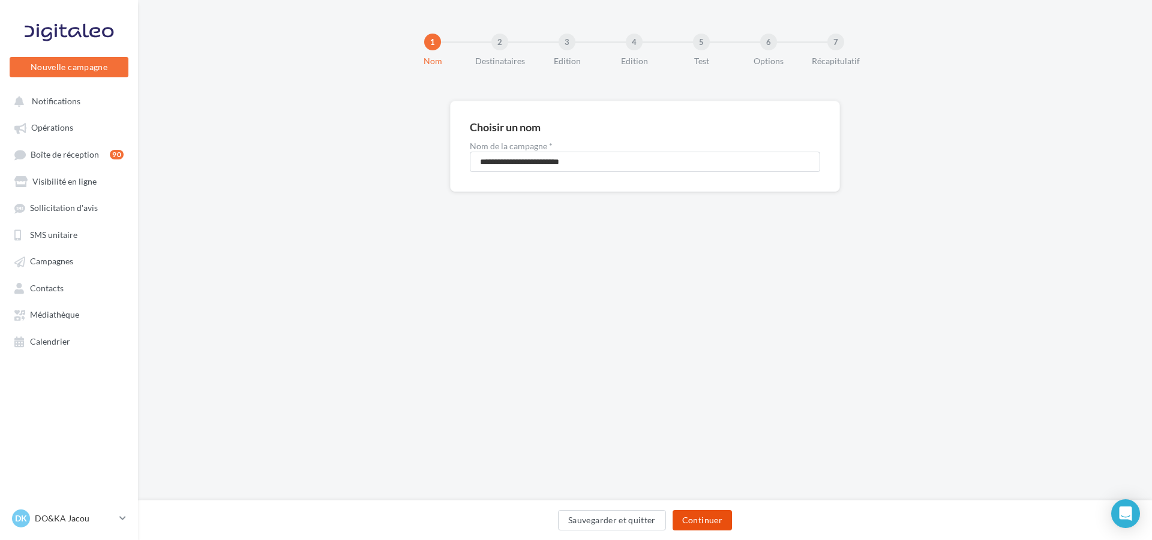
click at [723, 526] on button "Continuer" at bounding box center [701, 520] width 59 height 20
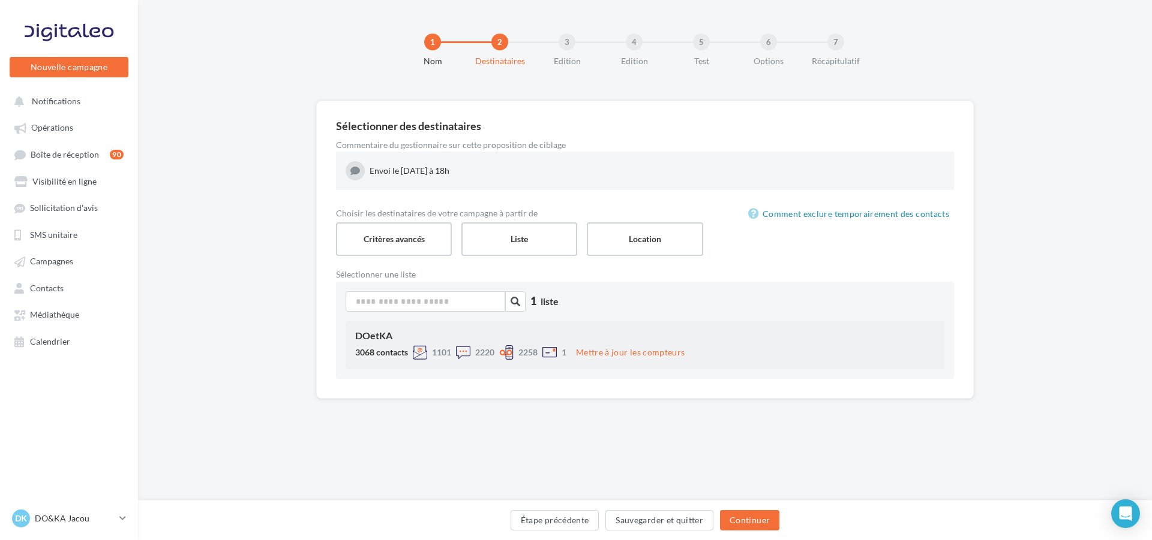
click at [687, 325] on div "DOetKA 3068 contacts 1101 2220 2258 1 Mettre à jour les compteurs" at bounding box center [645, 346] width 599 height 48
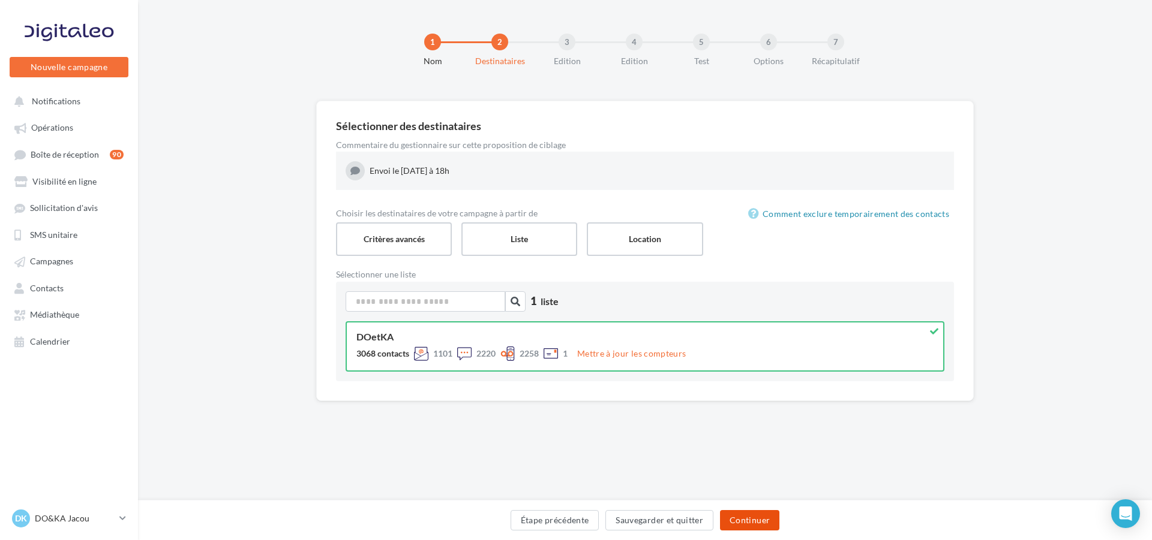
click at [768, 515] on button "Continuer" at bounding box center [749, 520] width 59 height 20
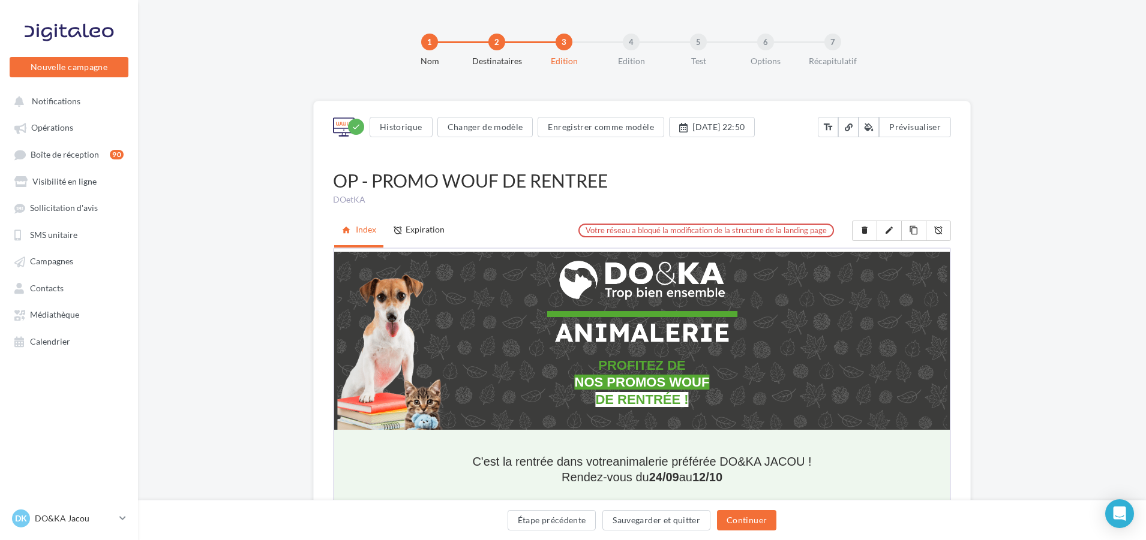
click at [758, 537] on div "Étape précédente Sauvegarder et quitter Continuer" at bounding box center [642, 520] width 1008 height 40
click at [761, 525] on button "Continuer" at bounding box center [746, 520] width 59 height 20
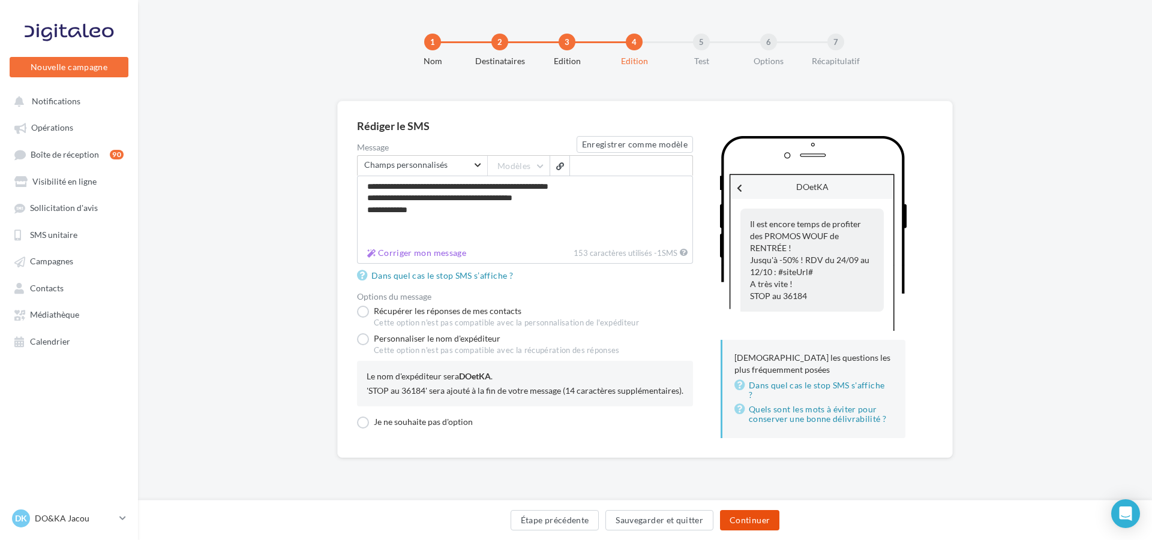
click at [754, 519] on button "Continuer" at bounding box center [749, 520] width 59 height 20
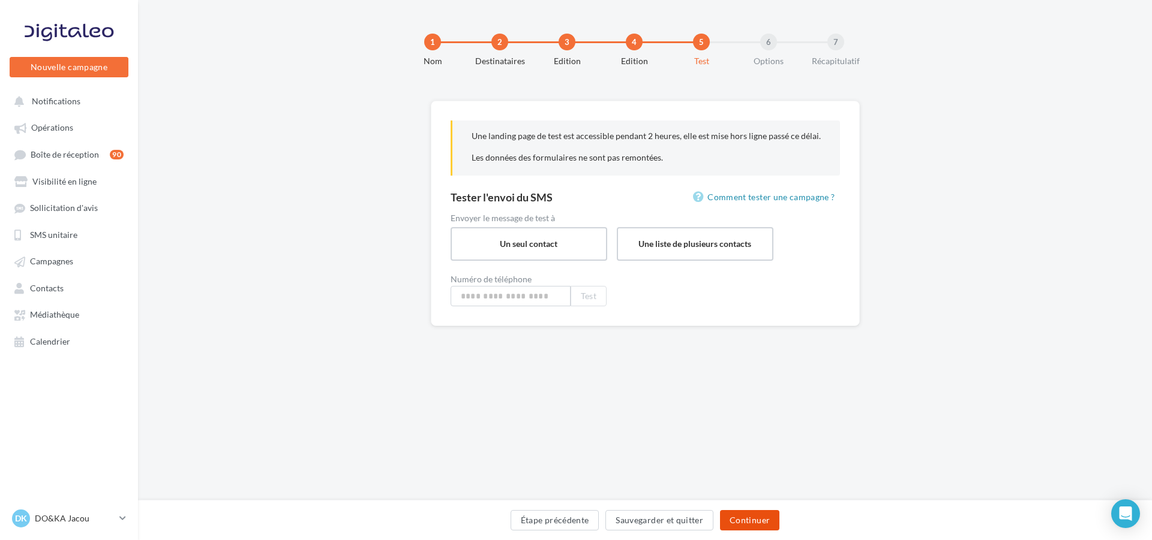
click at [755, 515] on button "Continuer" at bounding box center [749, 520] width 59 height 20
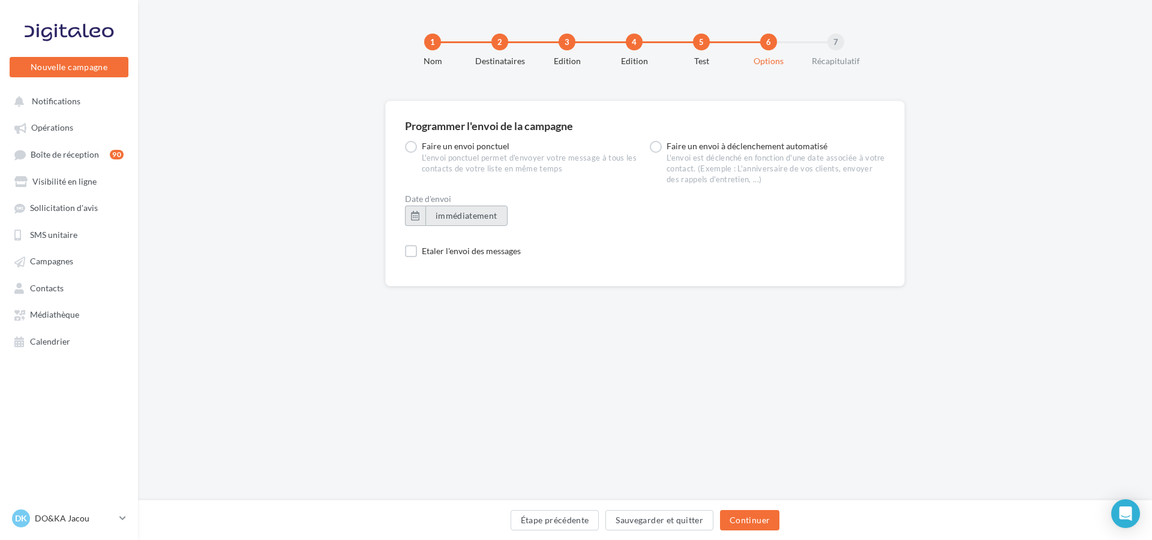
click at [489, 211] on span "immédiatement" at bounding box center [466, 216] width 62 height 10
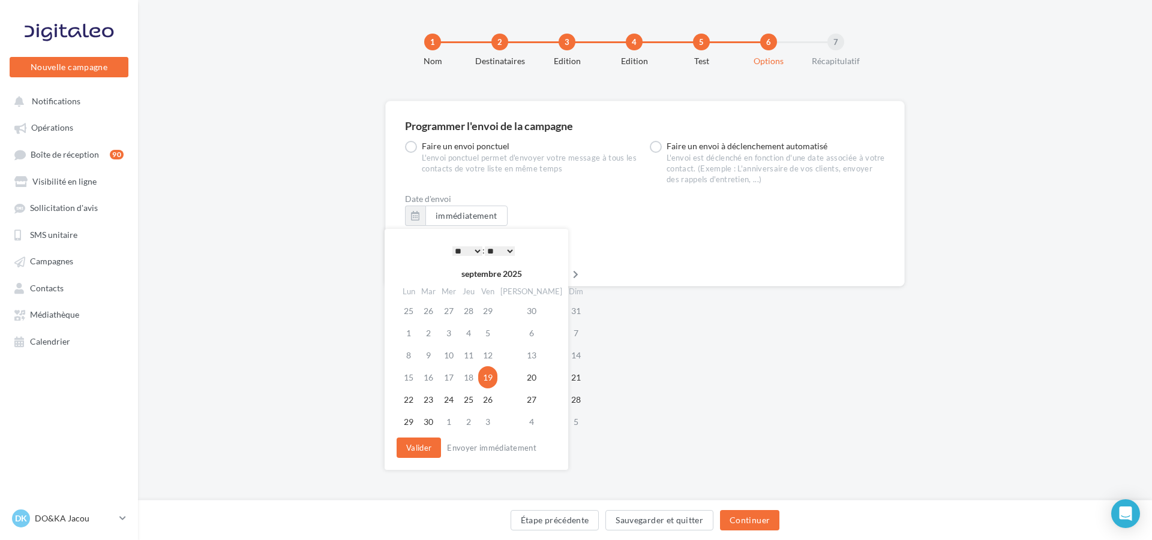
click at [568, 273] on icon at bounding box center [575, 275] width 15 height 8
click at [489, 317] on td "3" at bounding box center [489, 311] width 19 height 22
click at [476, 251] on select "* * * * * * * * * * ** ** ** ** ** ** ** ** ** ** ** ** ** **" at bounding box center [467, 252] width 30 height 10
click at [497, 420] on td "3" at bounding box center [487, 422] width 19 height 22
click at [413, 449] on button "Valider" at bounding box center [418, 448] width 44 height 20
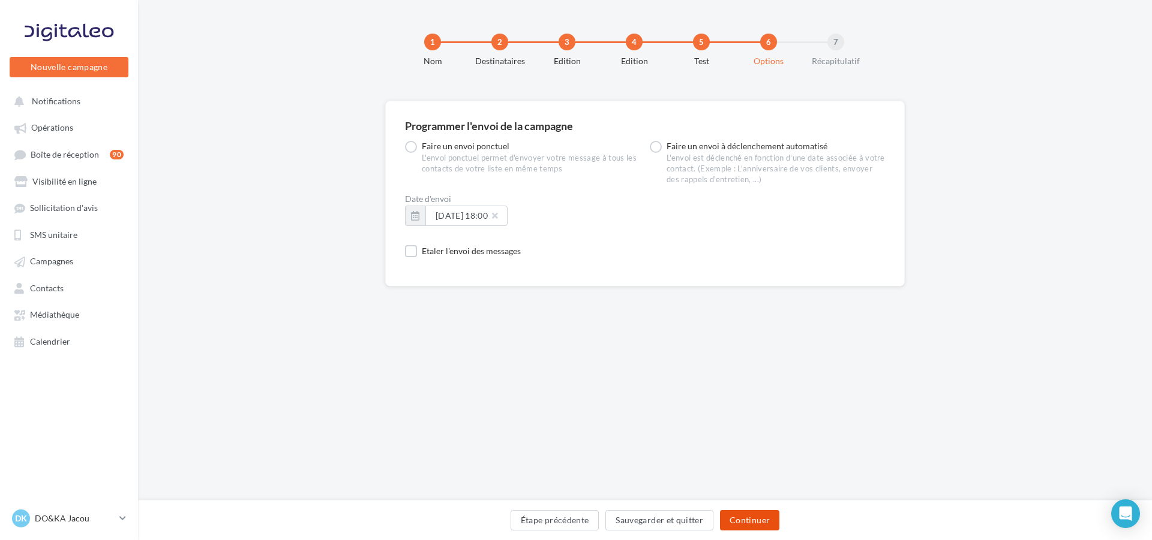
click at [756, 516] on button "Continuer" at bounding box center [749, 520] width 59 height 20
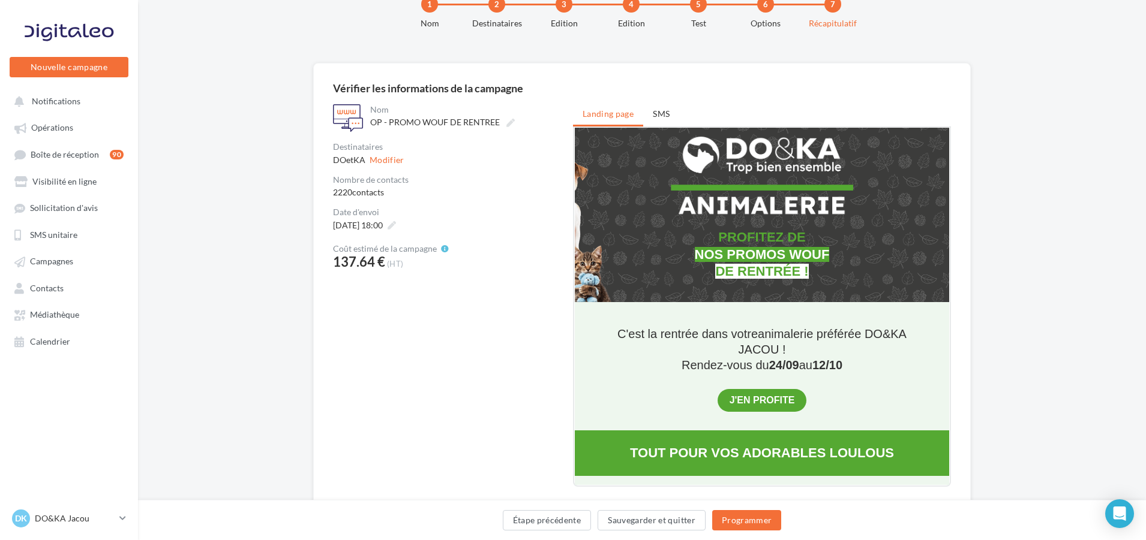
scroll to position [75, 0]
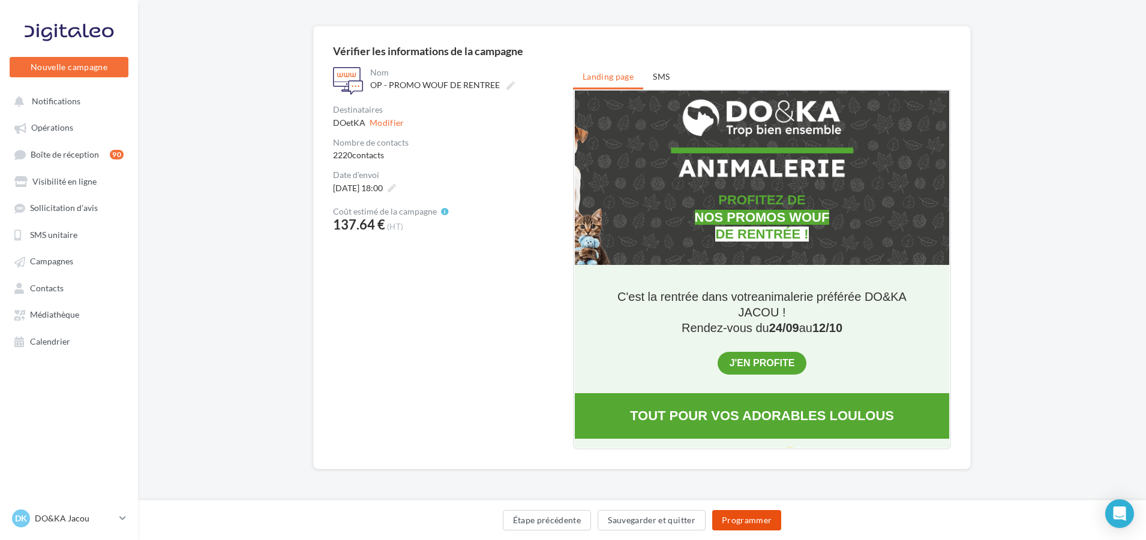
click at [773, 523] on button "Programmer" at bounding box center [747, 520] width 70 height 20
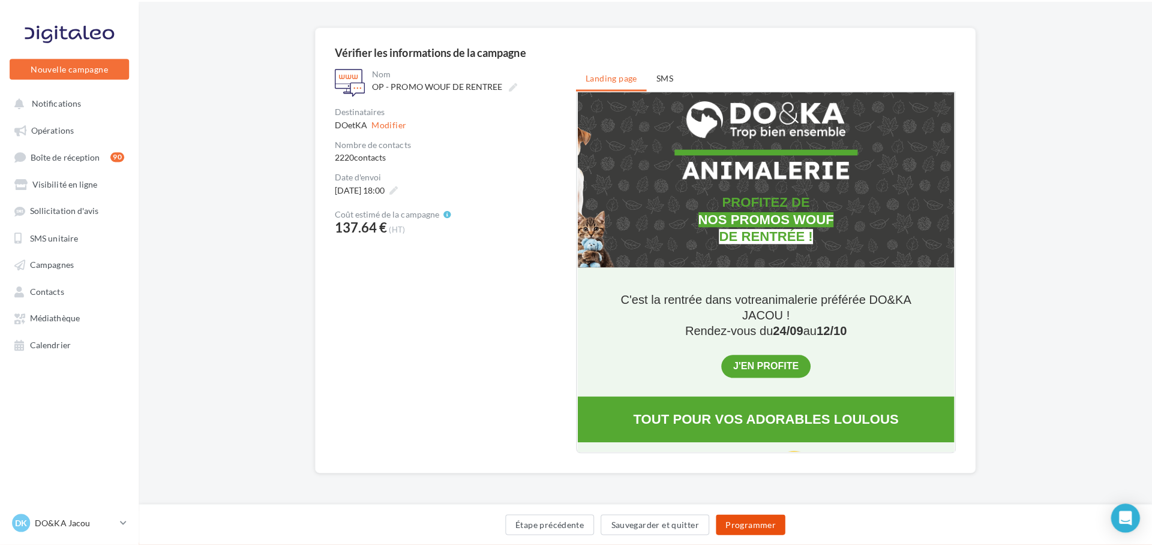
scroll to position [69, 0]
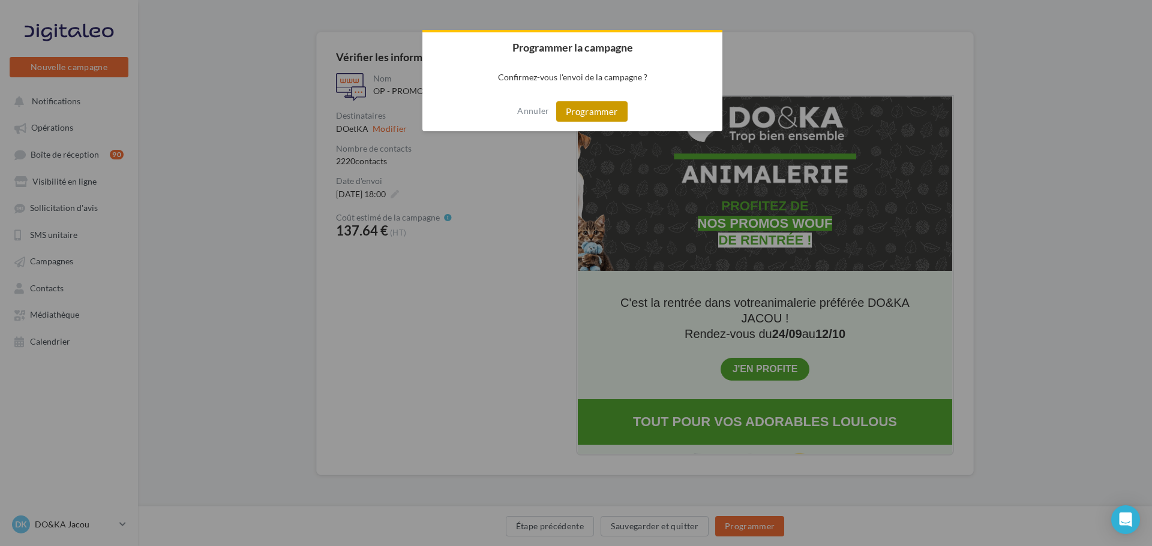
click at [604, 109] on button "Programmer" at bounding box center [591, 111] width 71 height 20
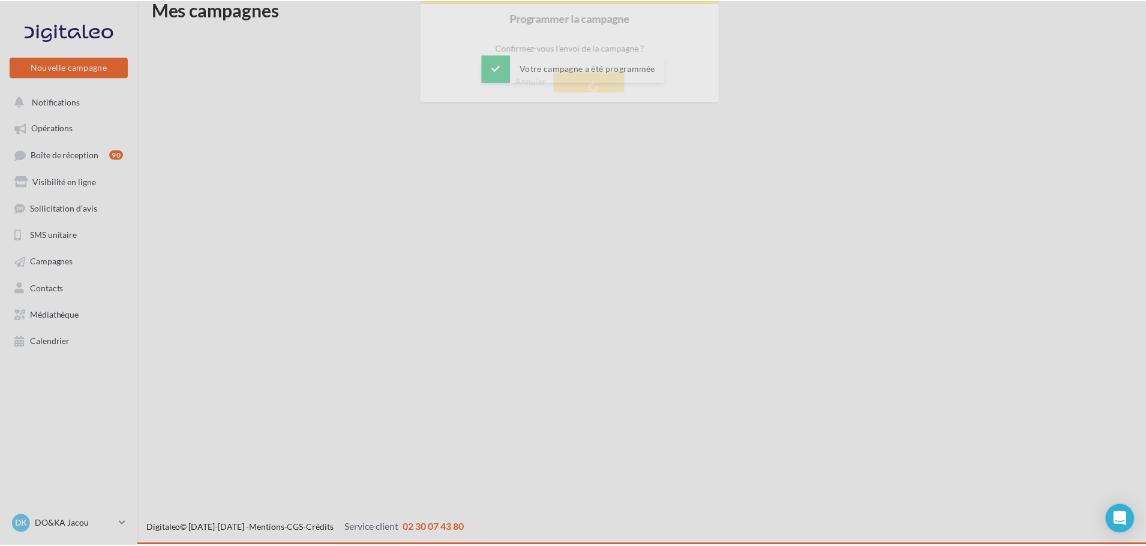
scroll to position [19, 0]
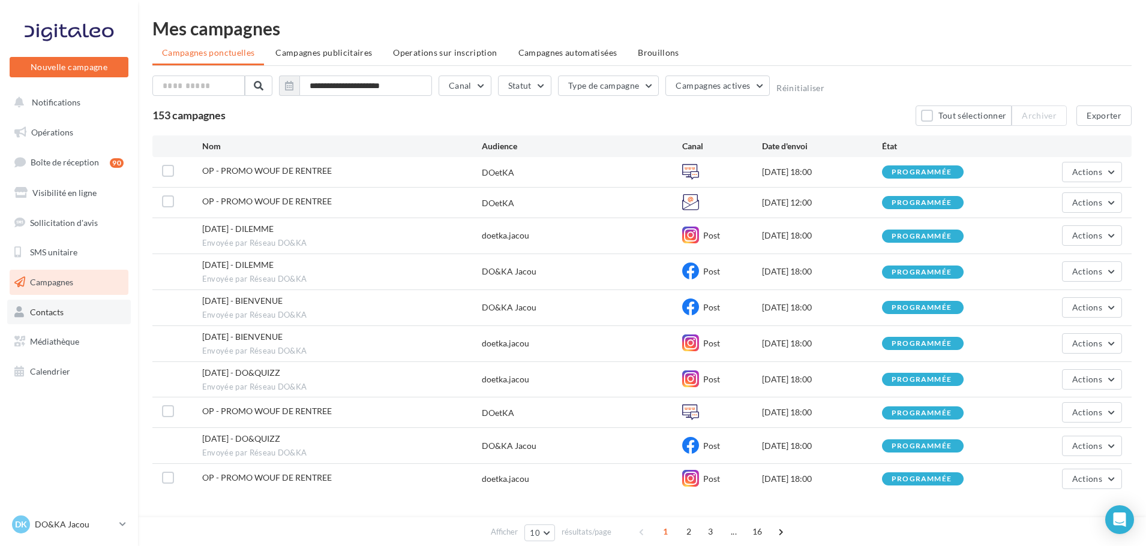
click at [60, 317] on span "Contacts" at bounding box center [47, 312] width 34 height 10
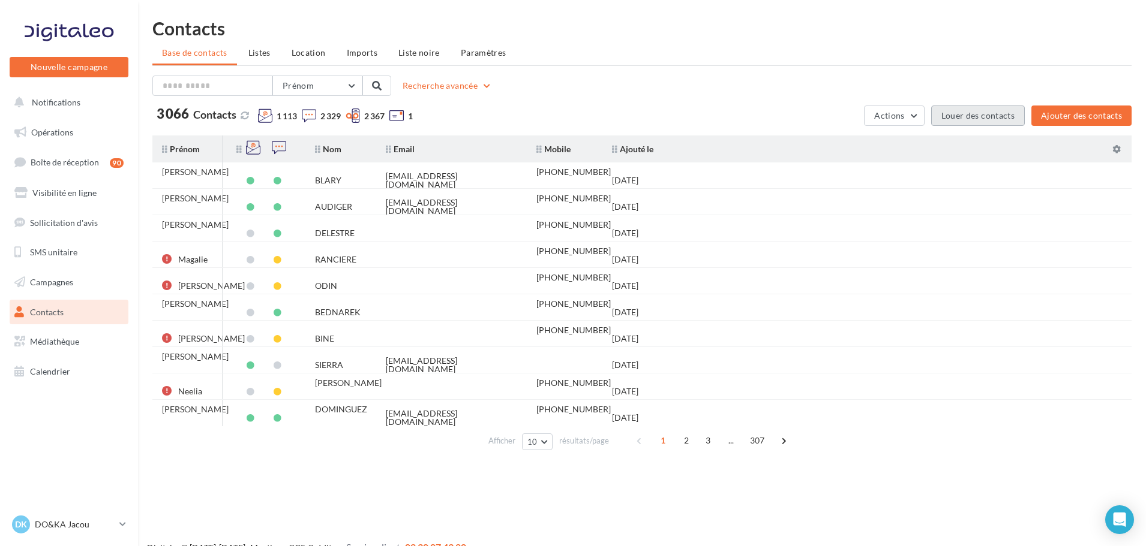
click at [968, 107] on button "Louer des contacts" at bounding box center [978, 116] width 94 height 20
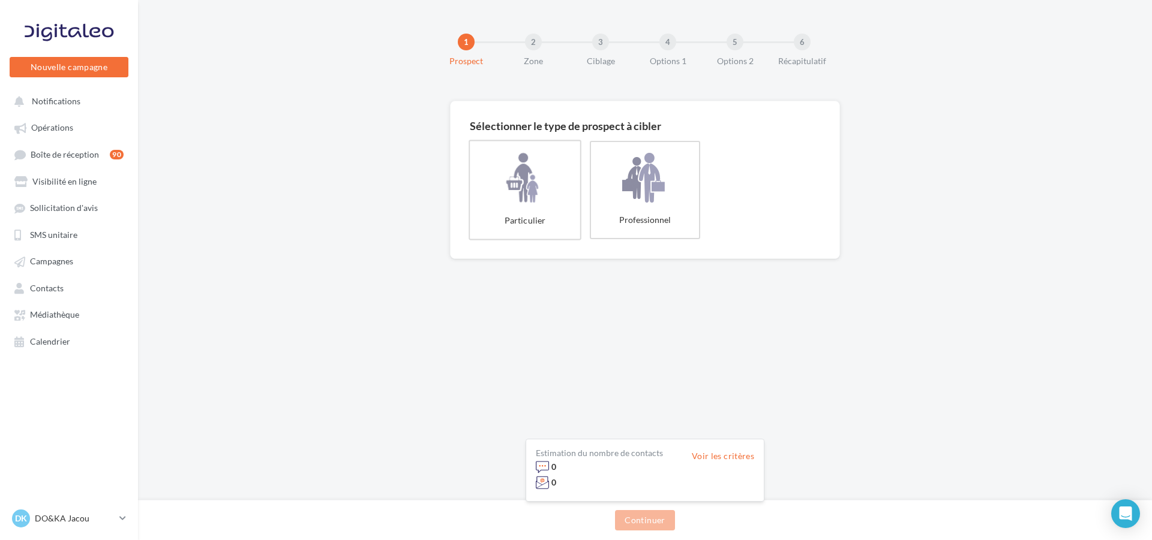
click at [569, 160] on label "Particulier" at bounding box center [524, 190] width 113 height 100
click at [643, 488] on div "0" at bounding box center [599, 482] width 127 height 13
click at [650, 519] on button "Continuer" at bounding box center [644, 520] width 59 height 20
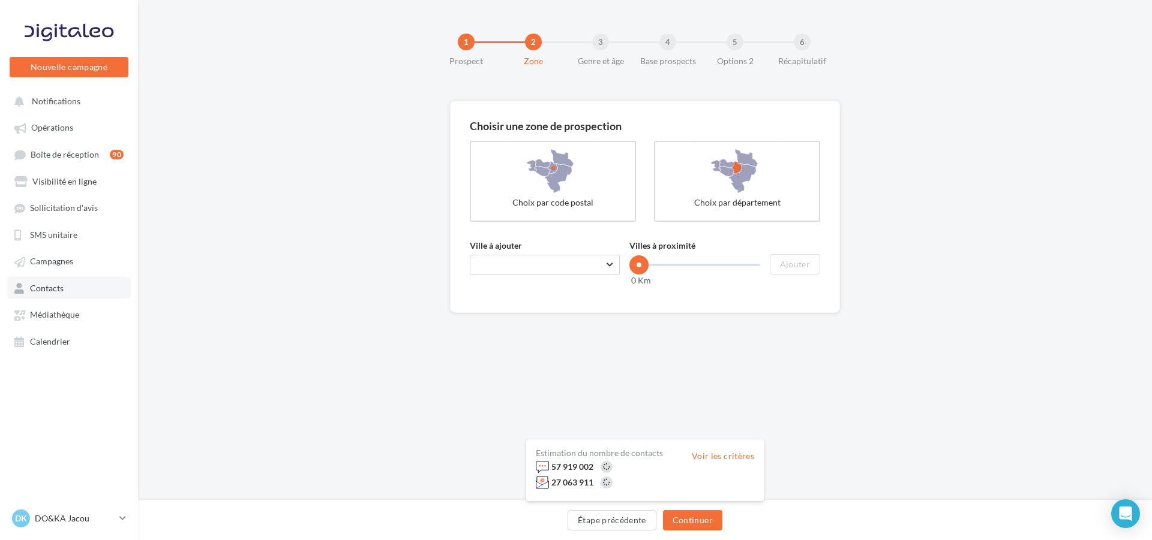
click at [104, 293] on link "Contacts" at bounding box center [69, 288] width 124 height 22
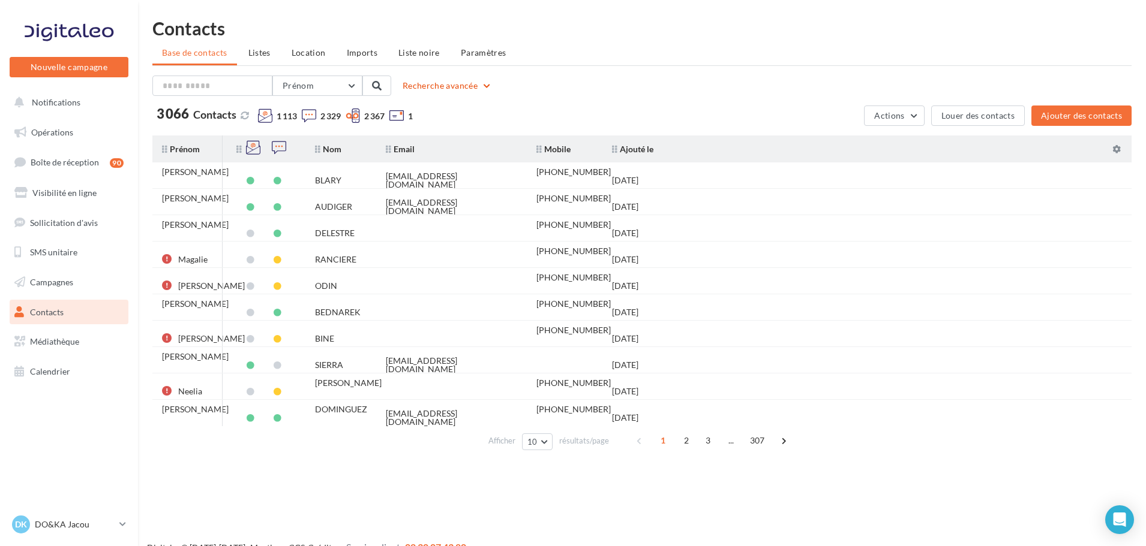
click at [479, 87] on button "Recherche avancée" at bounding box center [447, 86] width 99 height 14
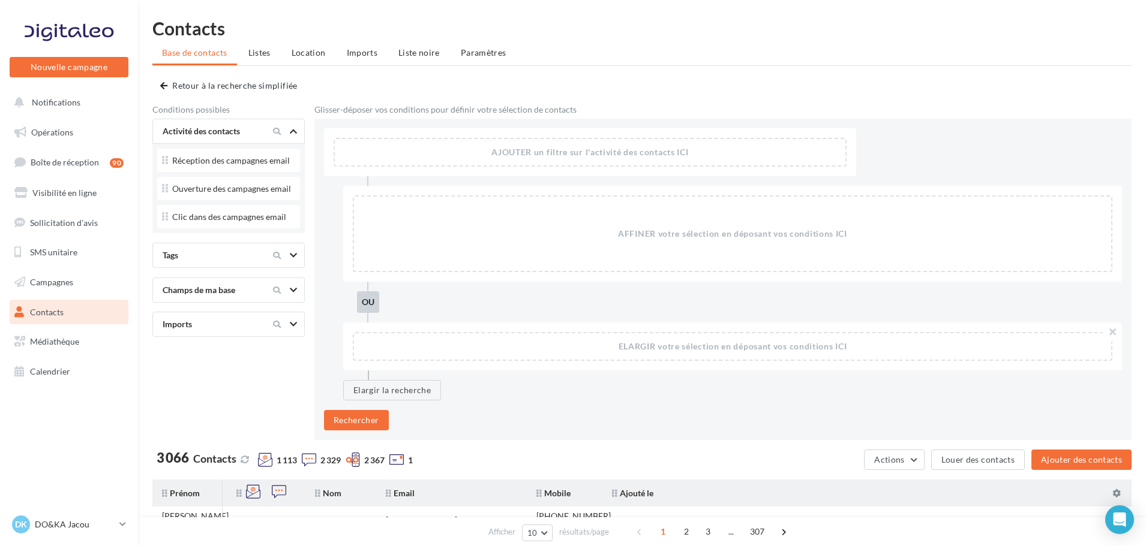
click at [296, 130] on icon at bounding box center [293, 131] width 7 height 6
click at [272, 60] on li "Listes" at bounding box center [259, 53] width 41 height 22
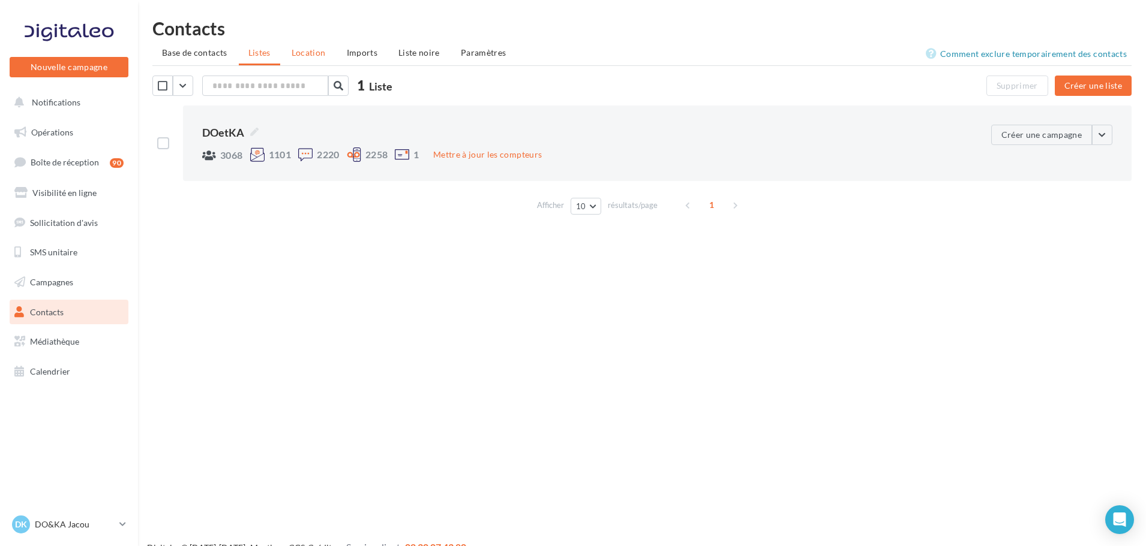
click at [313, 58] on li "Location" at bounding box center [308, 53] width 53 height 22
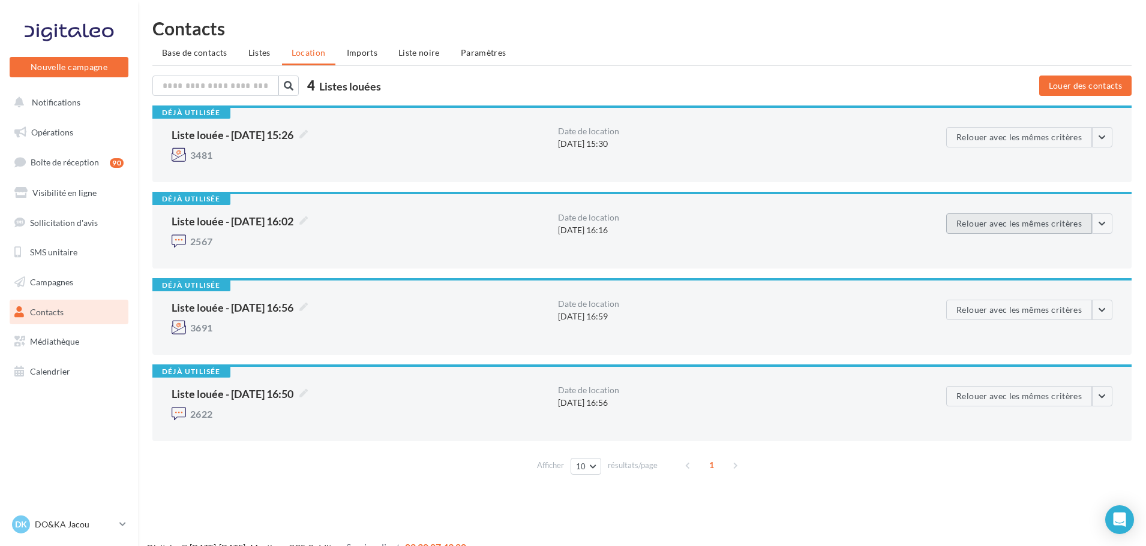
click at [1034, 218] on button "Relouer avec les mêmes critères" at bounding box center [1019, 224] width 146 height 20
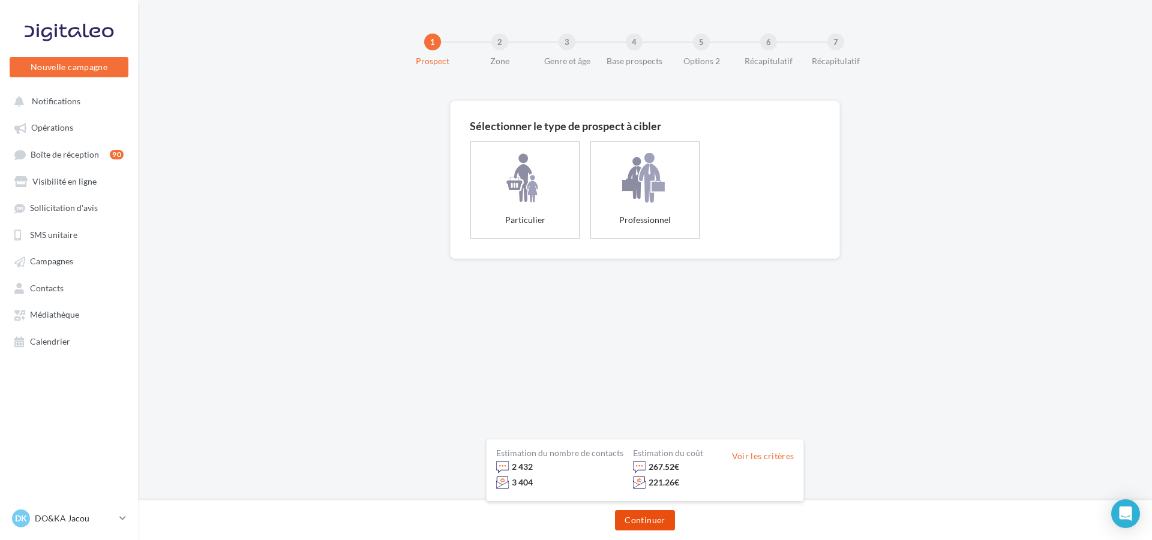
click at [668, 520] on button "Continuer" at bounding box center [644, 520] width 59 height 20
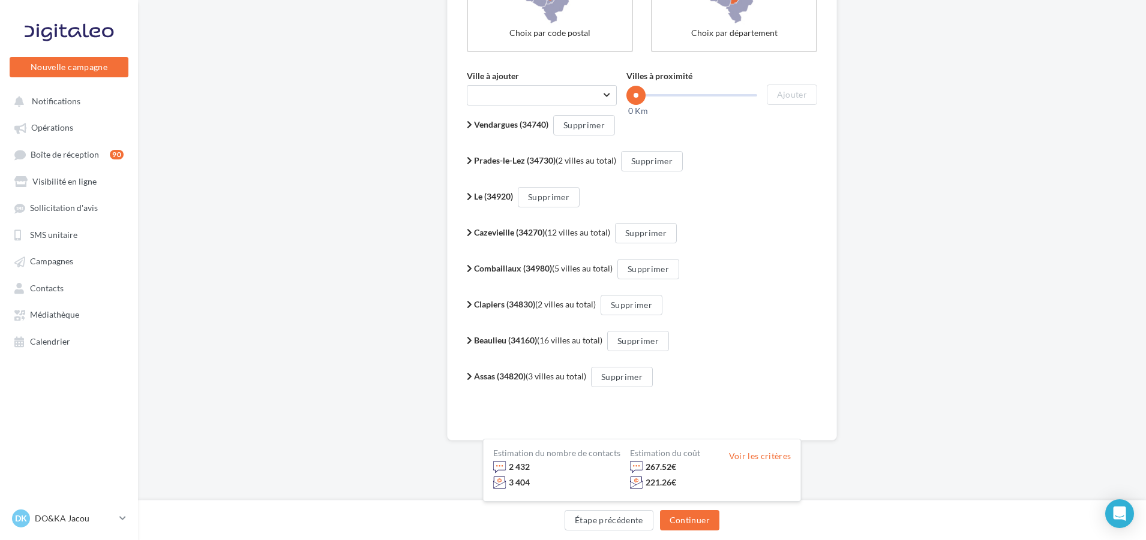
scroll to position [179, 0]
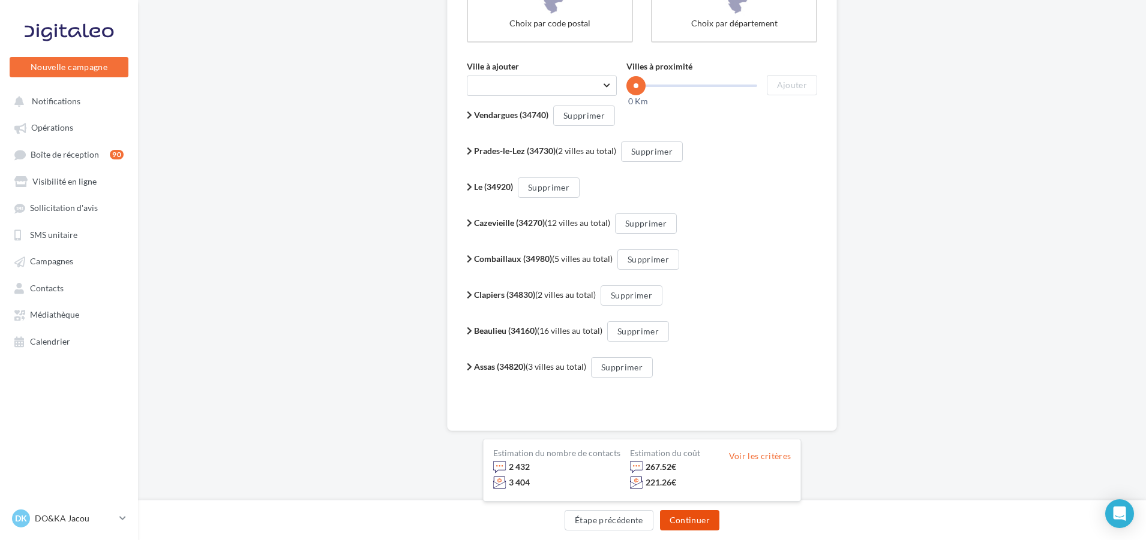
click at [700, 515] on button "Continuer" at bounding box center [689, 520] width 59 height 20
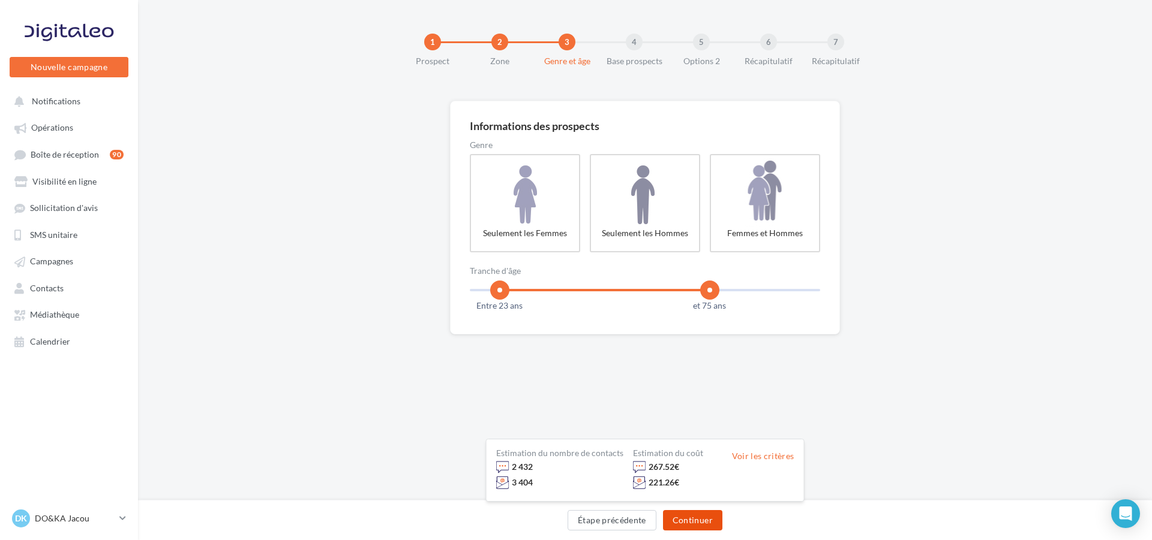
click at [715, 522] on button "Continuer" at bounding box center [692, 520] width 59 height 20
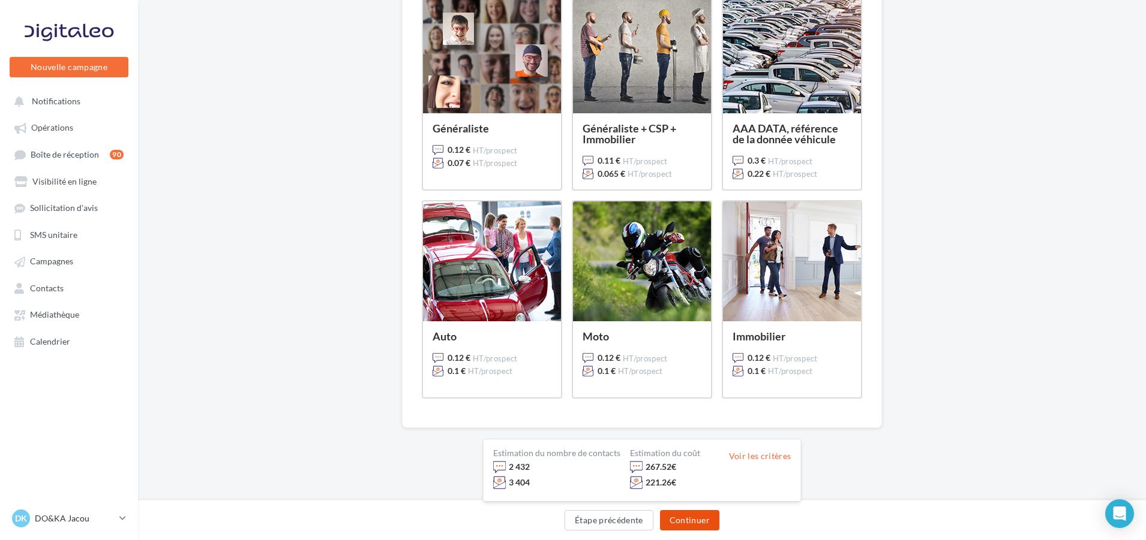
click at [711, 512] on button "Continuer" at bounding box center [689, 520] width 59 height 20
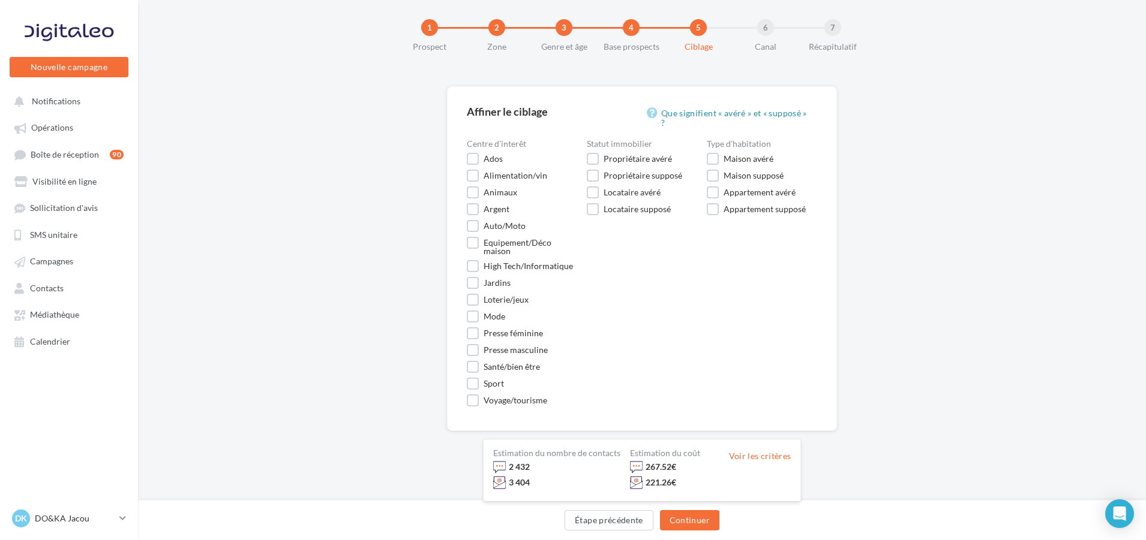
scroll to position [14, 0]
click at [687, 525] on button "Continuer" at bounding box center [689, 520] width 59 height 20
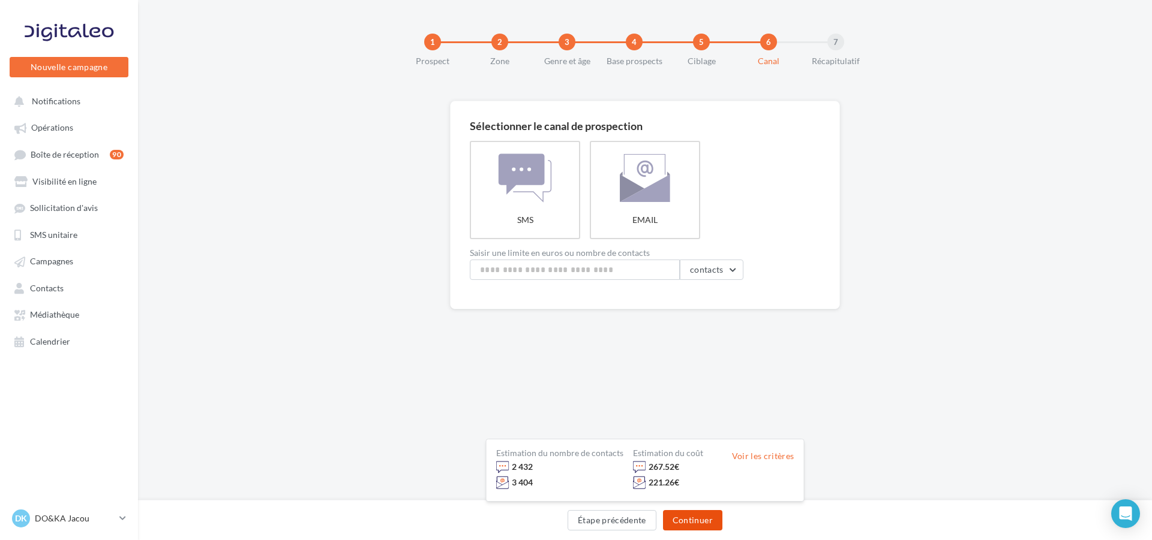
click at [703, 516] on button "Continuer" at bounding box center [692, 520] width 59 height 20
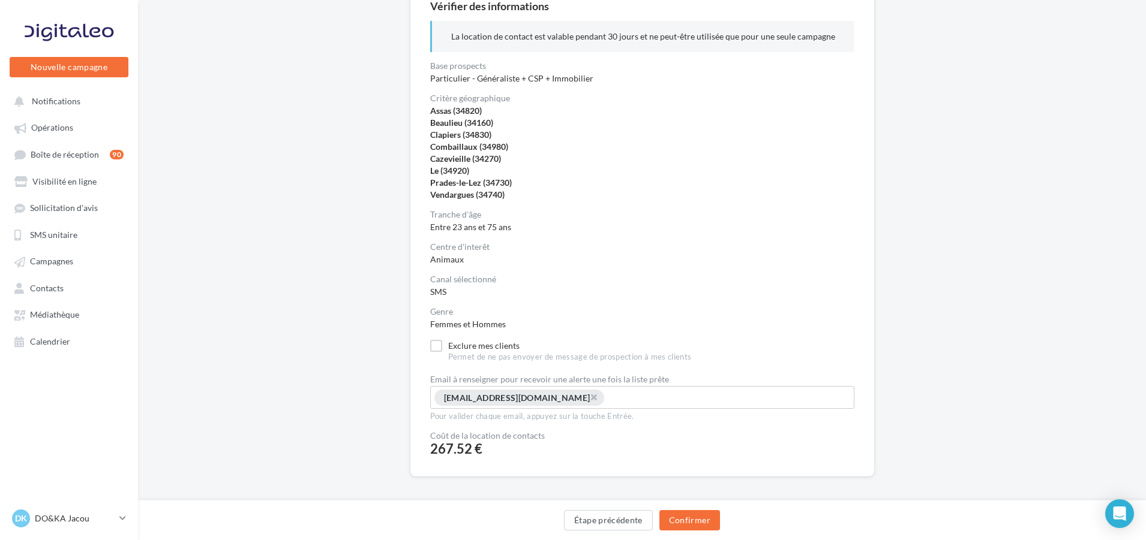
scroll to position [166, 0]
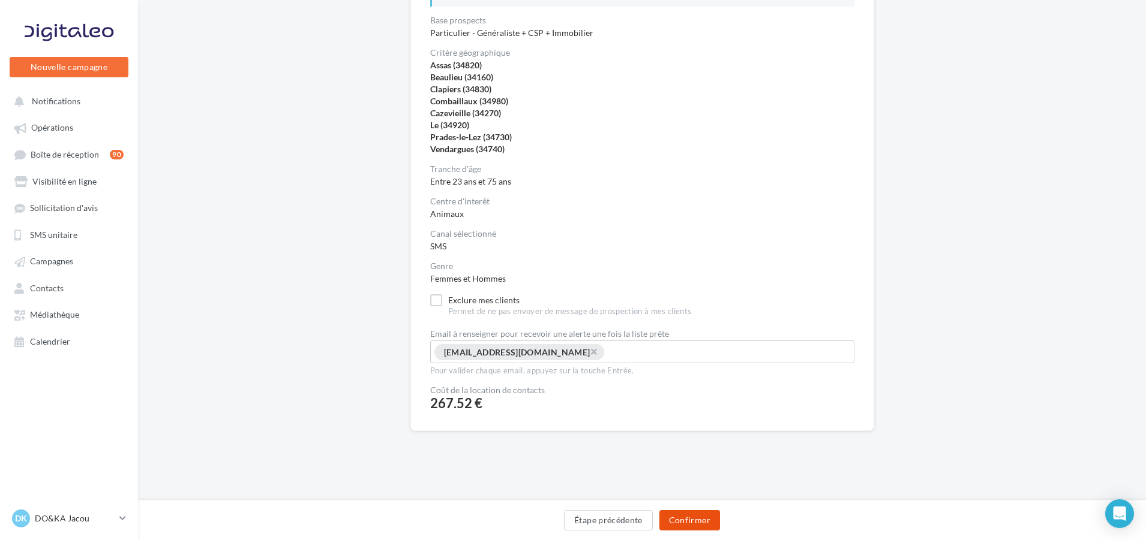
click at [693, 514] on button "Confirmer" at bounding box center [689, 520] width 61 height 20
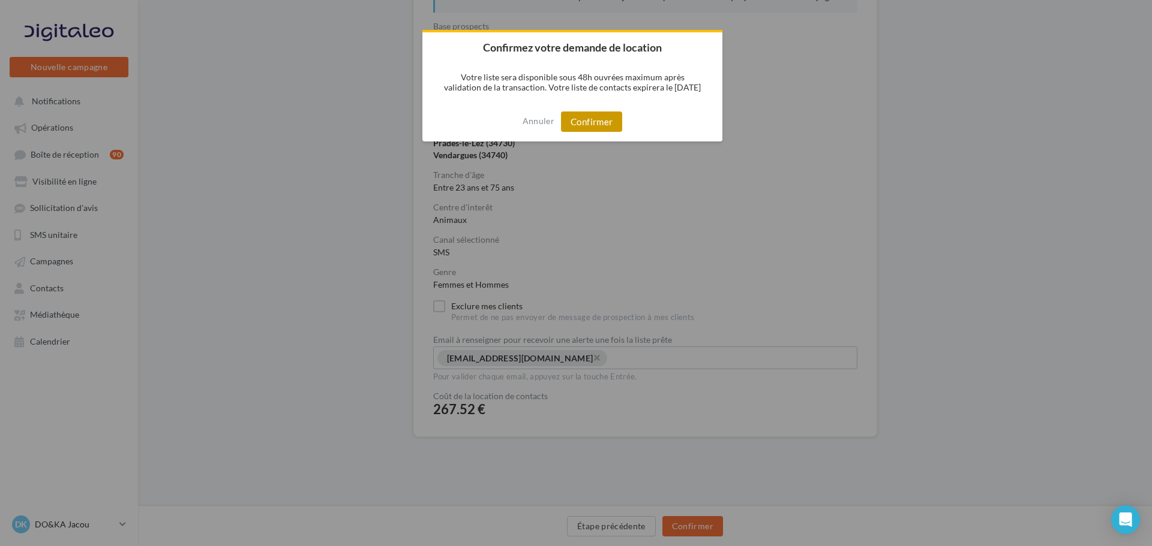
click at [597, 125] on button "Confirmer" at bounding box center [591, 122] width 61 height 20
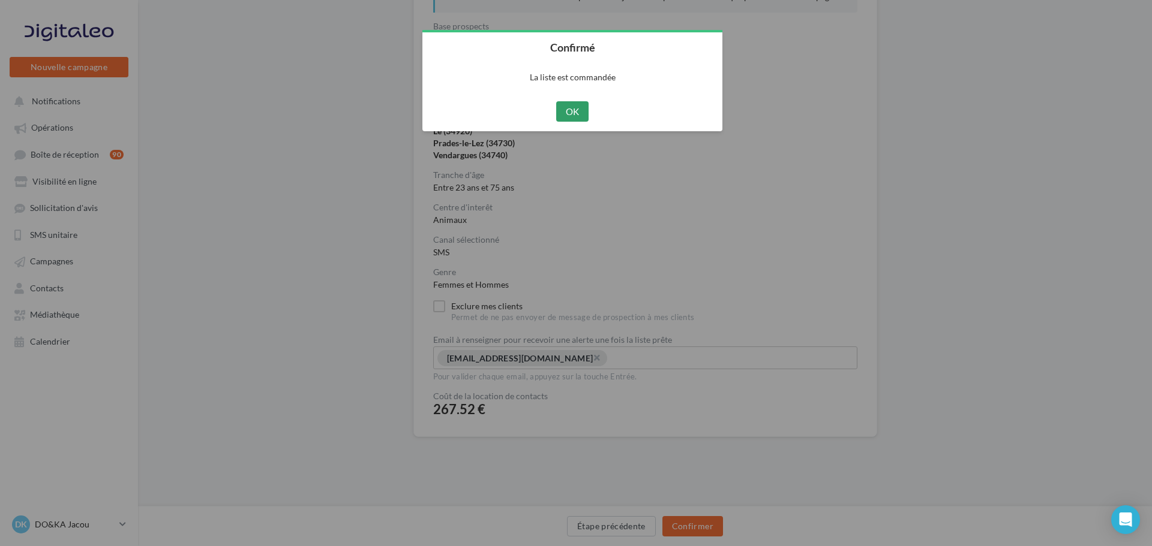
click at [573, 113] on button "OK" at bounding box center [572, 111] width 33 height 20
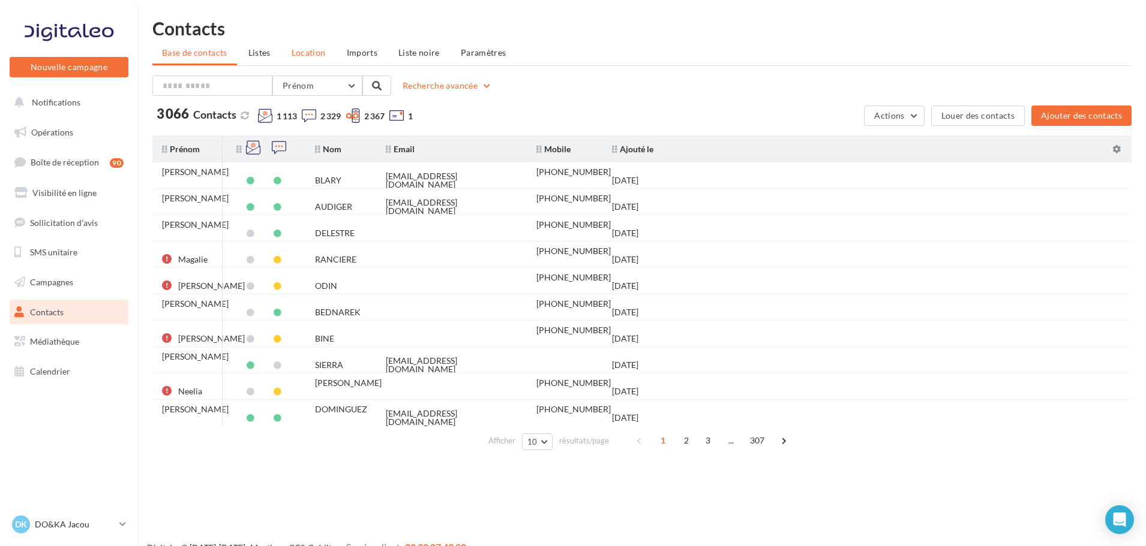
click at [320, 51] on span "Location" at bounding box center [309, 52] width 34 height 10
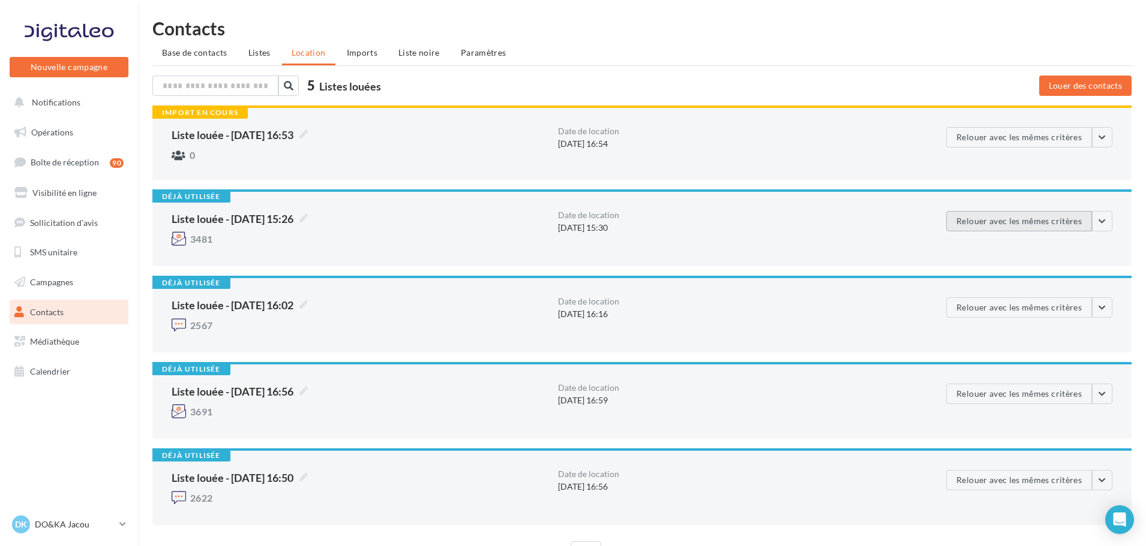
click at [995, 216] on button "Relouer avec les mêmes critères" at bounding box center [1019, 221] width 146 height 20
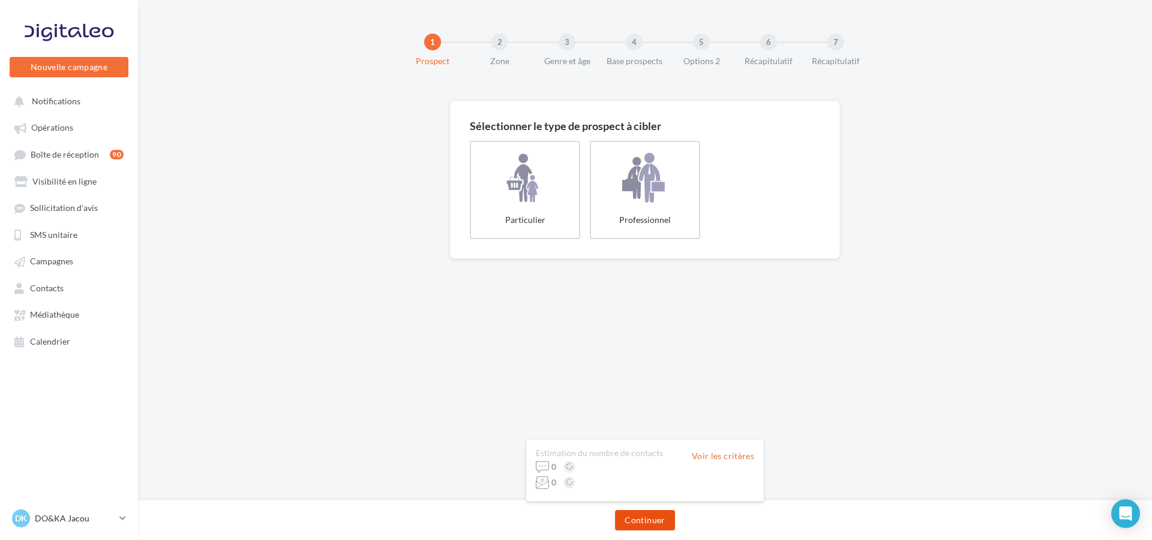
click at [628, 528] on button "Continuer" at bounding box center [644, 520] width 59 height 20
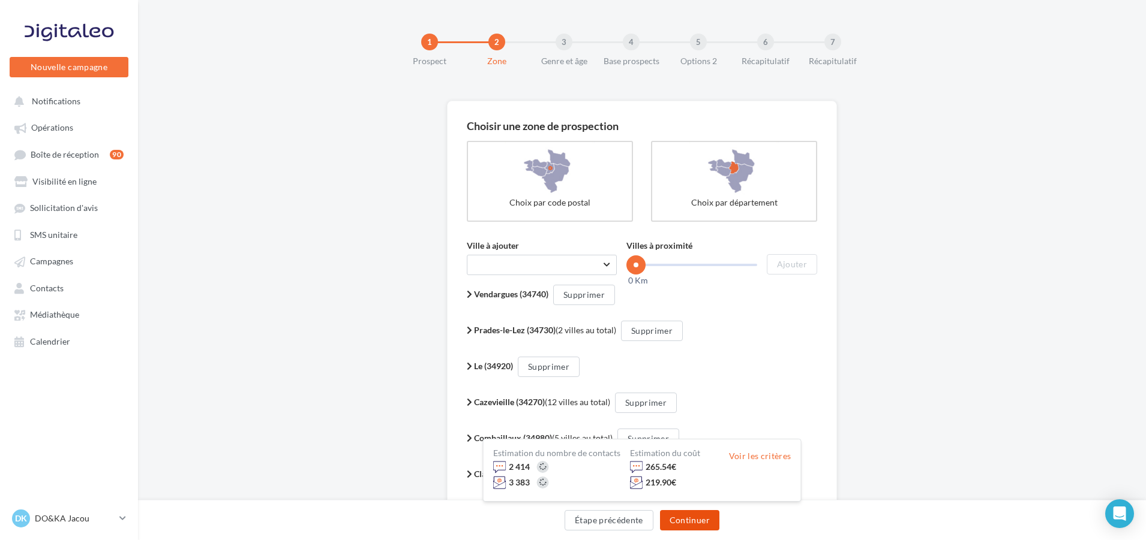
click at [681, 519] on button "Continuer" at bounding box center [689, 520] width 59 height 20
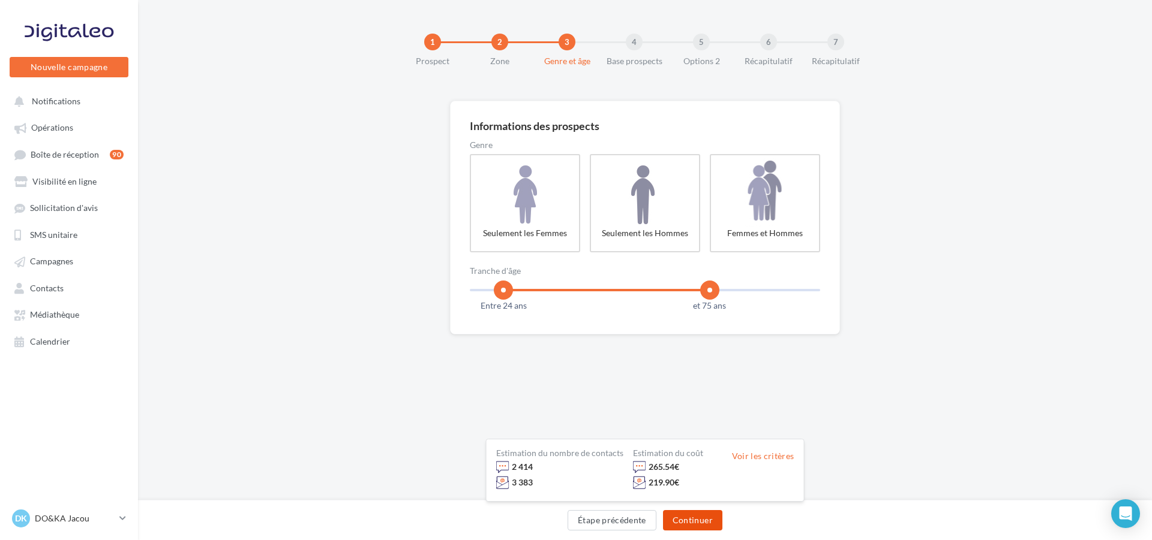
click at [681, 519] on button "Continuer" at bounding box center [692, 520] width 59 height 20
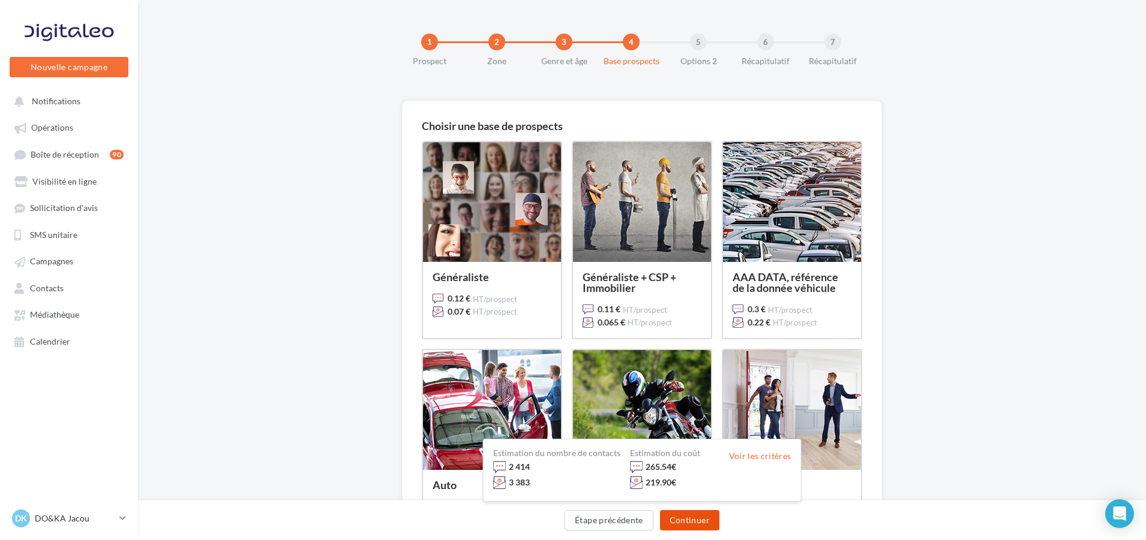
click at [677, 518] on button "Continuer" at bounding box center [689, 520] width 59 height 20
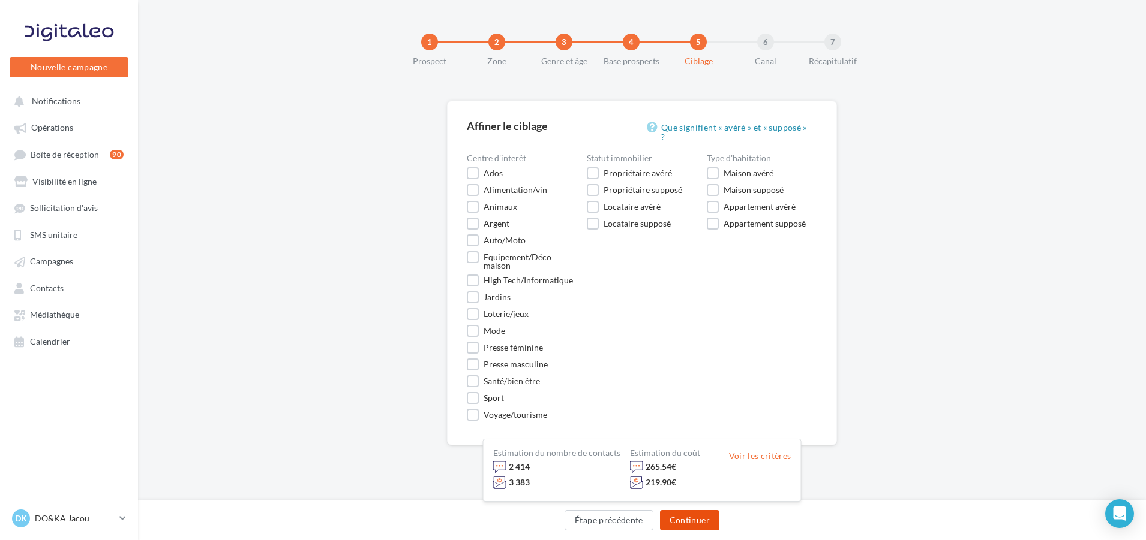
click at [699, 516] on button "Continuer" at bounding box center [689, 520] width 59 height 20
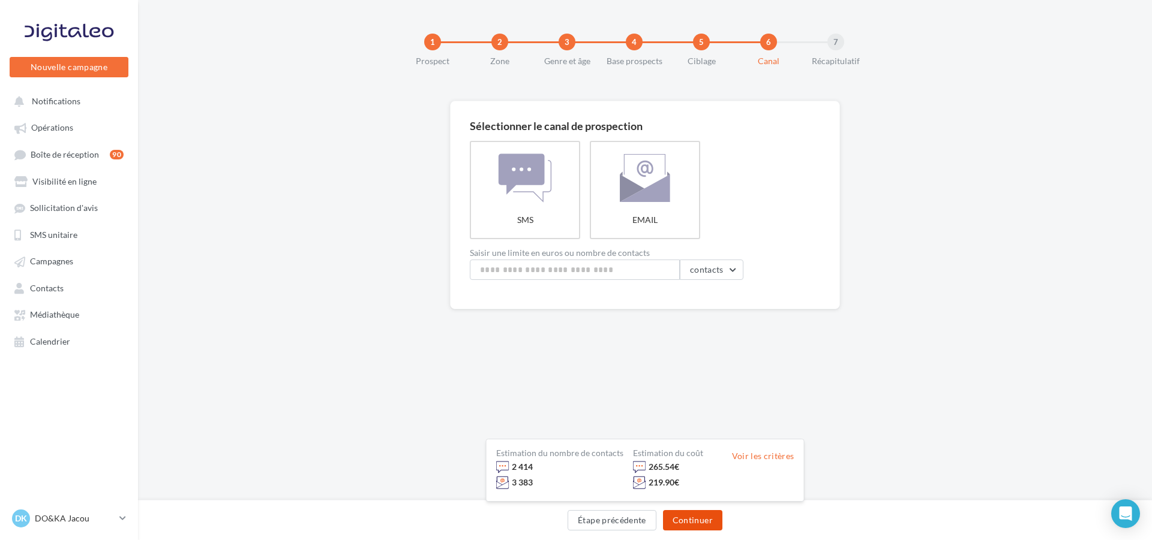
click at [706, 513] on button "Continuer" at bounding box center [692, 520] width 59 height 20
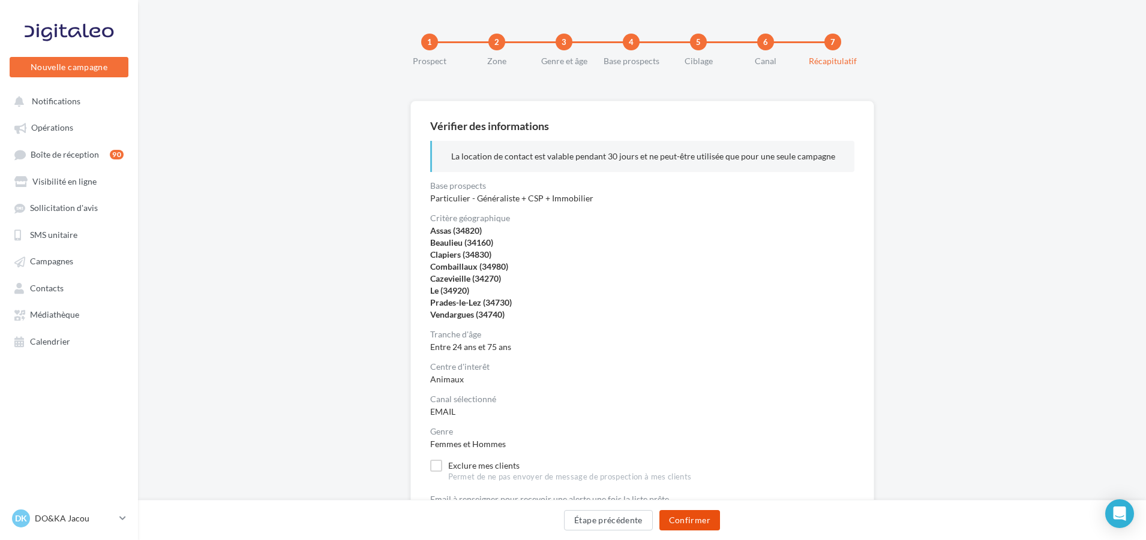
click at [708, 521] on button "Confirmer" at bounding box center [689, 520] width 61 height 20
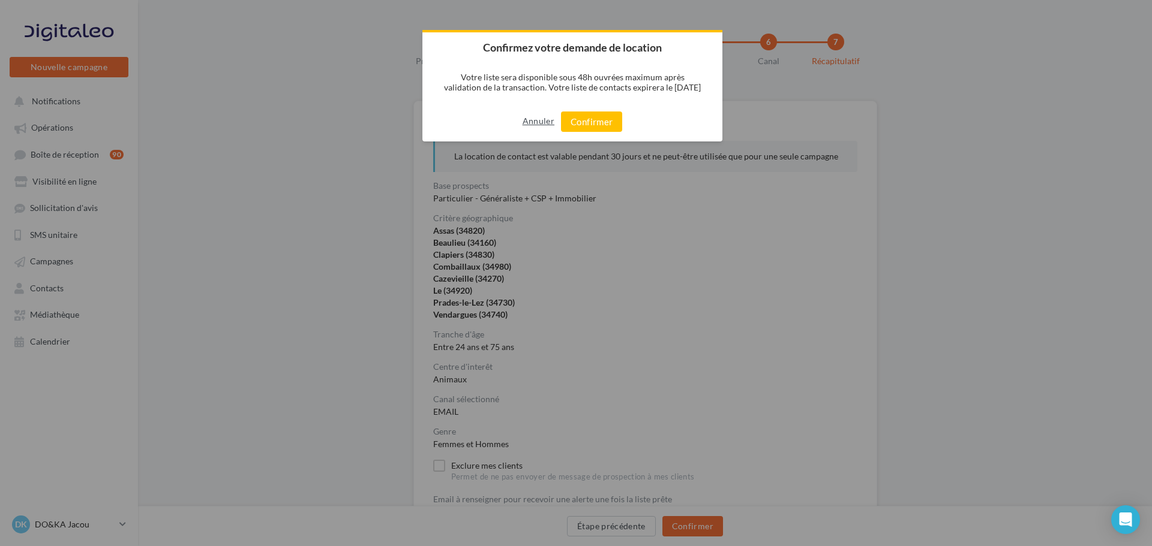
click at [538, 124] on button "Annuler" at bounding box center [538, 121] width 32 height 19
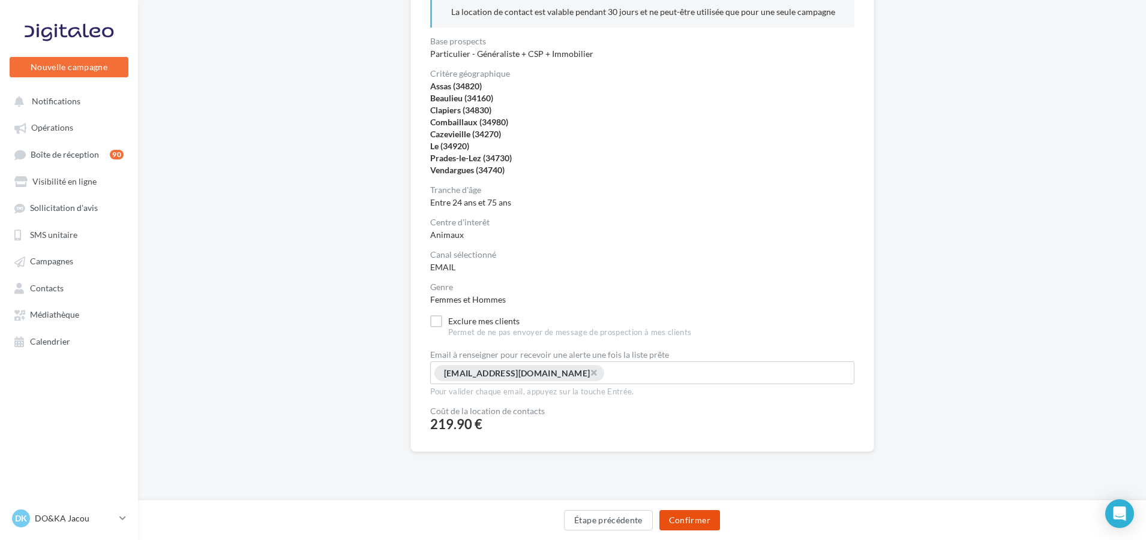
scroll to position [166, 0]
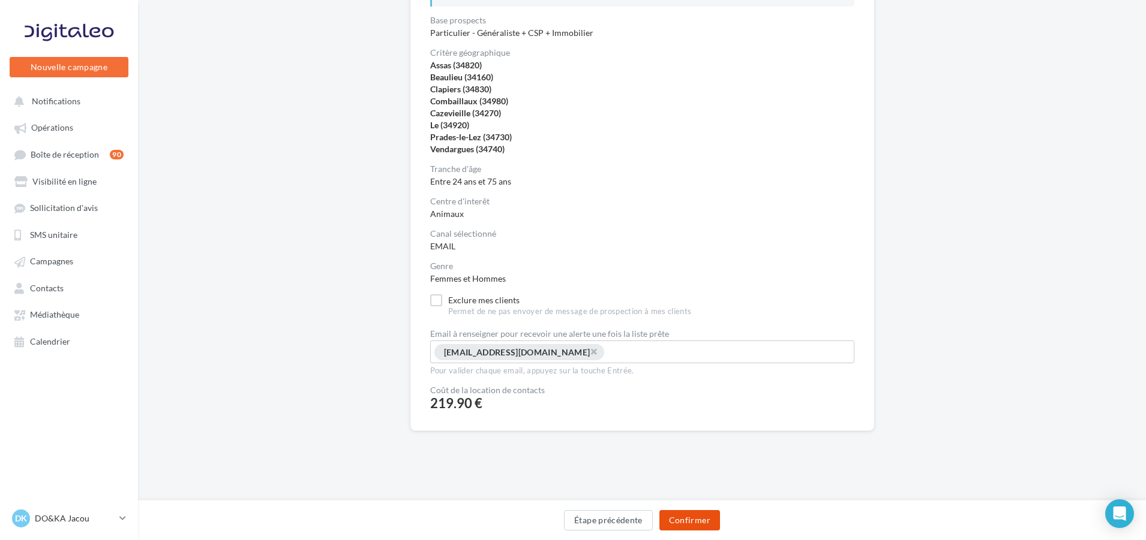
click at [694, 529] on button "Confirmer" at bounding box center [689, 520] width 61 height 20
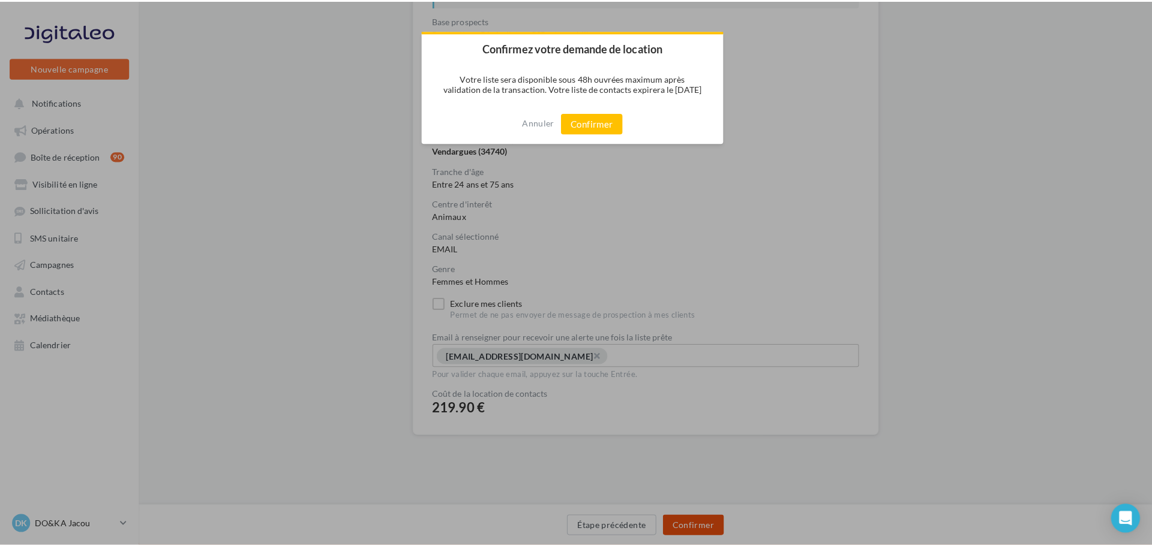
scroll to position [160, 0]
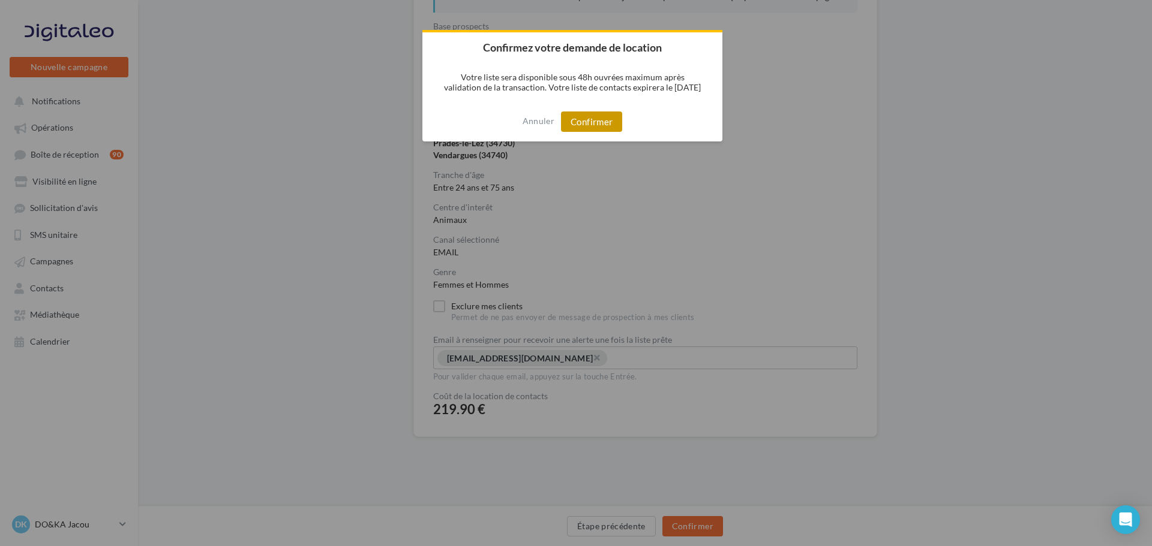
click at [591, 115] on button "Confirmer" at bounding box center [591, 122] width 61 height 20
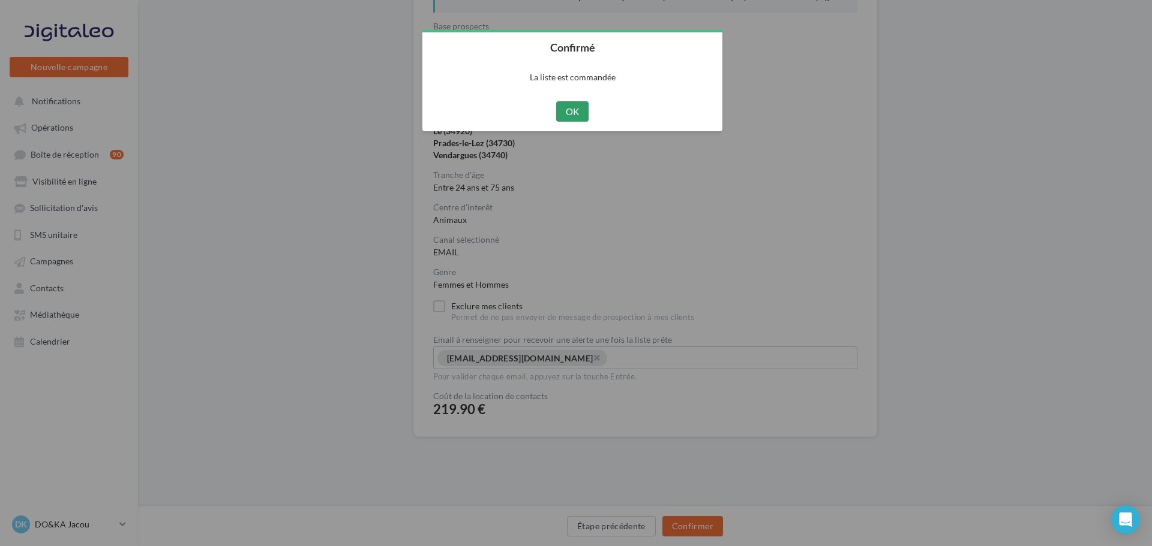
click at [575, 118] on button "OK" at bounding box center [572, 111] width 33 height 20
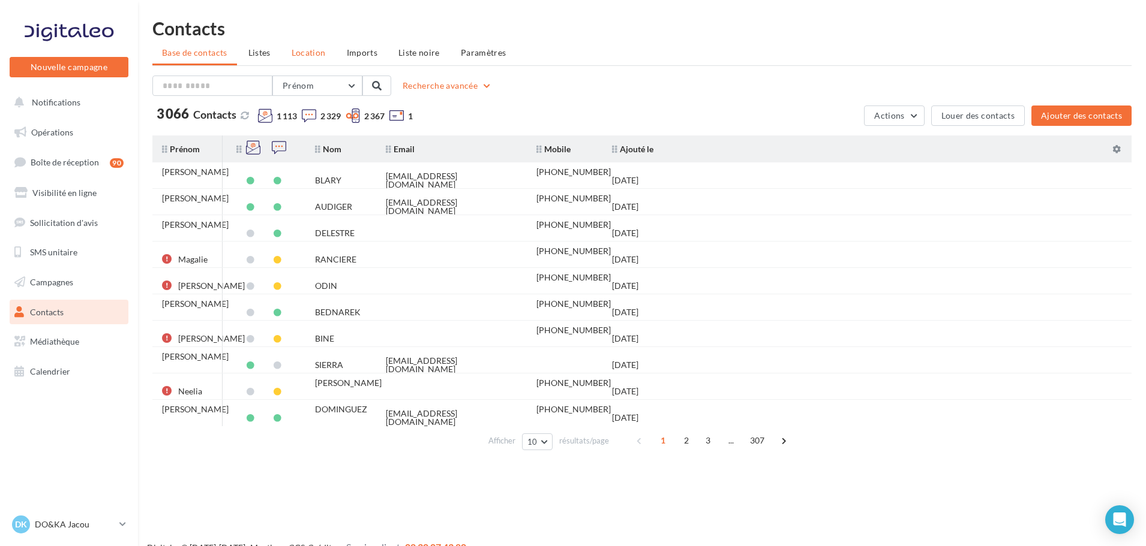
click at [305, 47] on span "Location" at bounding box center [309, 52] width 34 height 10
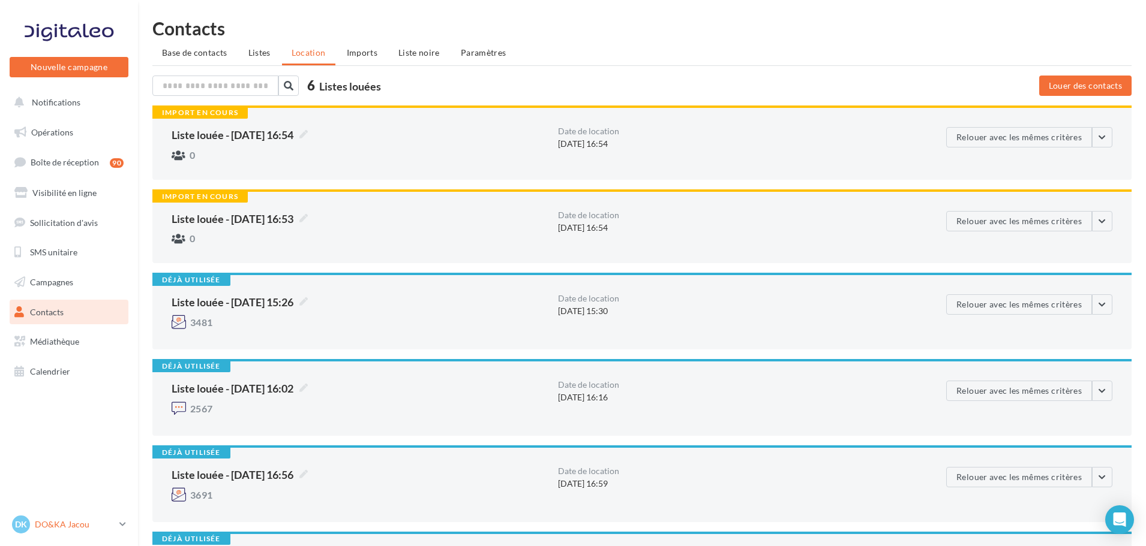
click at [107, 518] on div "DK DO&KA Jacou [EMAIL_ADDRESS][DOMAIN_NAME]" at bounding box center [63, 525] width 103 height 18
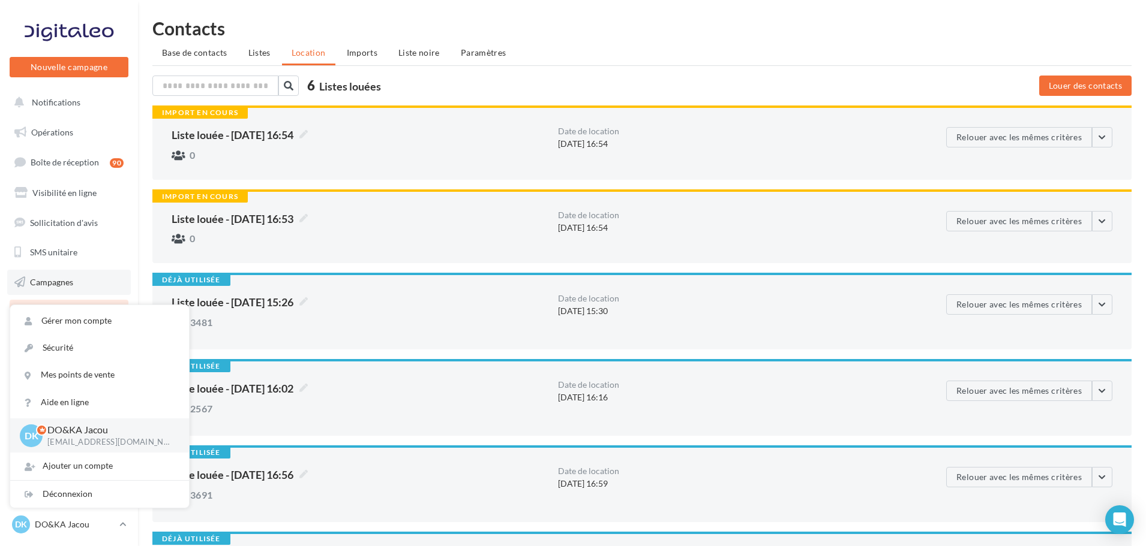
click at [73, 286] on span "Campagnes" at bounding box center [51, 282] width 43 height 10
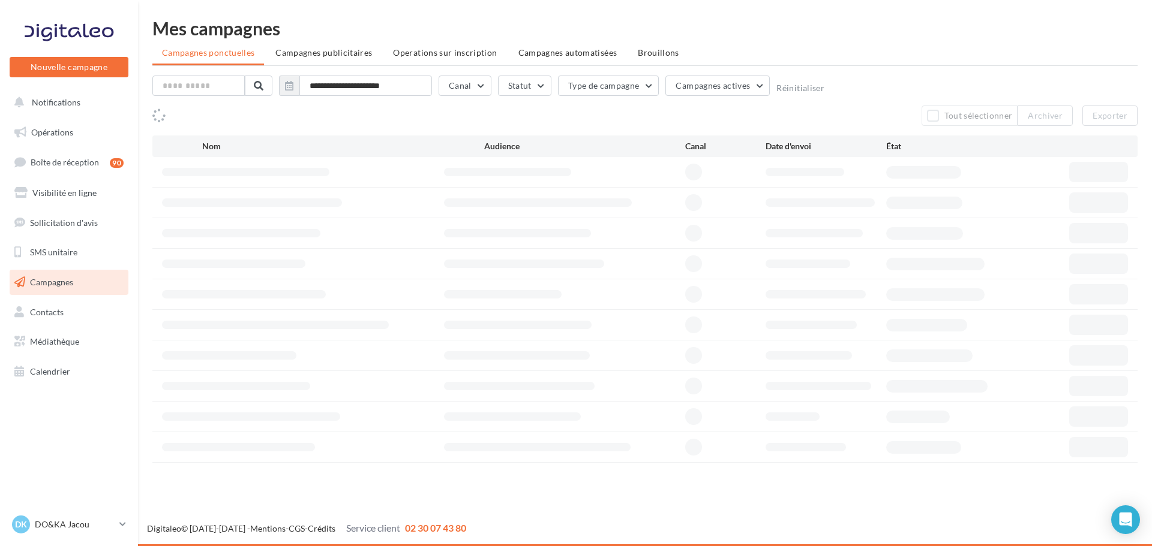
click at [61, 312] on span "Contacts" at bounding box center [47, 312] width 34 height 10
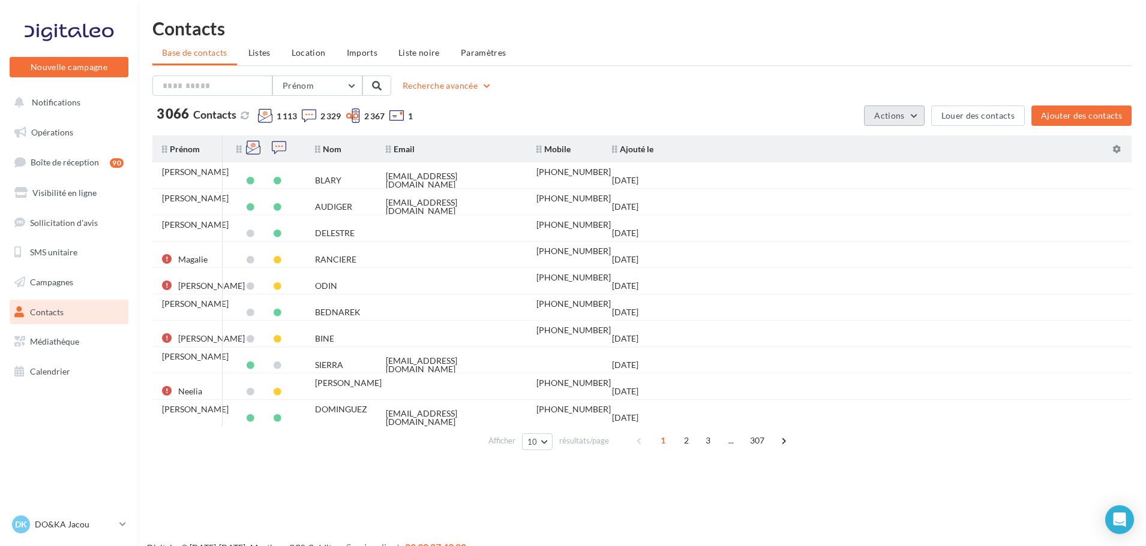
click at [904, 115] on span "Actions" at bounding box center [889, 115] width 30 height 10
click at [884, 149] on button "Exporter la base" at bounding box center [864, 143] width 120 height 31
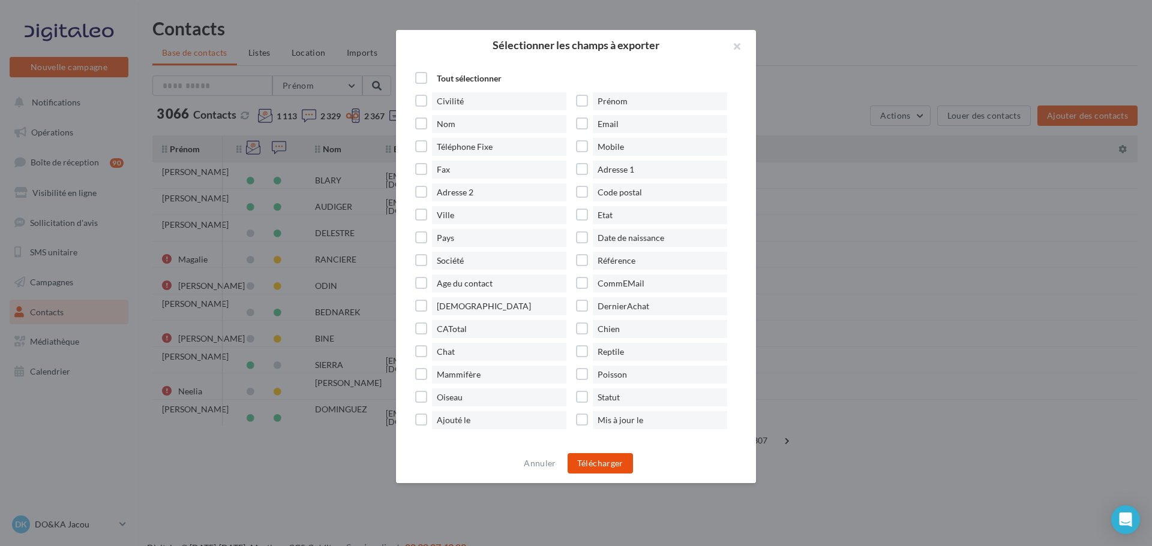
click at [615, 462] on button "Télécharger" at bounding box center [599, 463] width 65 height 20
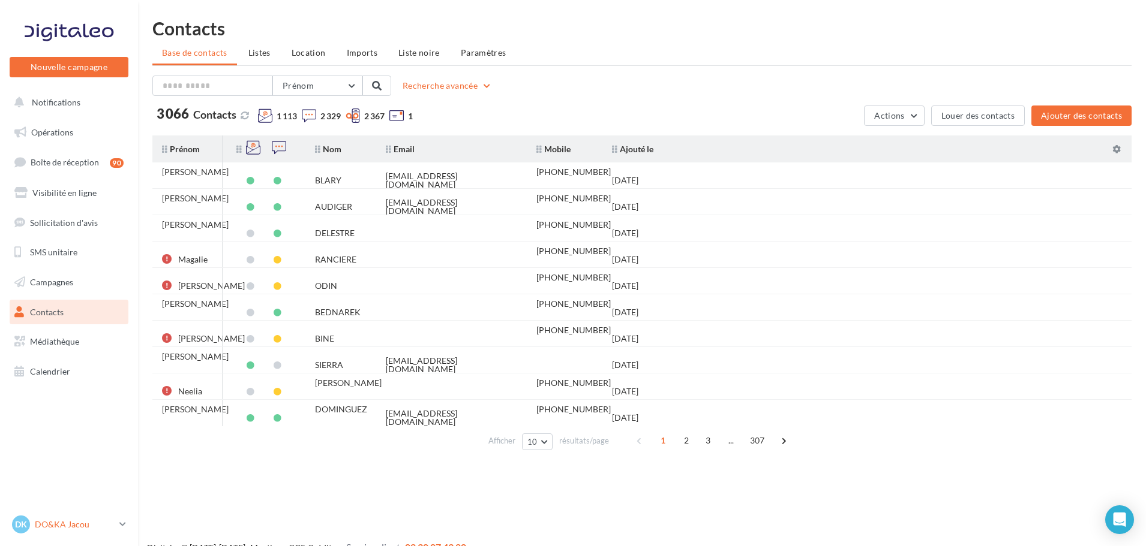
click at [114, 521] on p "DO&KA Jacou" at bounding box center [75, 525] width 80 height 12
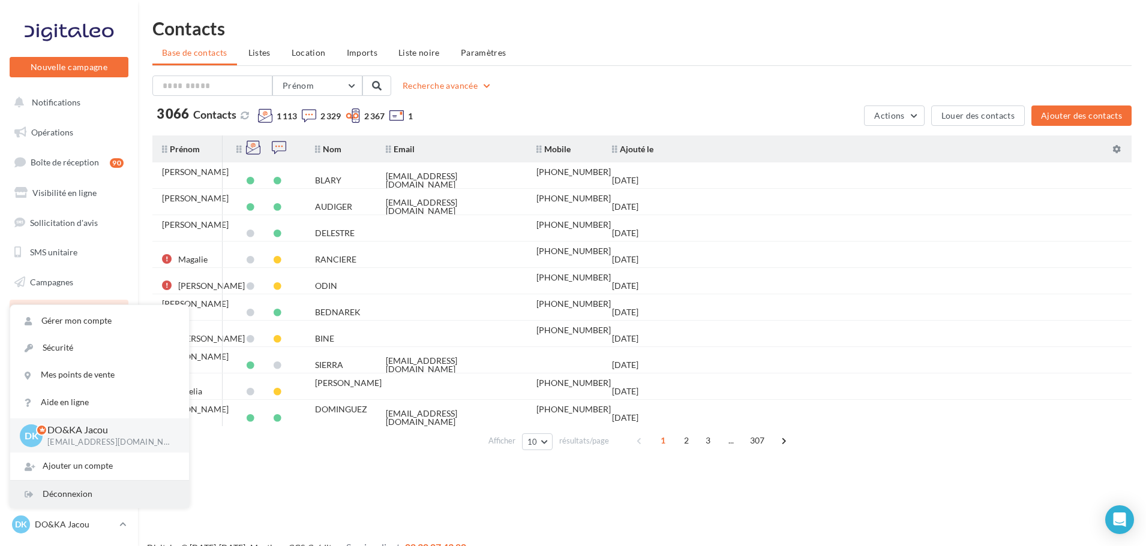
click at [104, 499] on div "Déconnexion" at bounding box center [99, 494] width 179 height 27
